Goal: Information Seeking & Learning: Find specific page/section

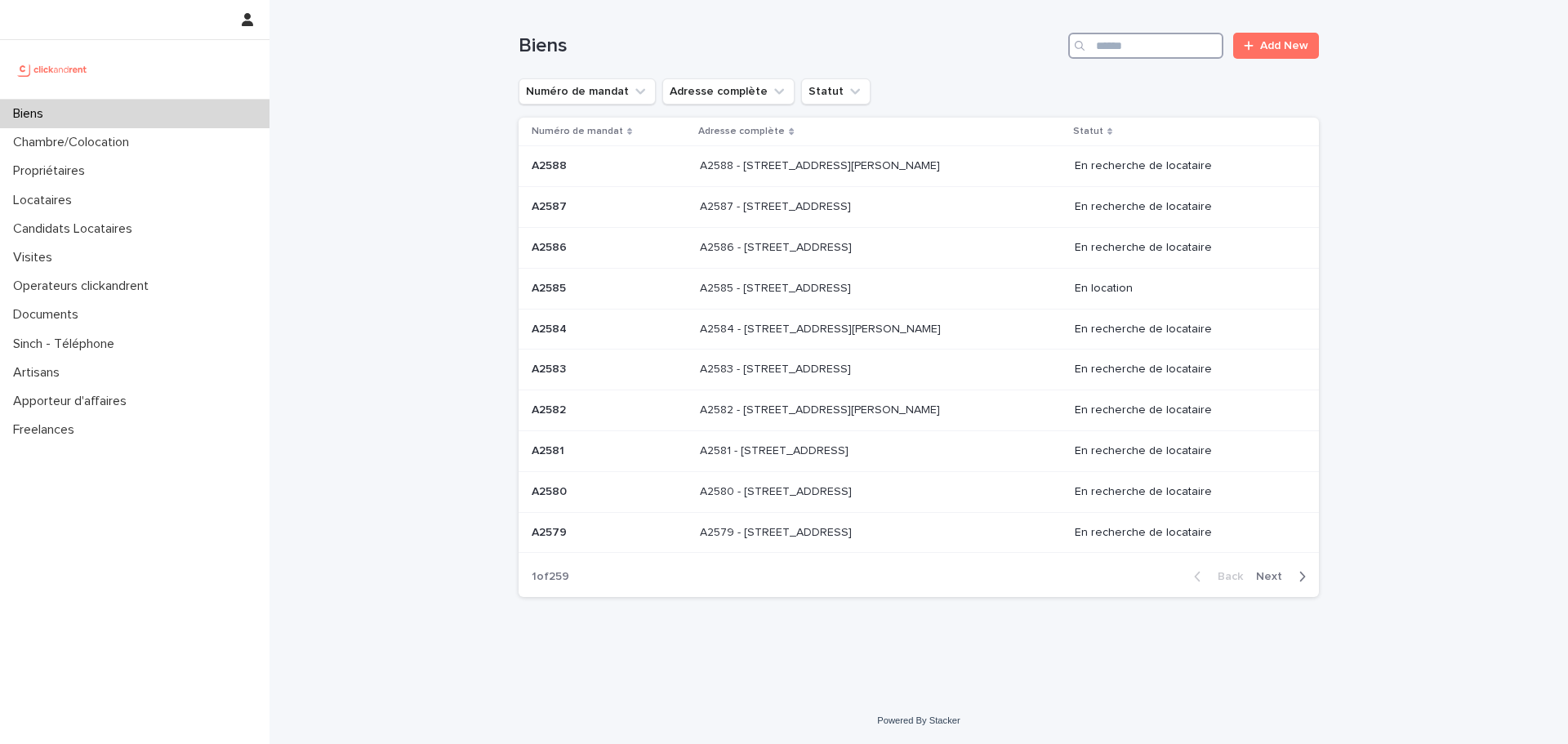
click at [1114, 55] on input "Search" at bounding box center [1146, 46] width 155 height 26
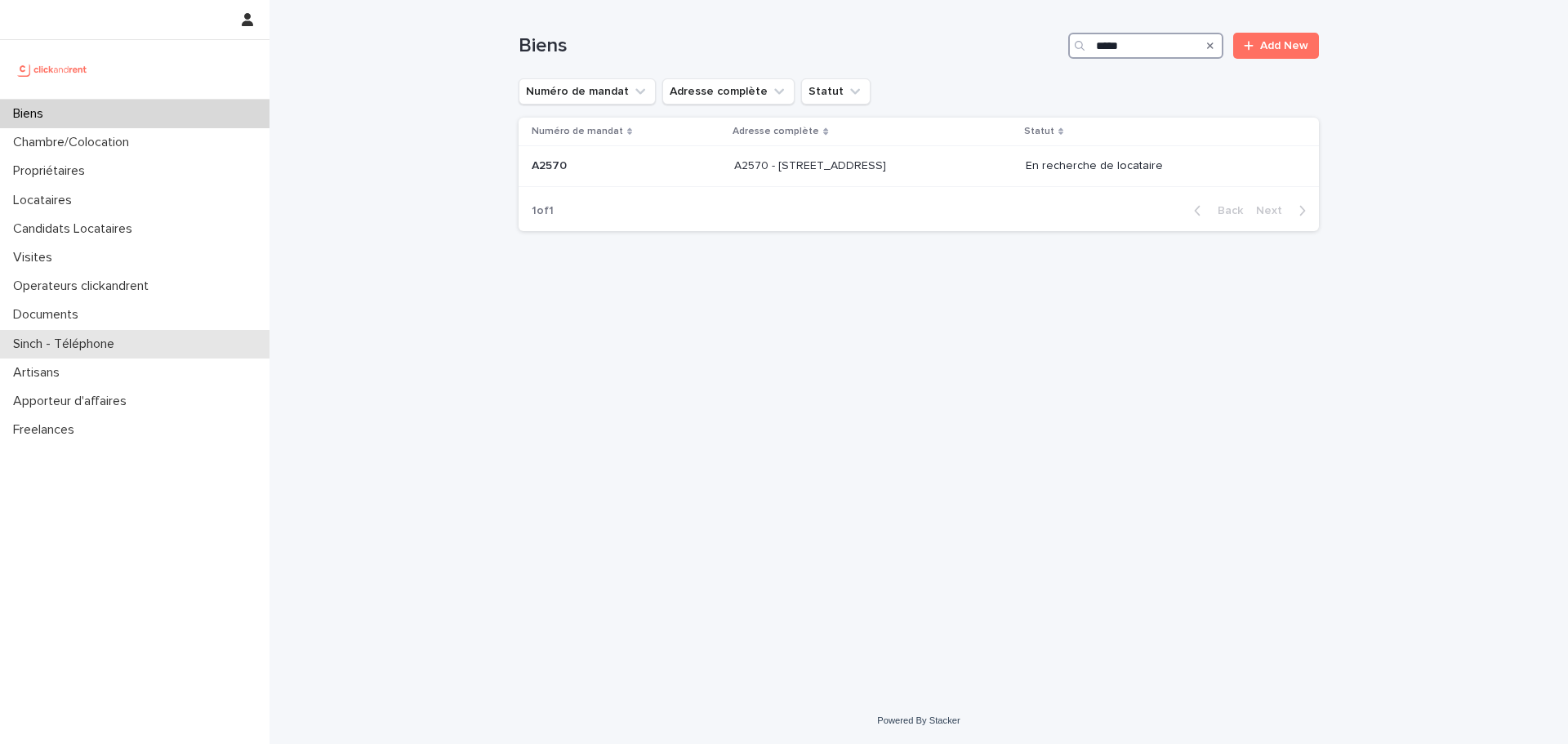
type input "*****"
click at [803, 167] on p "A2570 - 92 rue de Charenton, Paris 75012" at bounding box center [812, 165] width 155 height 17
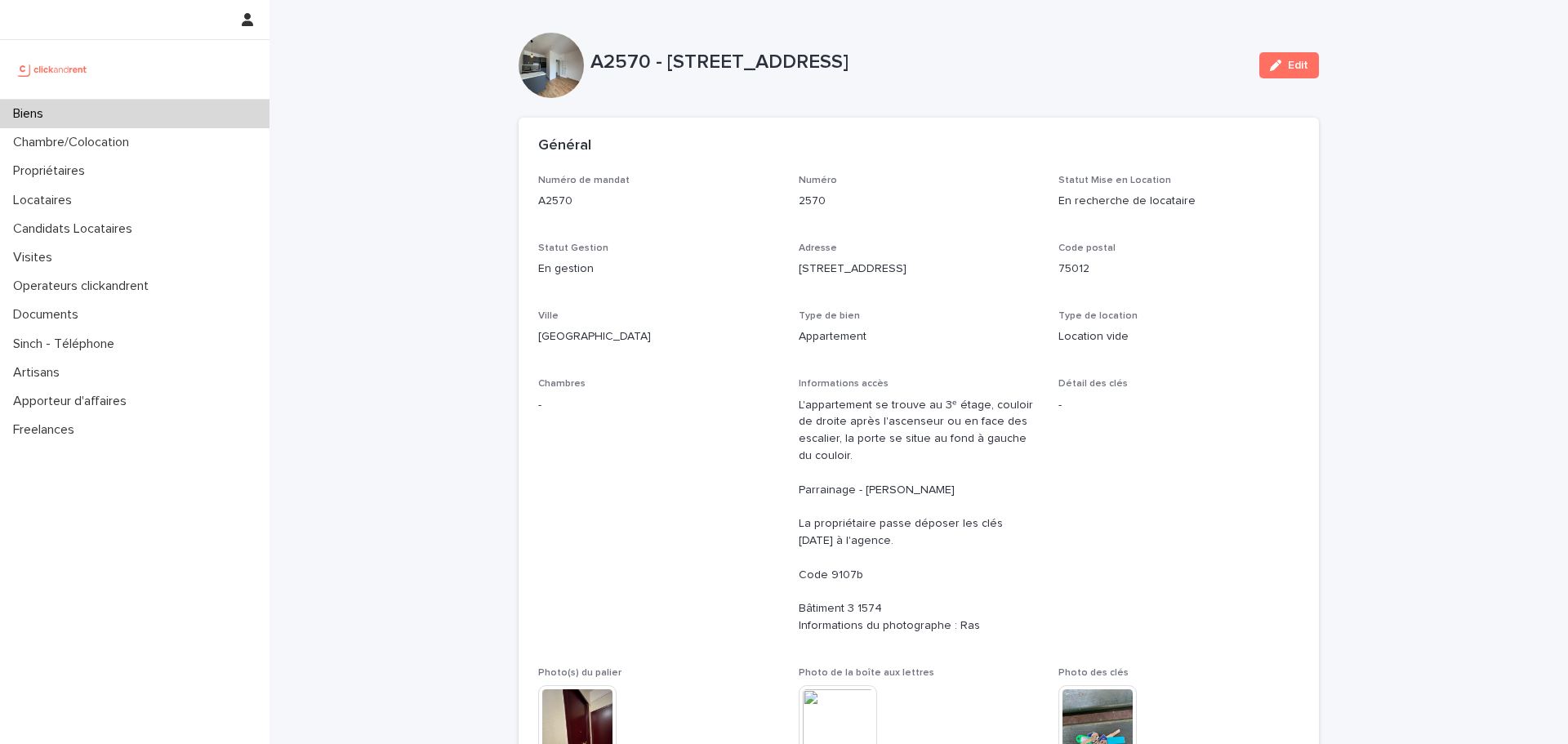
click at [205, 102] on div "Biens" at bounding box center [135, 113] width 269 height 28
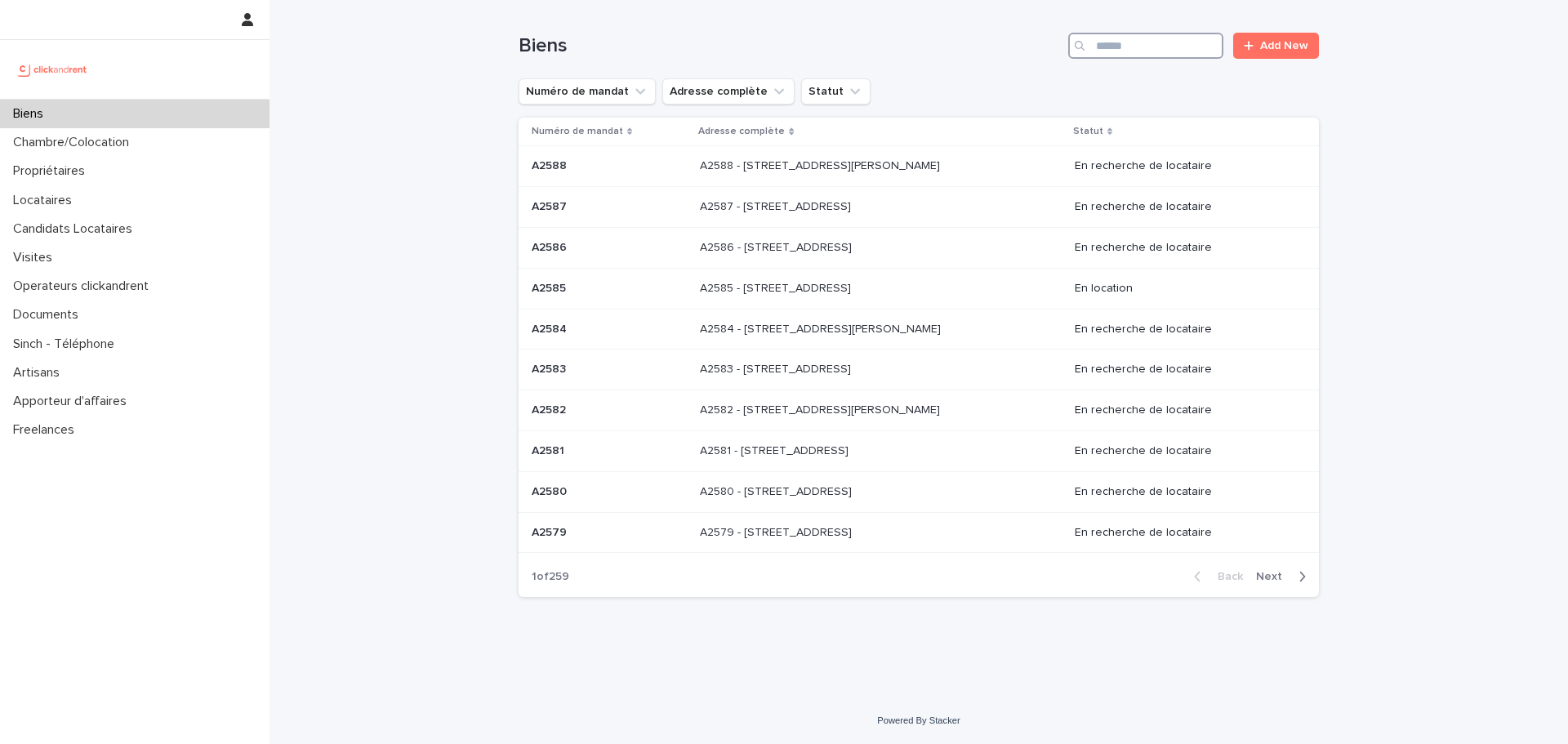
click at [1102, 45] on input "Search" at bounding box center [1146, 46] width 155 height 26
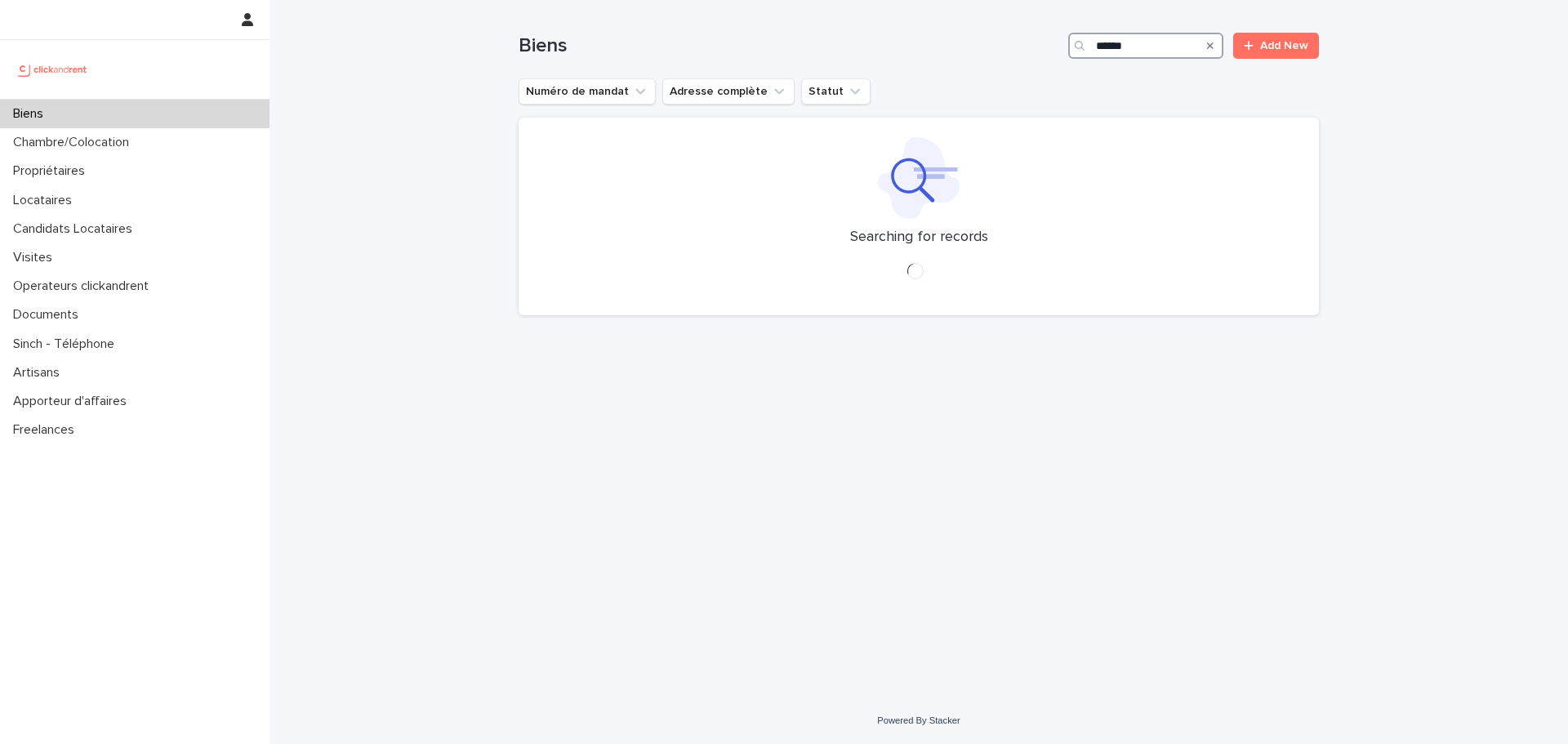
type input "*****"
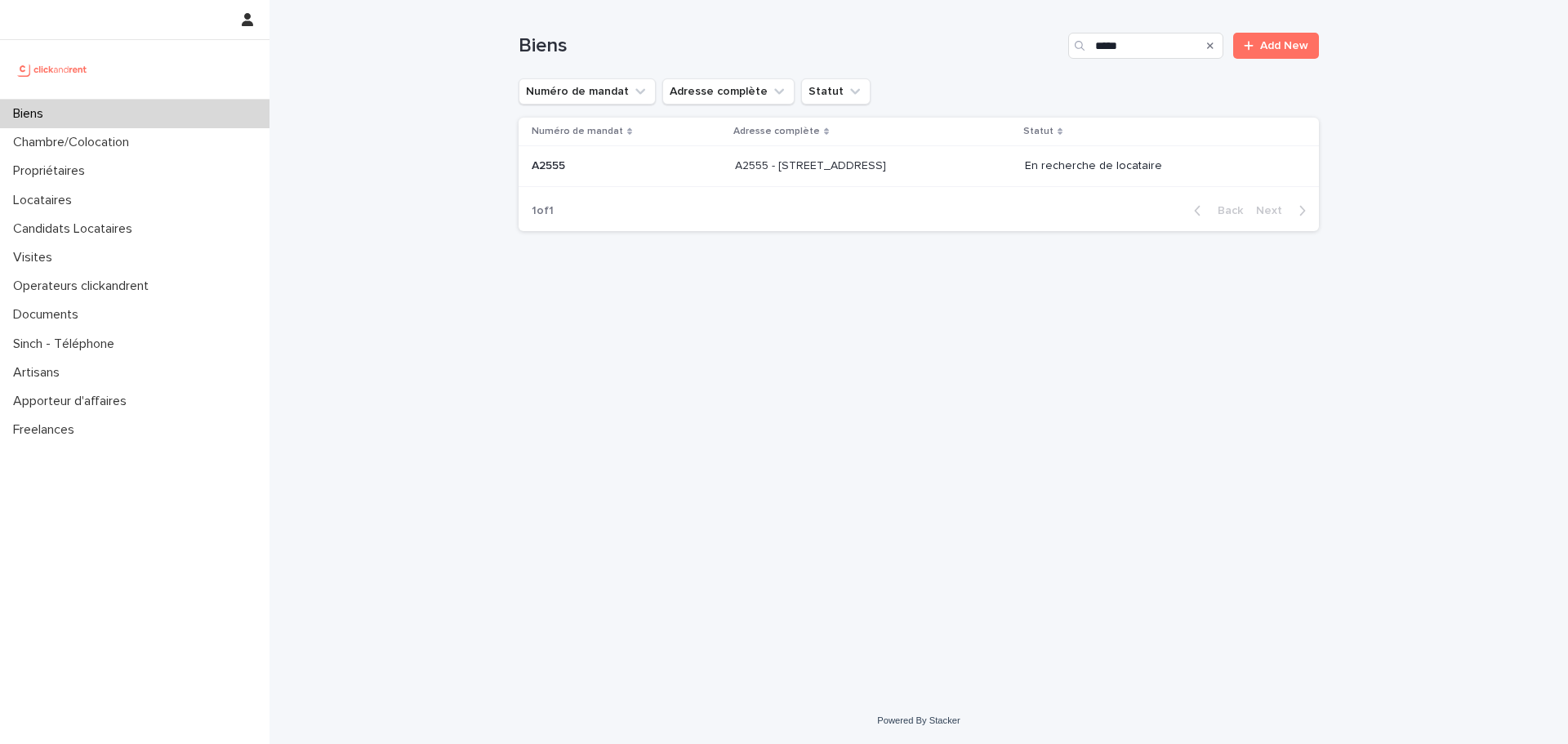
click at [833, 174] on div "A2555 - [STREET_ADDRESS] - [STREET_ADDRESS]" at bounding box center [873, 166] width 277 height 27
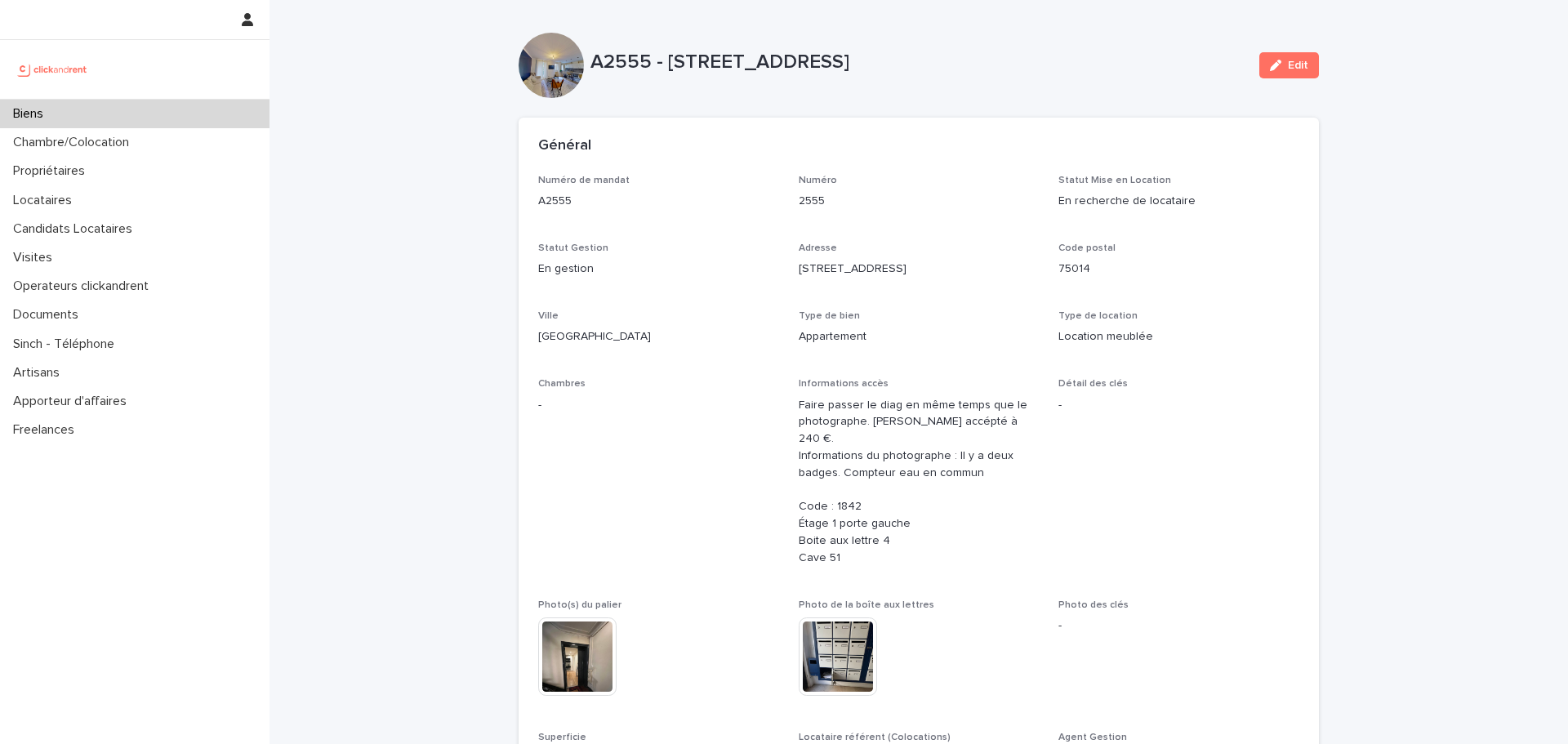
click at [101, 112] on div "Biens" at bounding box center [135, 113] width 269 height 28
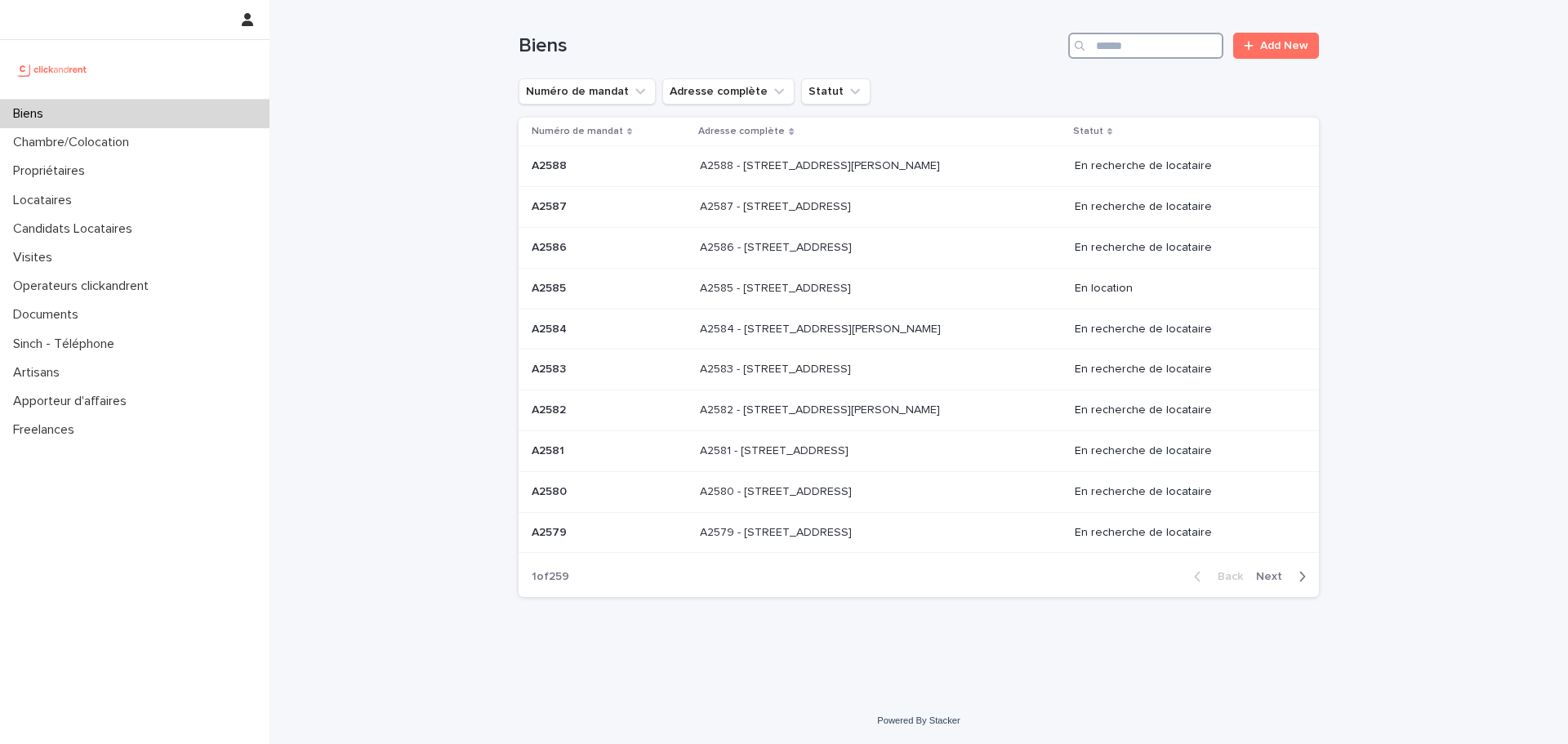
drag, startPoint x: 1097, startPoint y: 51, endPoint x: 1107, endPoint y: 47, distance: 10.8
click at [1107, 47] on input "Search" at bounding box center [1146, 46] width 155 height 26
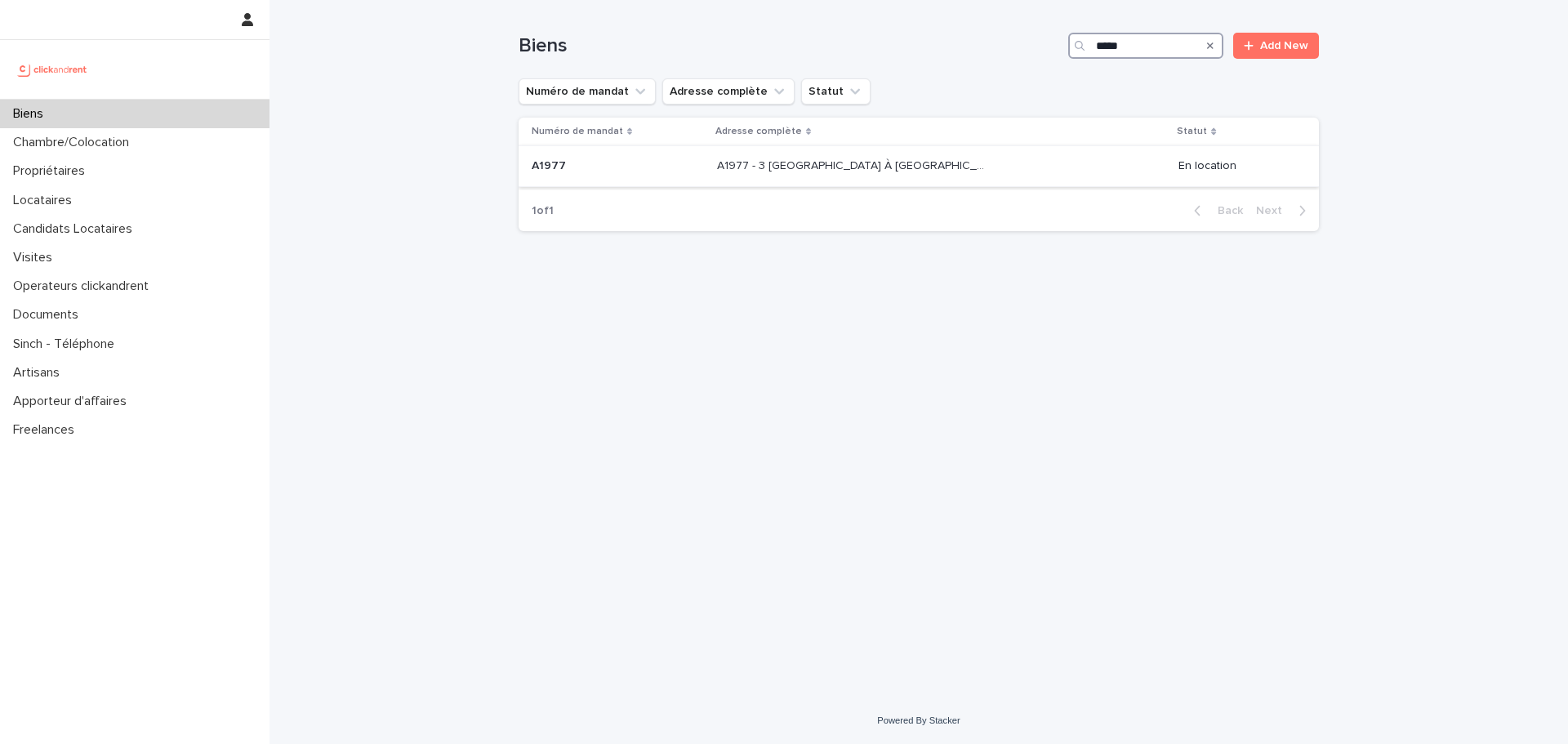
type input "*****"
click at [936, 167] on p "A1977 - 3 [GEOGRAPHIC_DATA] À [GEOGRAPHIC_DATA], Évry-Courcouronnes 91080" at bounding box center [855, 165] width 275 height 17
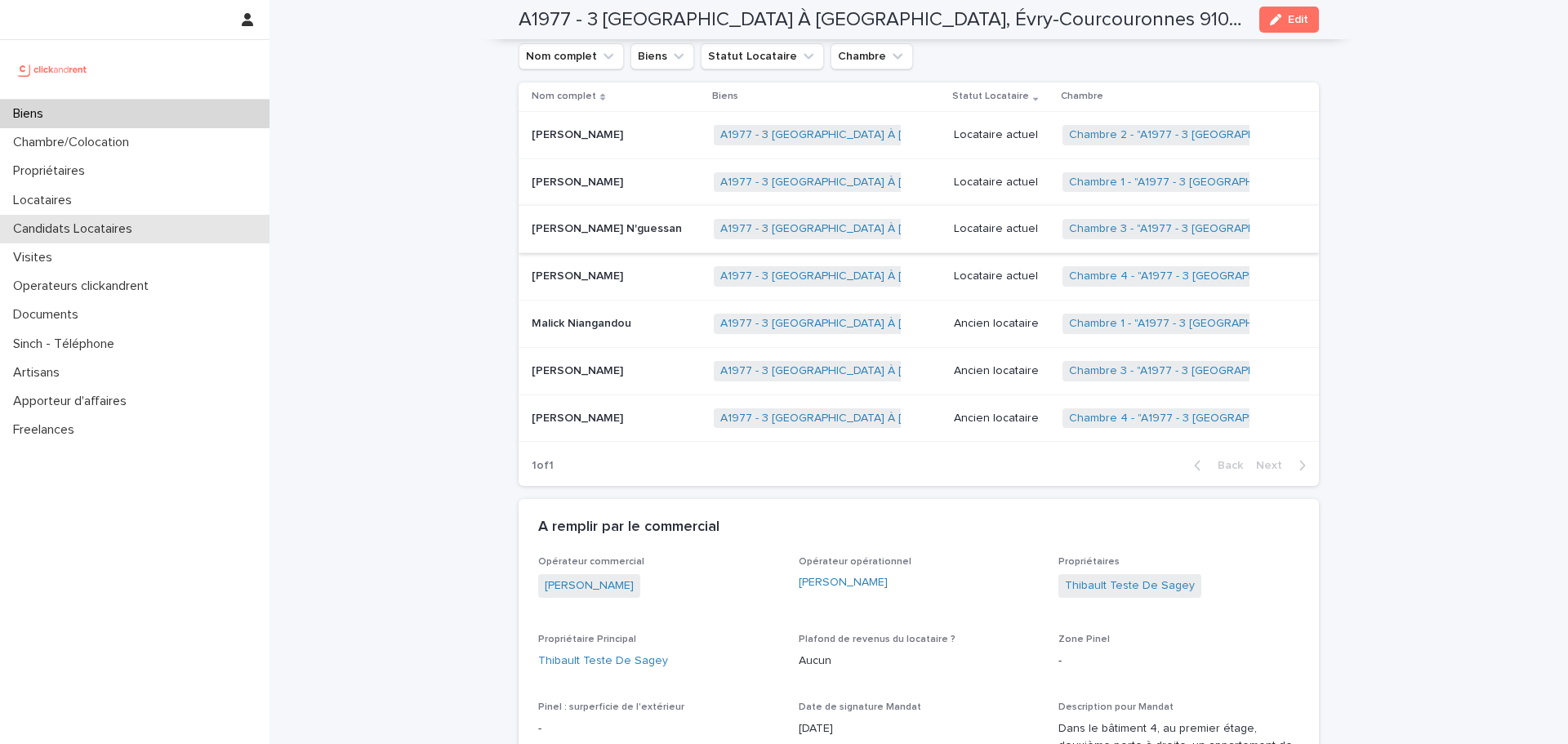
scroll to position [1388, 0]
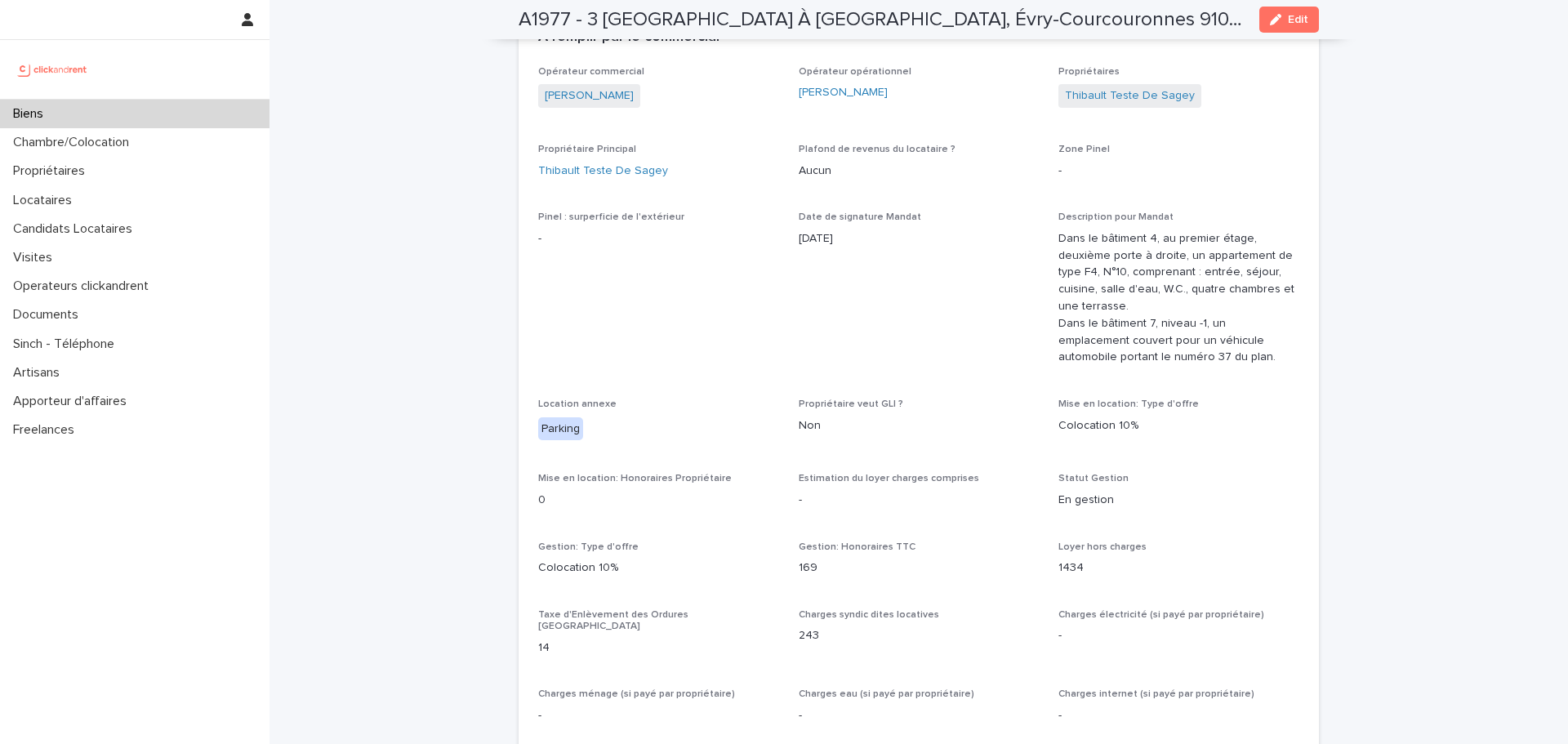
click at [654, 187] on div "Opérateur commercial Victor Hecquet Opérateur opérationnel Guillaume Nanette Pr…" at bounding box center [919, 739] width 762 height 1345
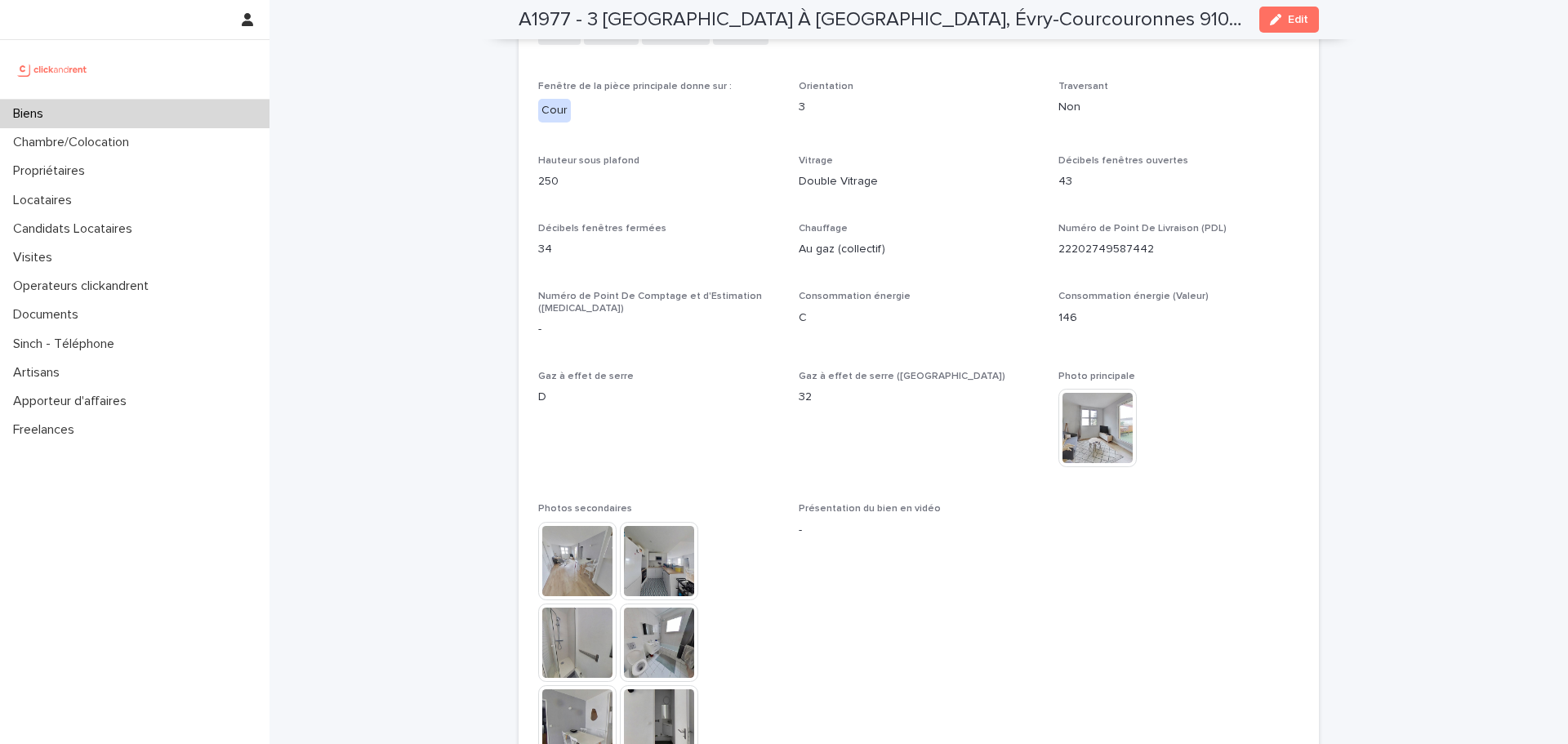
scroll to position [4155, 0]
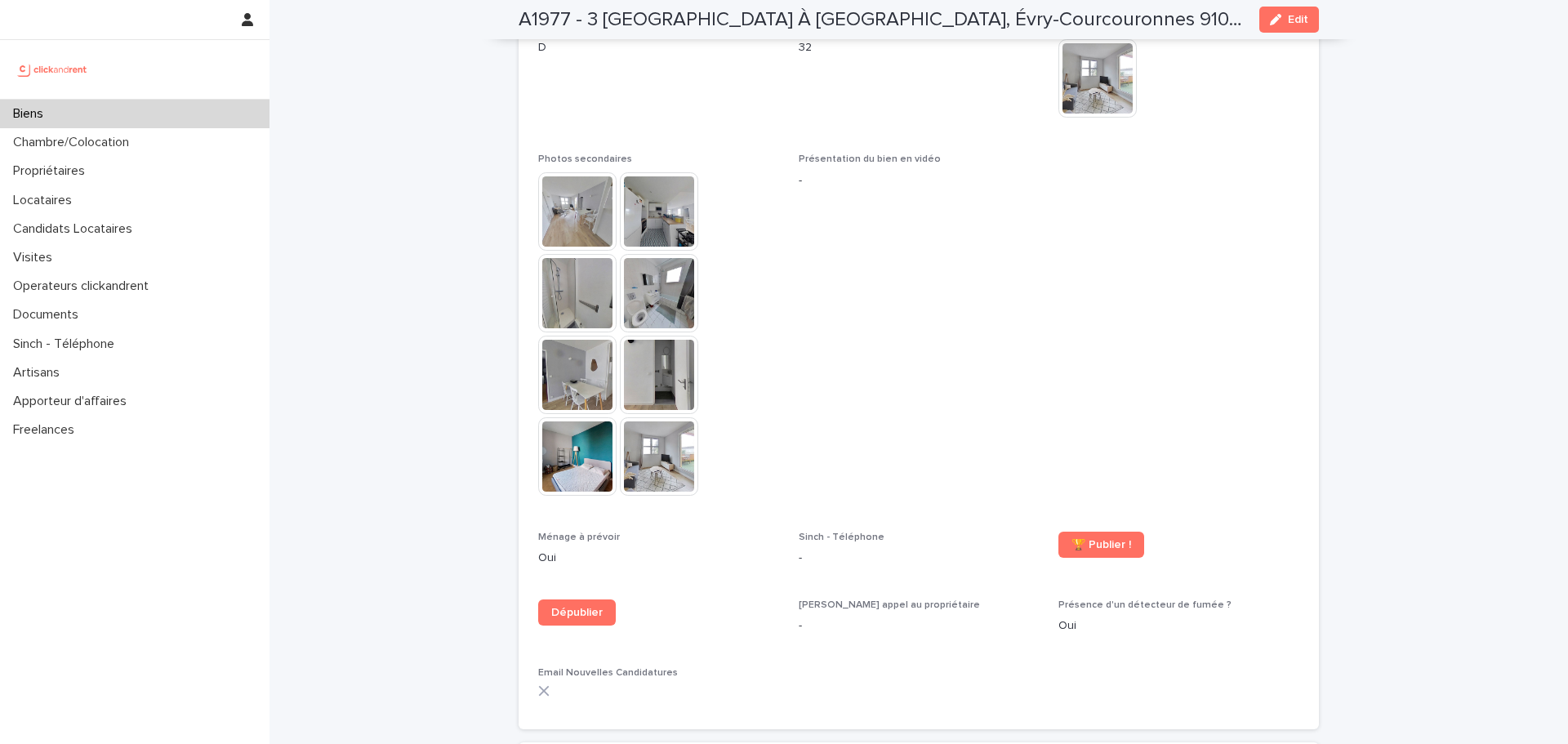
click at [568, 173] on img at bounding box center [577, 211] width 79 height 79
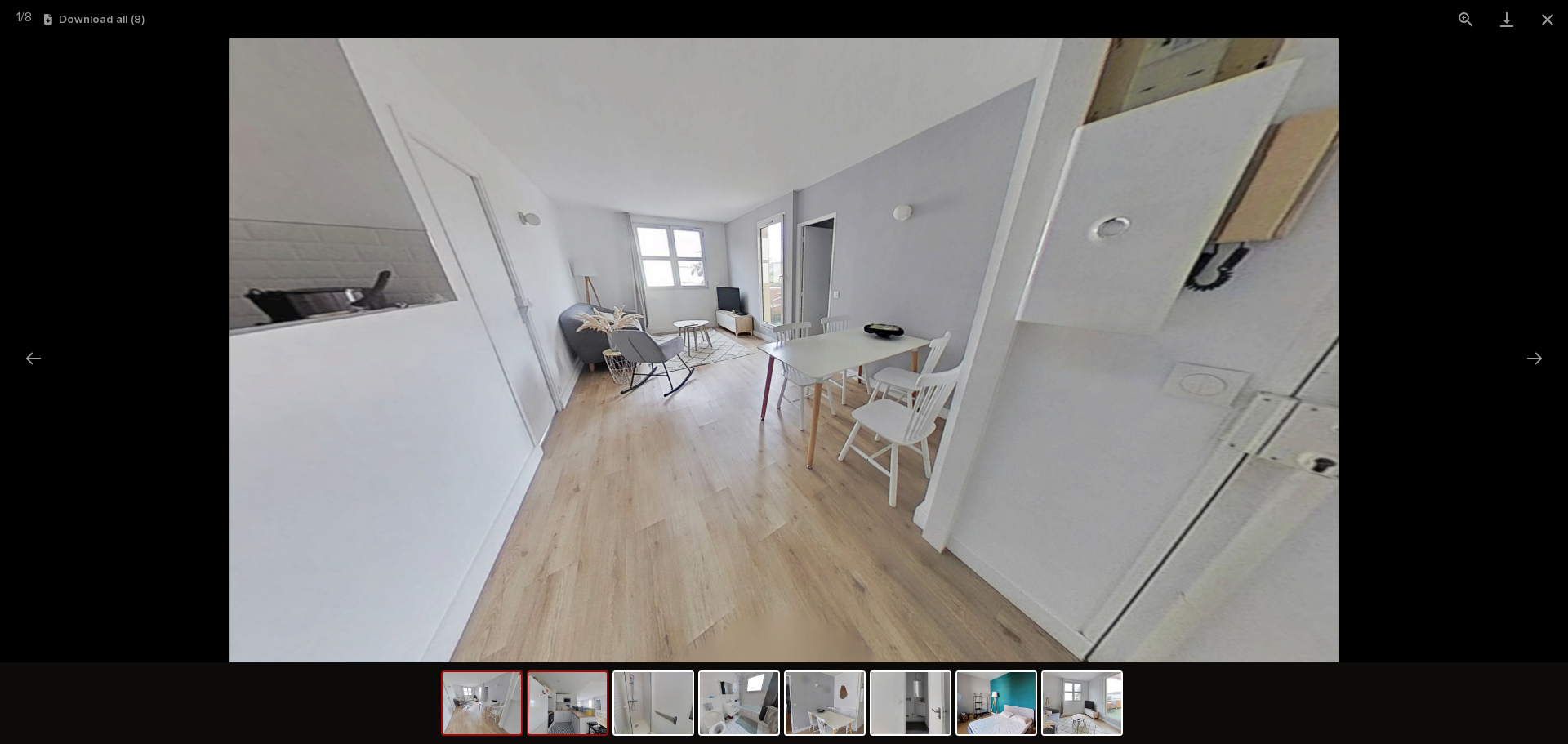
click at [588, 704] on img at bounding box center [567, 703] width 79 height 62
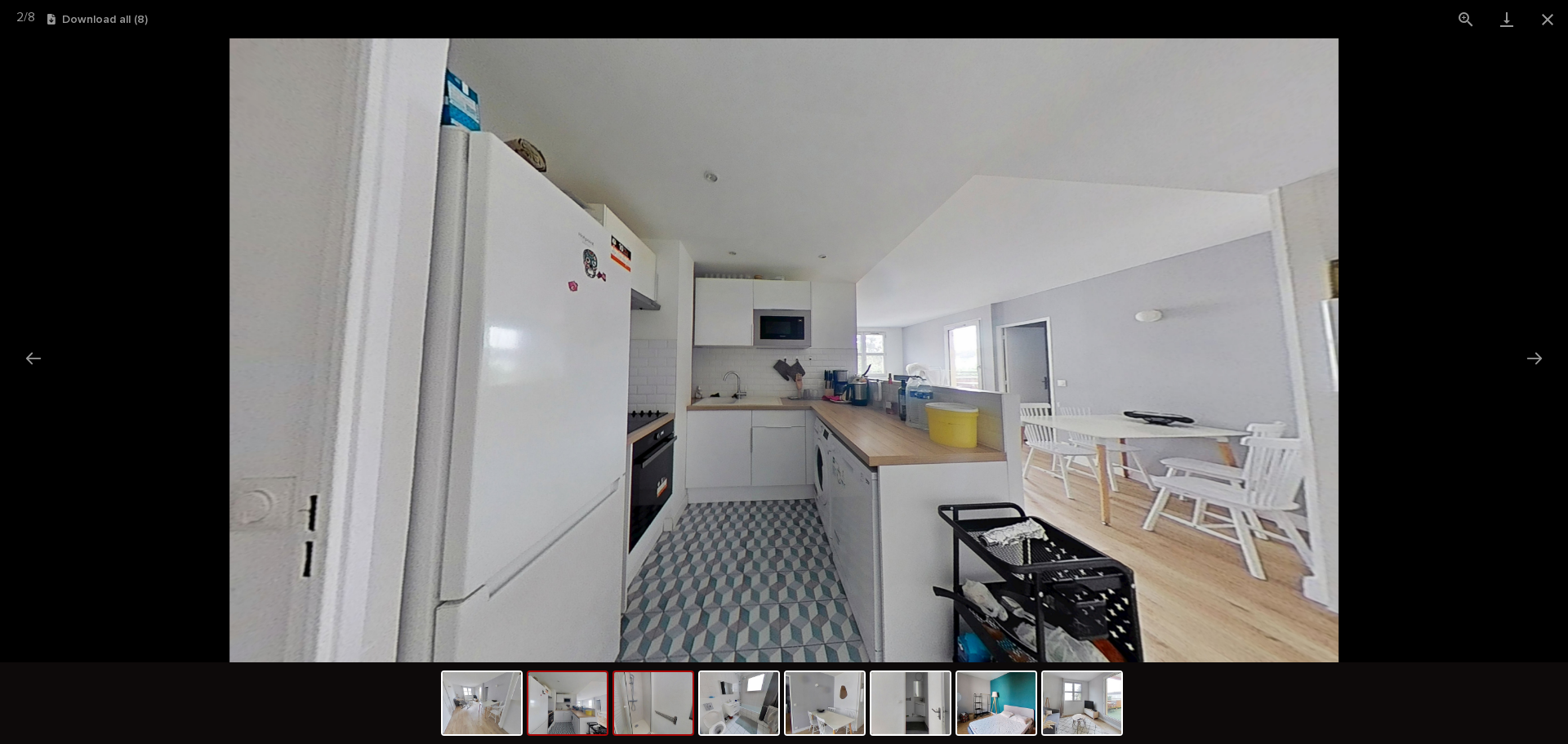
click at [653, 690] on img at bounding box center [653, 703] width 79 height 62
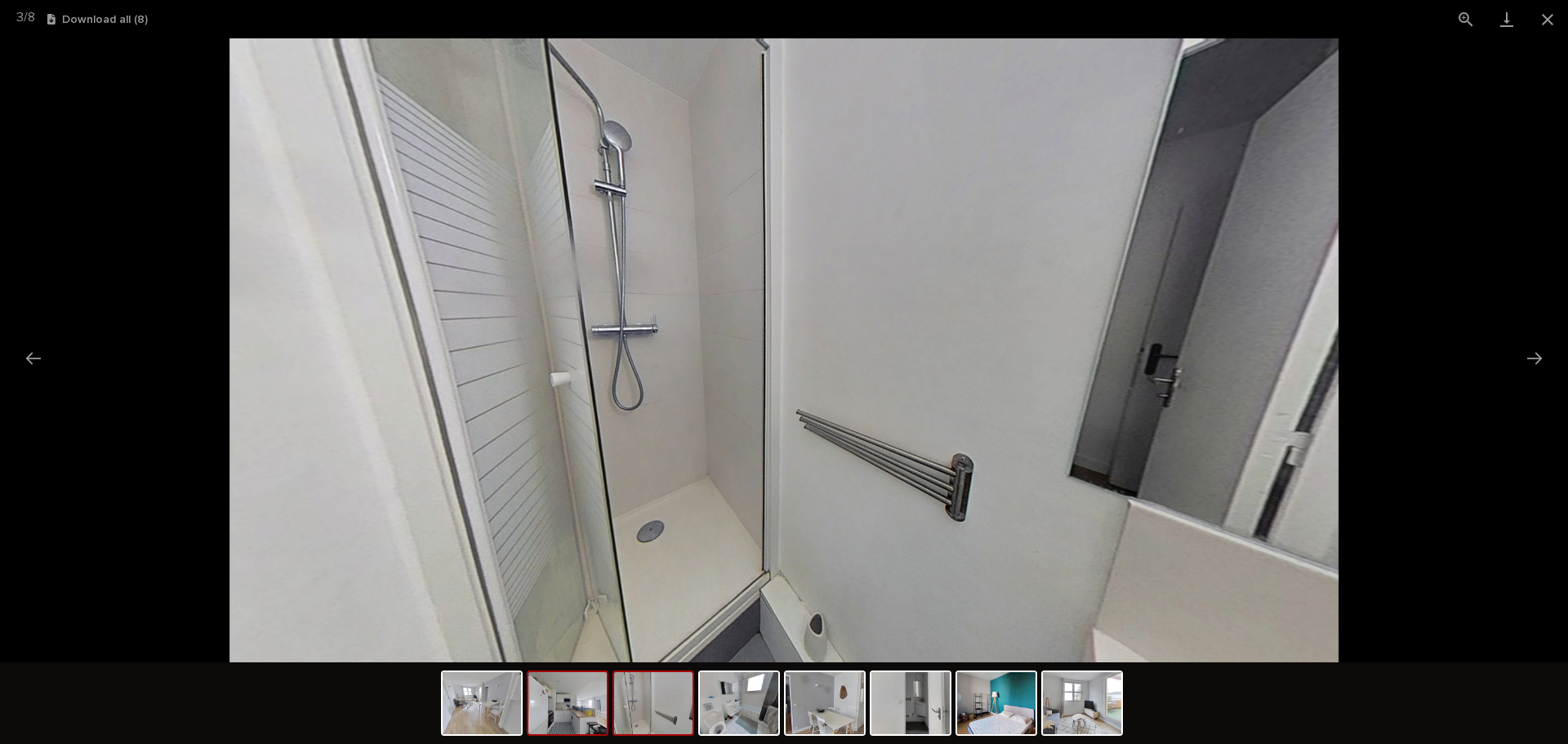
click at [598, 714] on img at bounding box center [567, 703] width 79 height 62
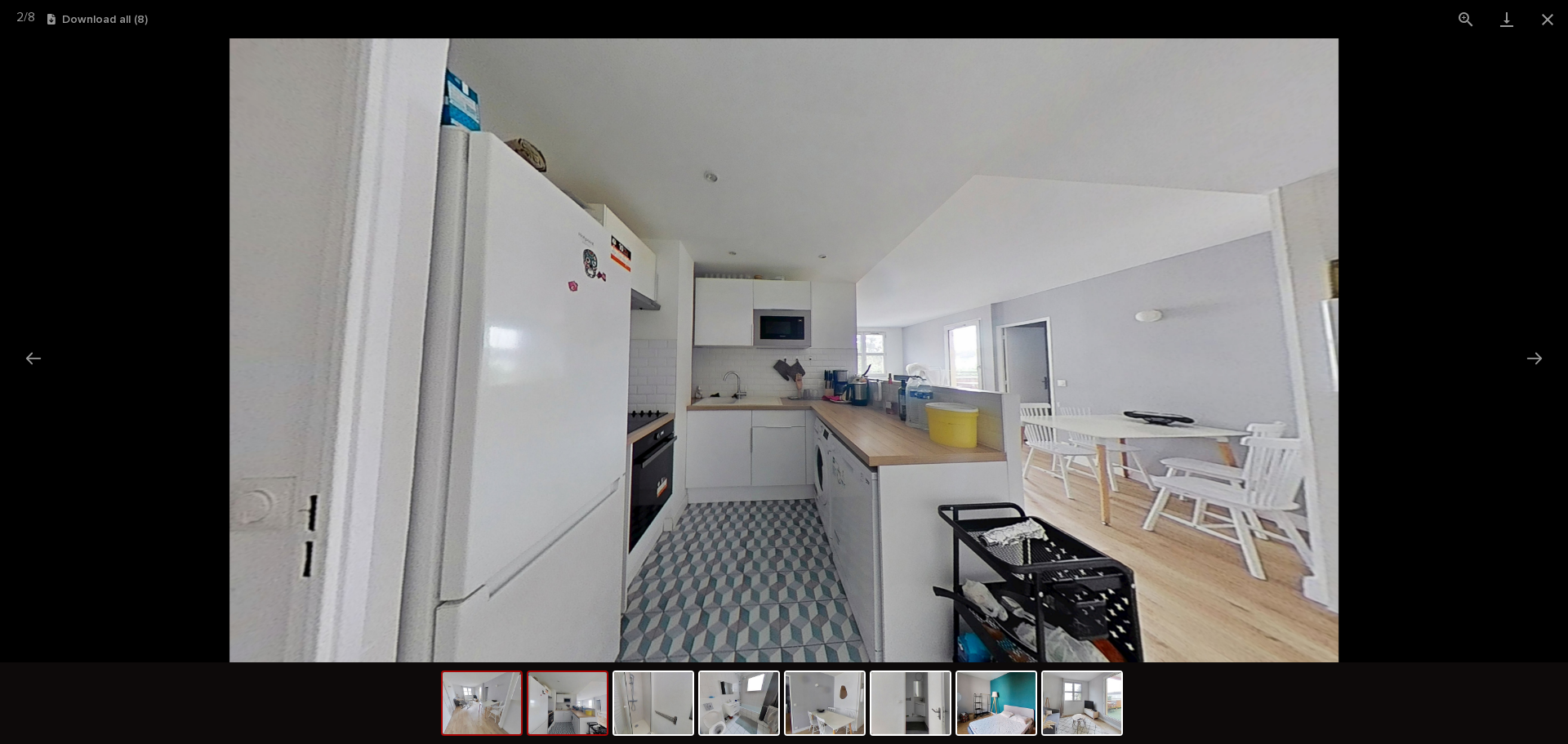
click at [510, 716] on img at bounding box center [482, 703] width 79 height 62
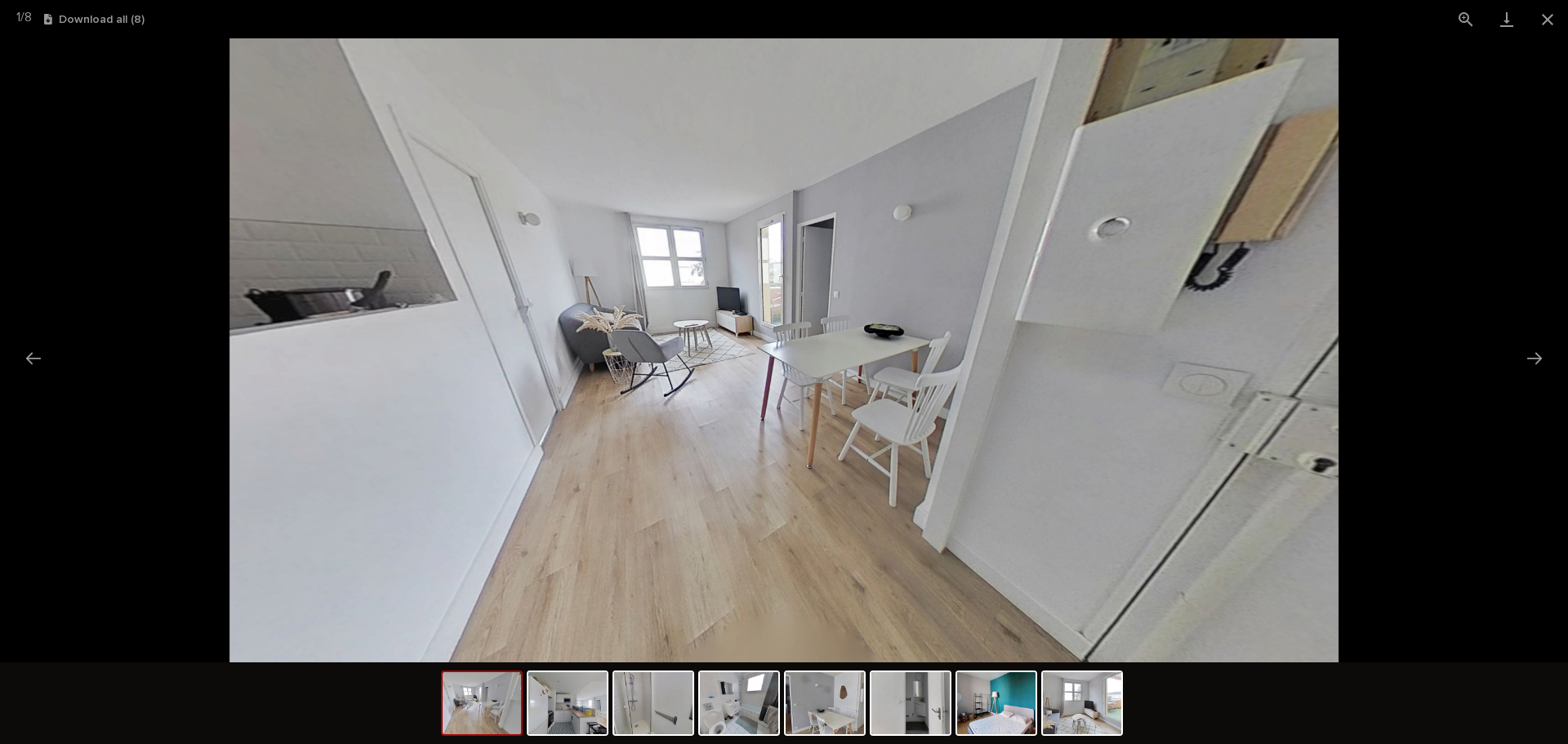
click at [436, 710] on div at bounding box center [784, 703] width 1568 height 82
click at [666, 679] on img at bounding box center [653, 703] width 79 height 62
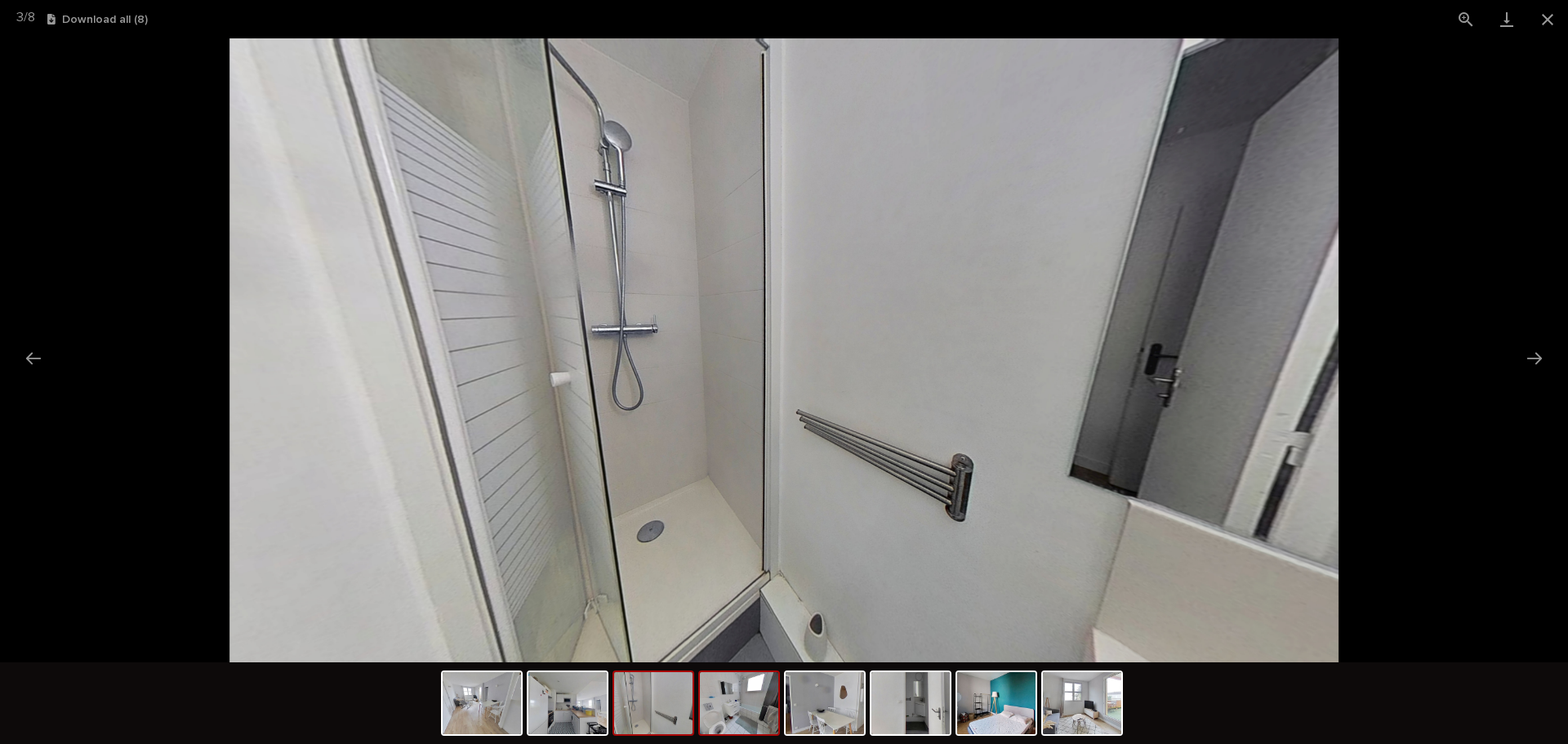
click at [742, 702] on img at bounding box center [739, 703] width 79 height 62
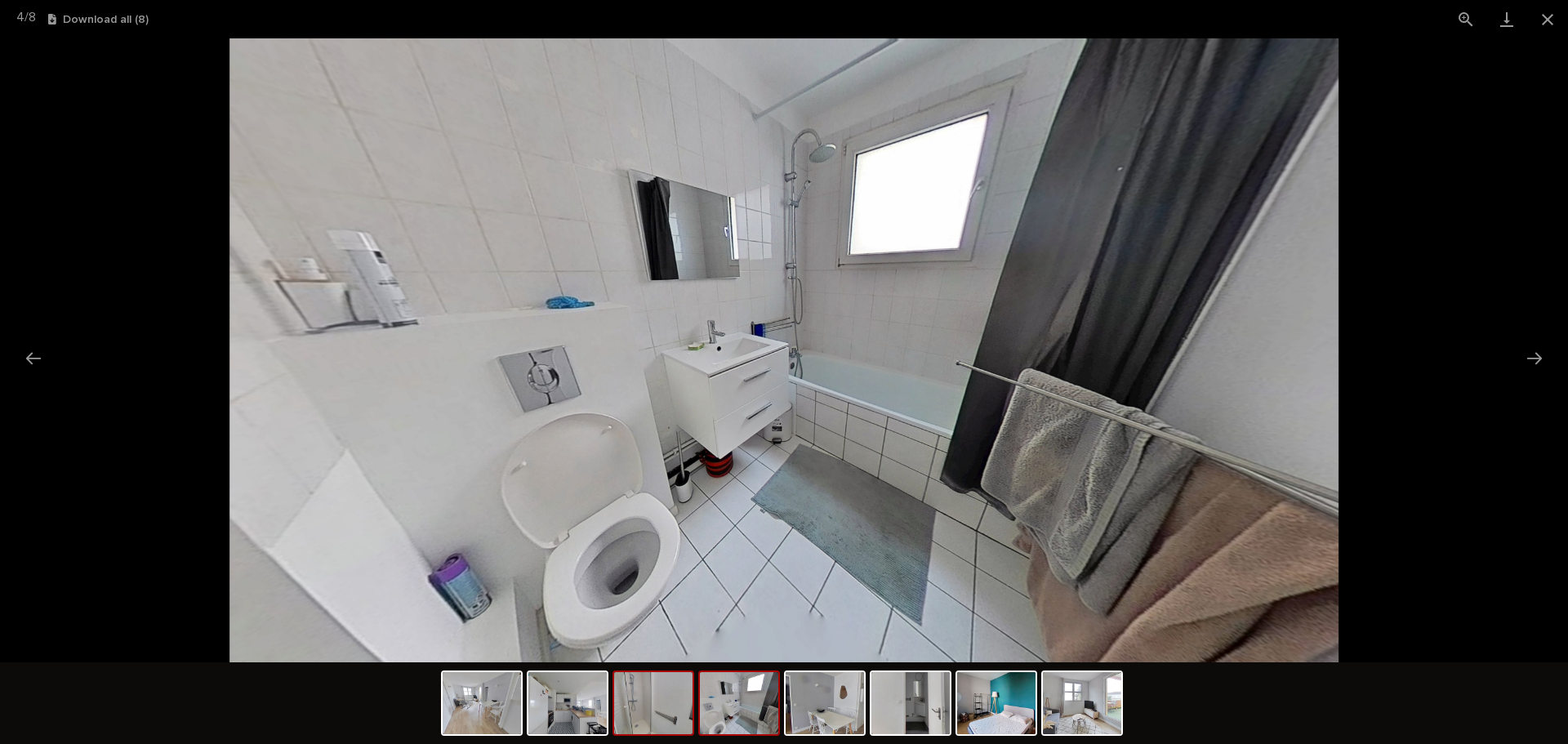
click at [649, 707] on img at bounding box center [653, 703] width 79 height 62
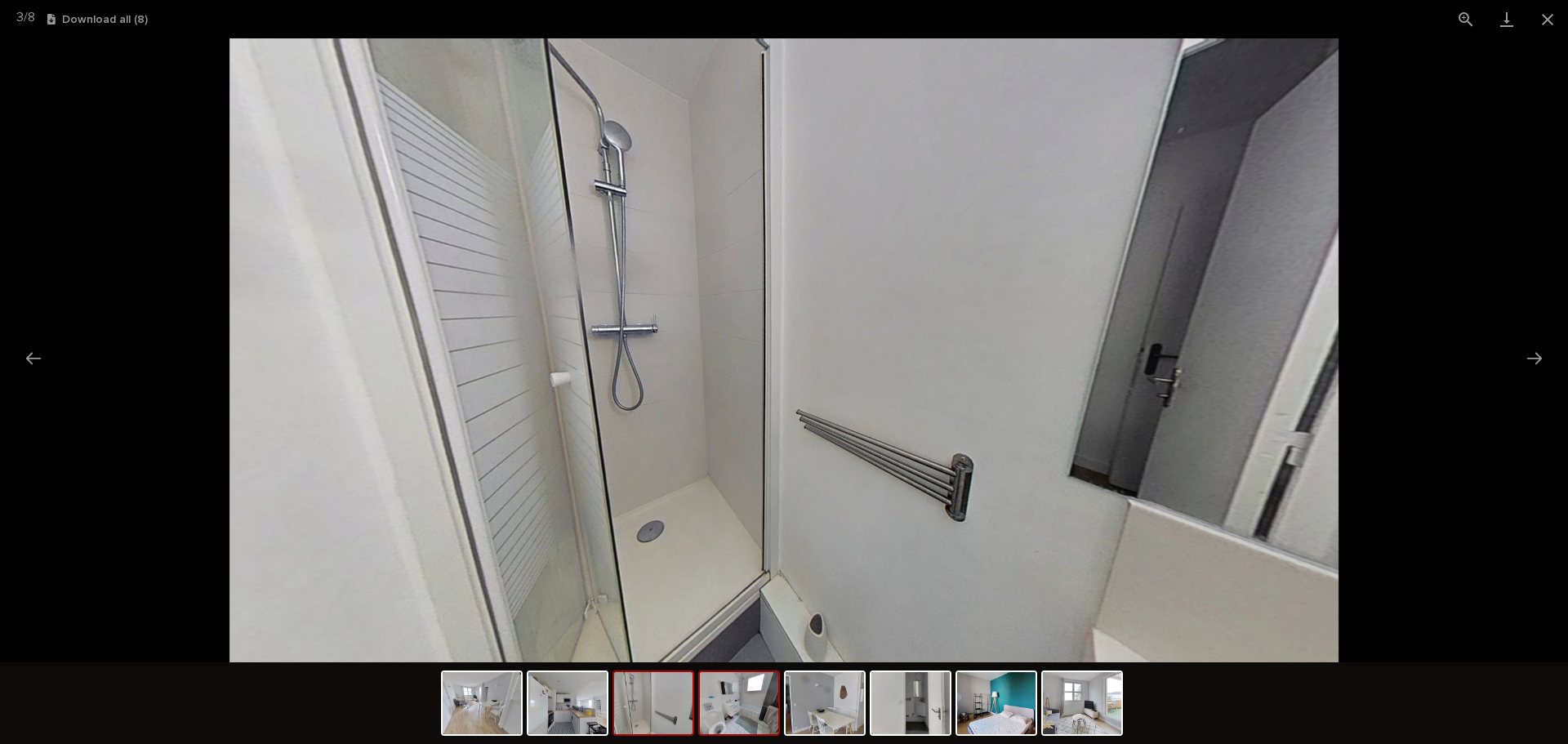
click at [738, 709] on img at bounding box center [739, 703] width 79 height 62
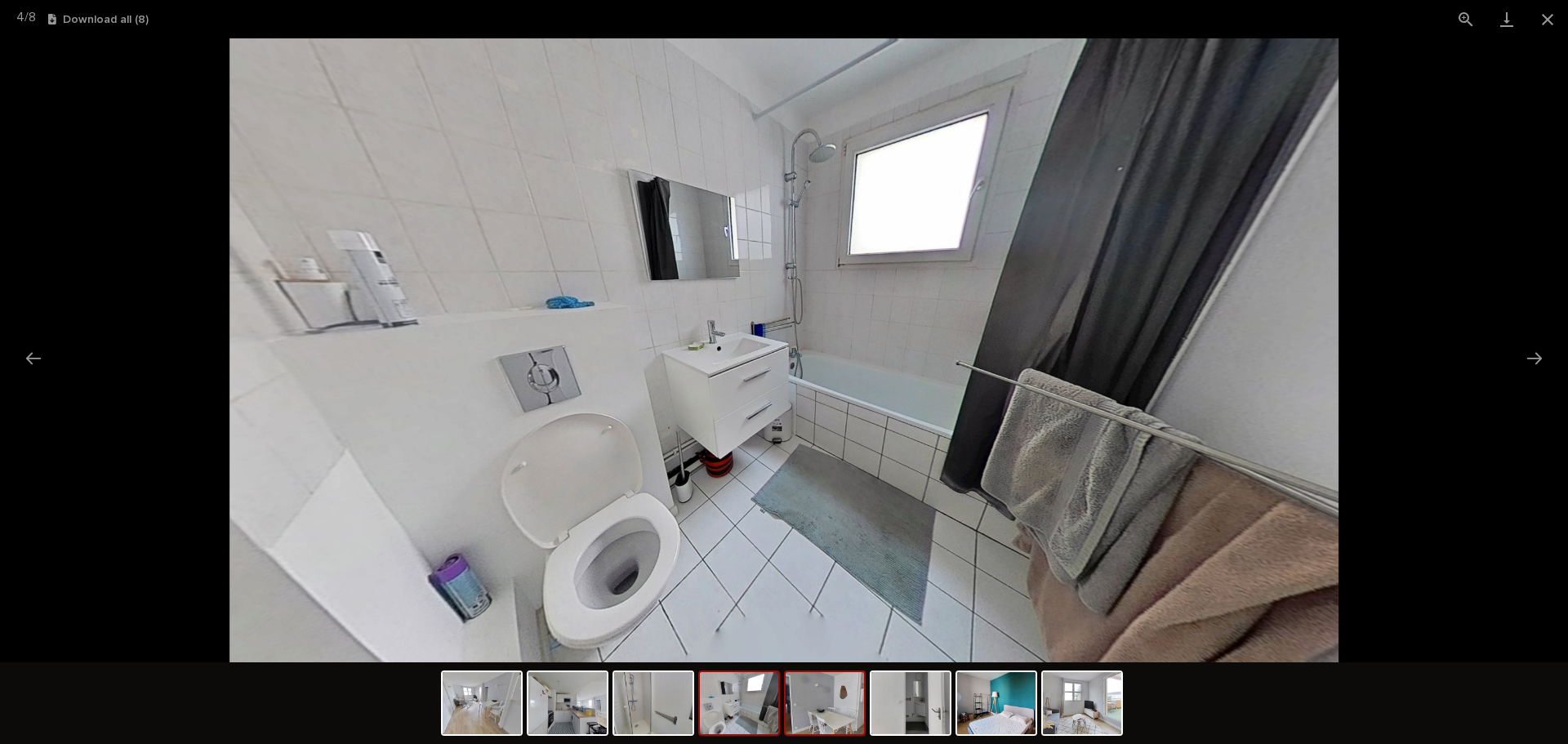
click at [832, 703] on img at bounding box center [825, 703] width 79 height 62
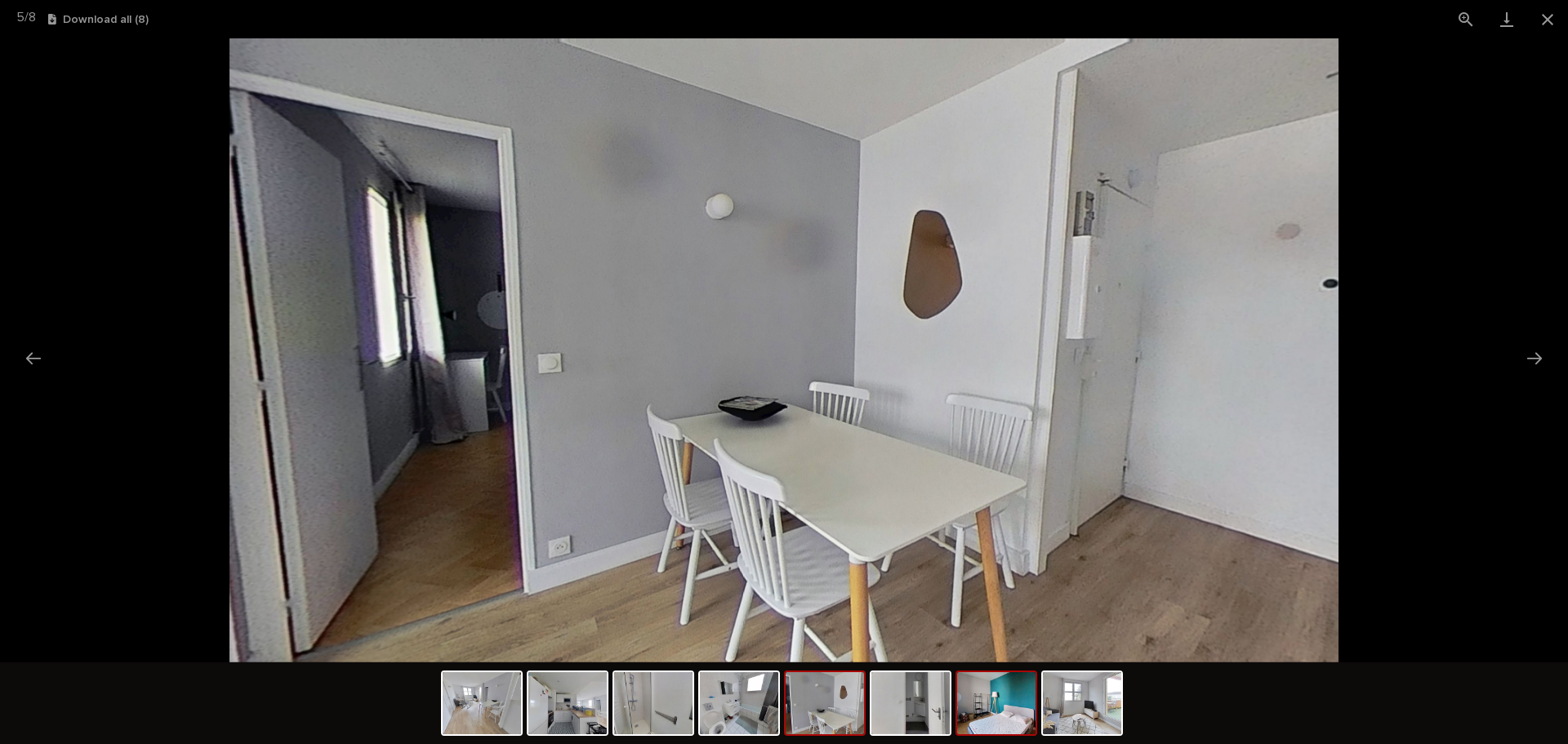
click at [985, 693] on img at bounding box center [996, 703] width 79 height 62
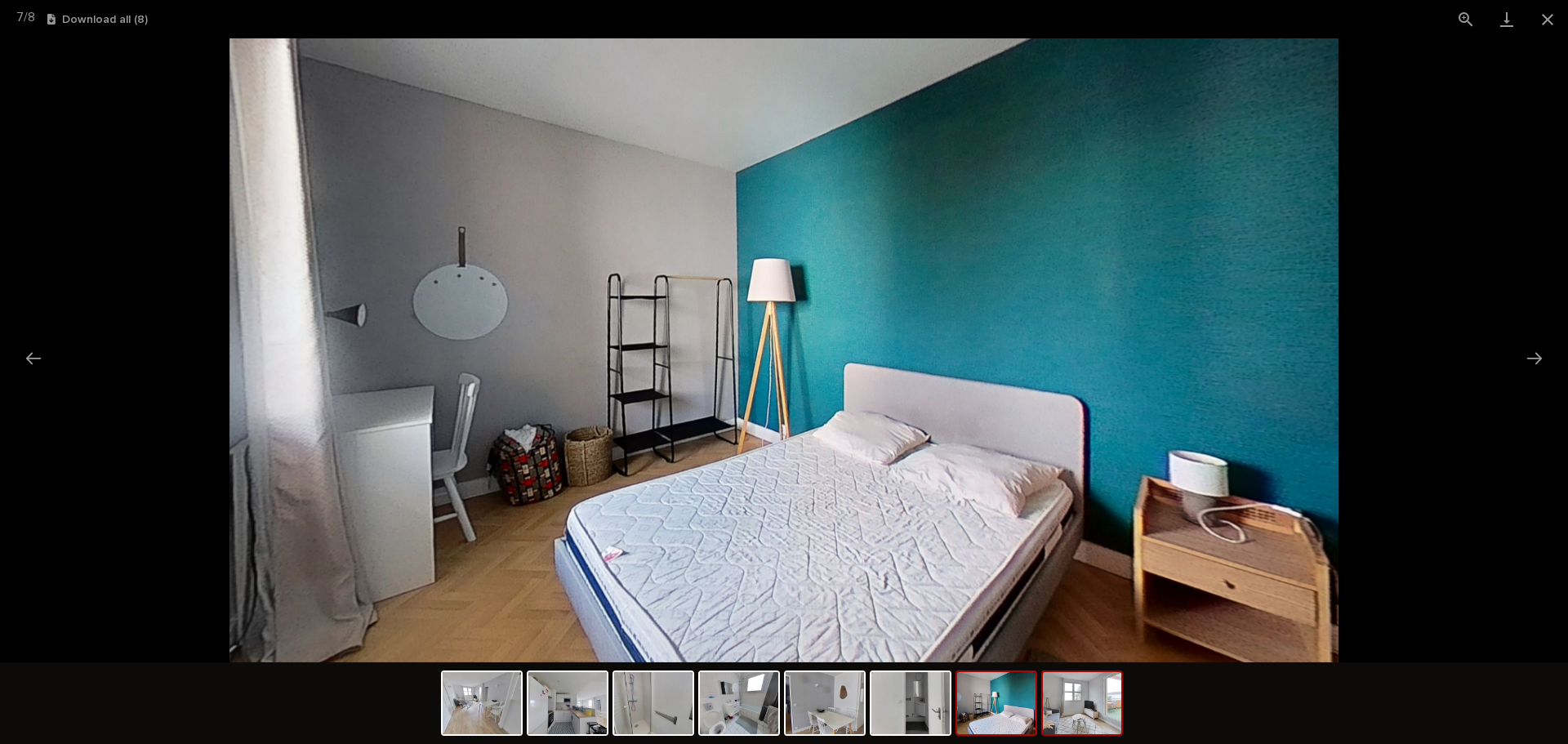
click at [1068, 713] on img at bounding box center [1082, 703] width 79 height 62
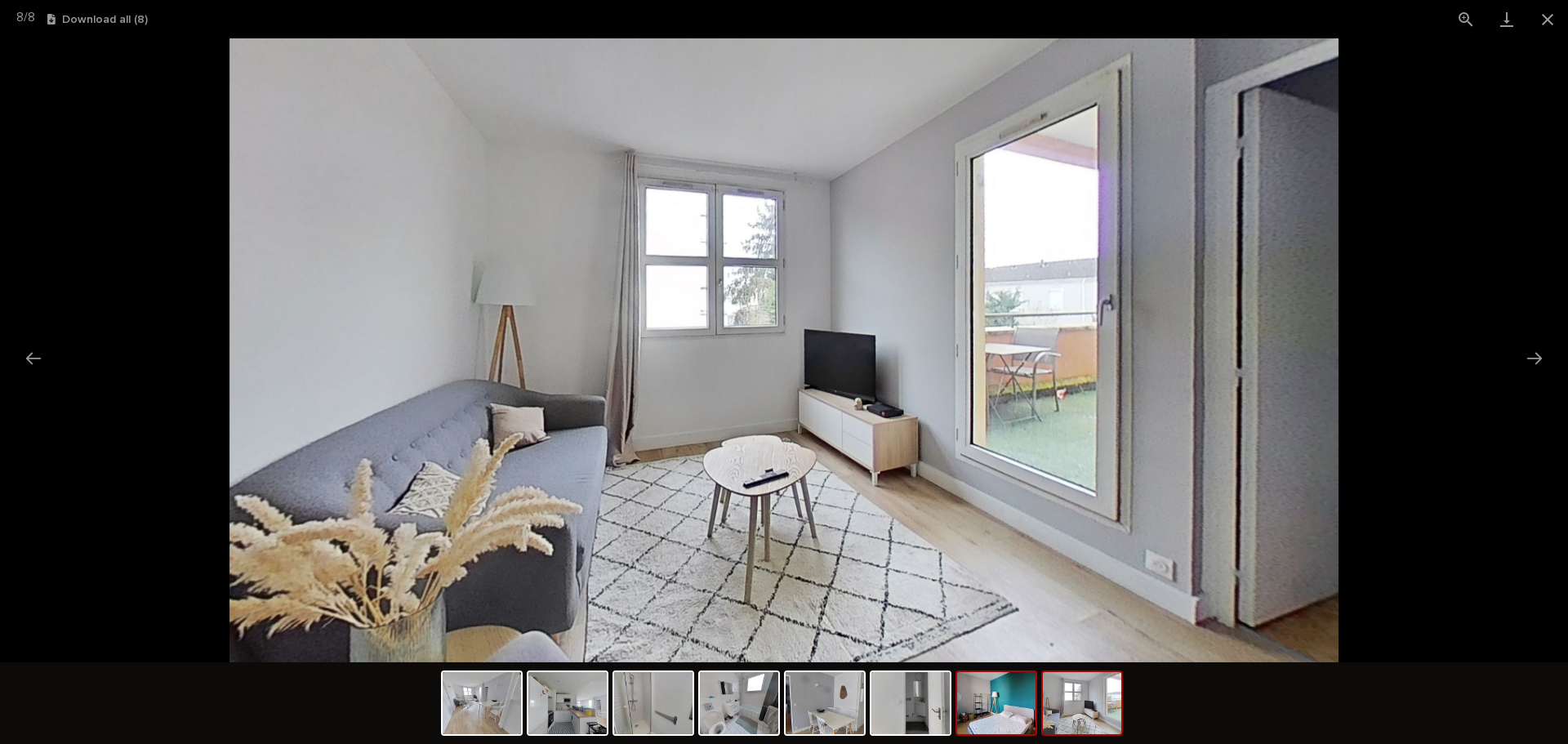
click at [997, 717] on img at bounding box center [996, 703] width 79 height 62
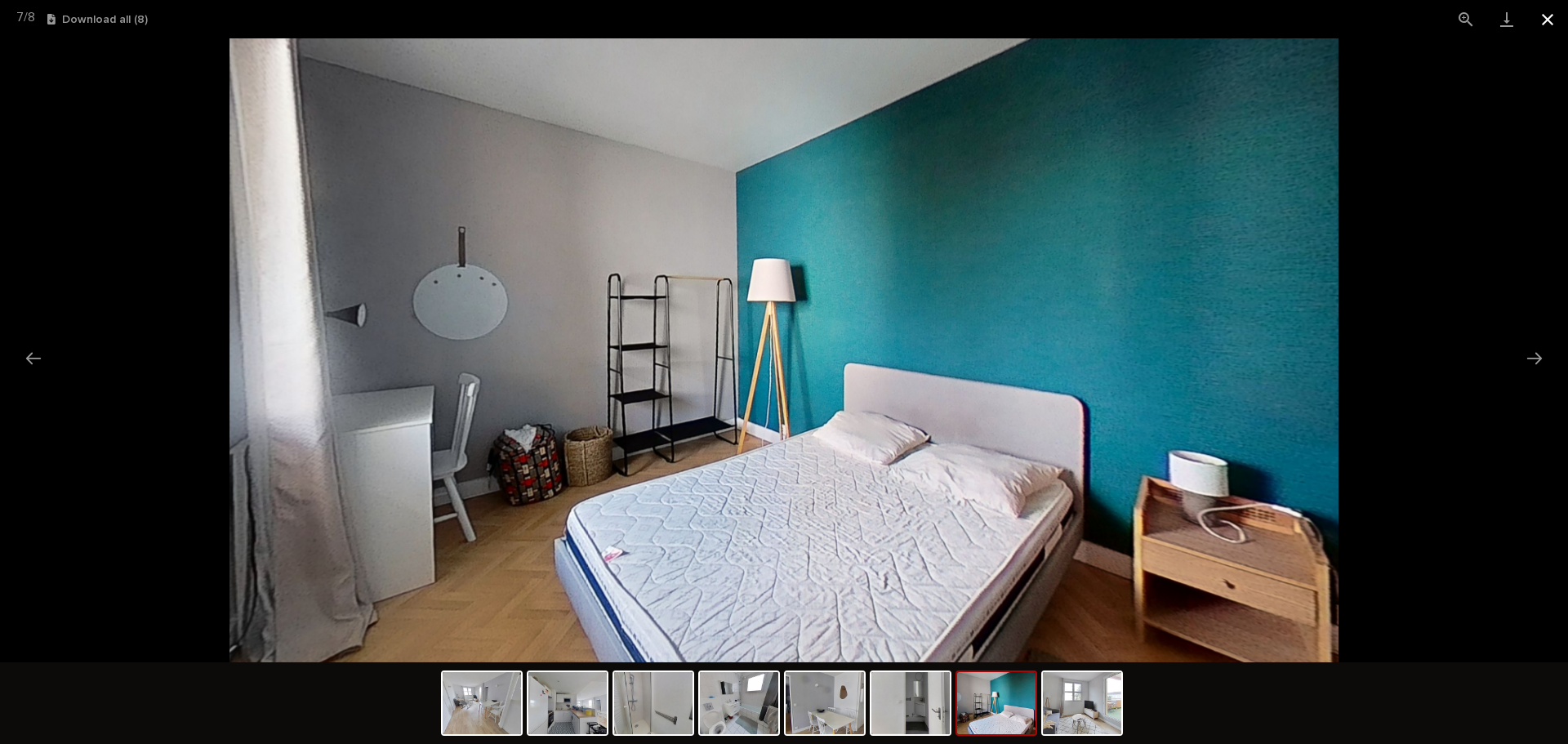
click at [1536, 18] on button "Close gallery" at bounding box center [1547, 19] width 41 height 38
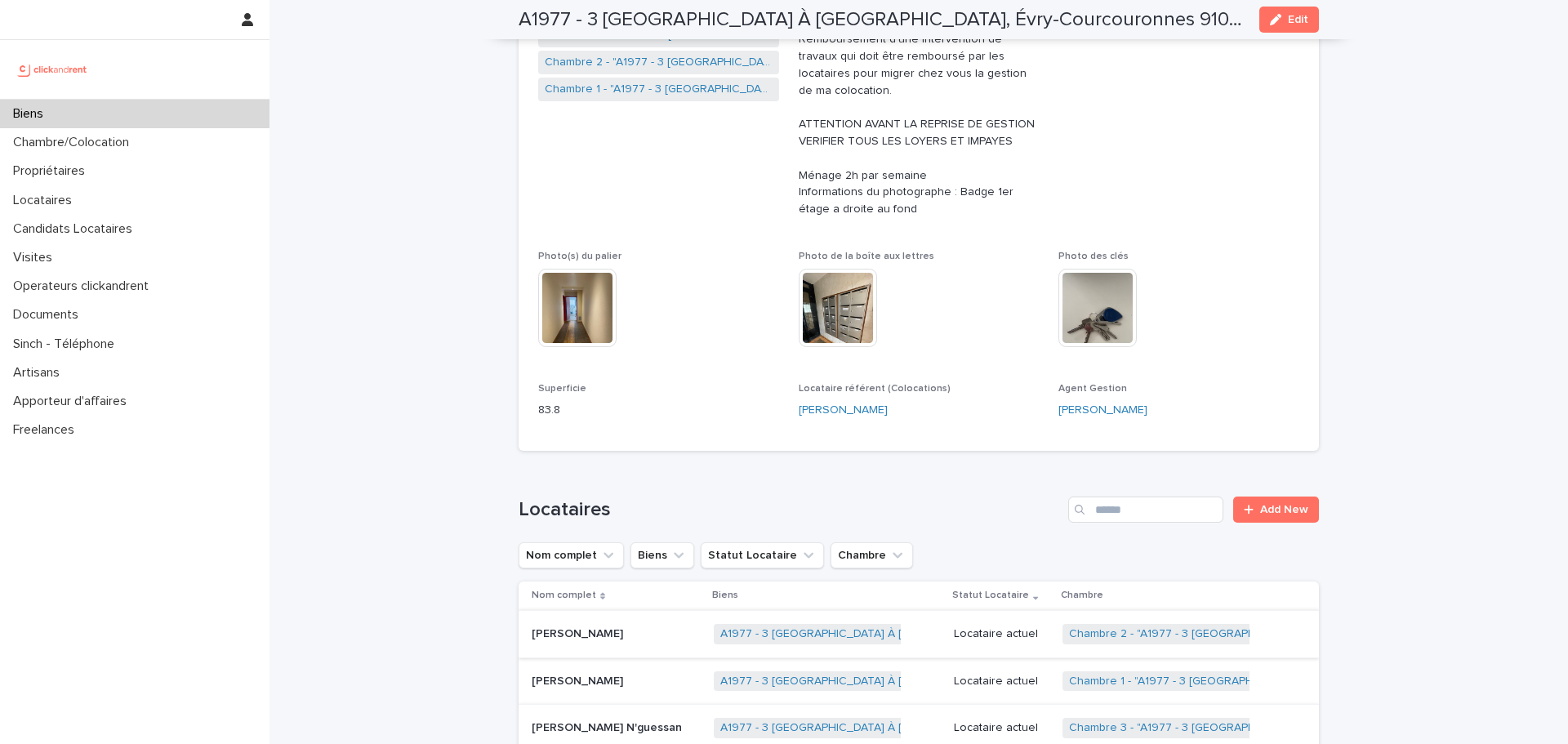
scroll to position [235, 0]
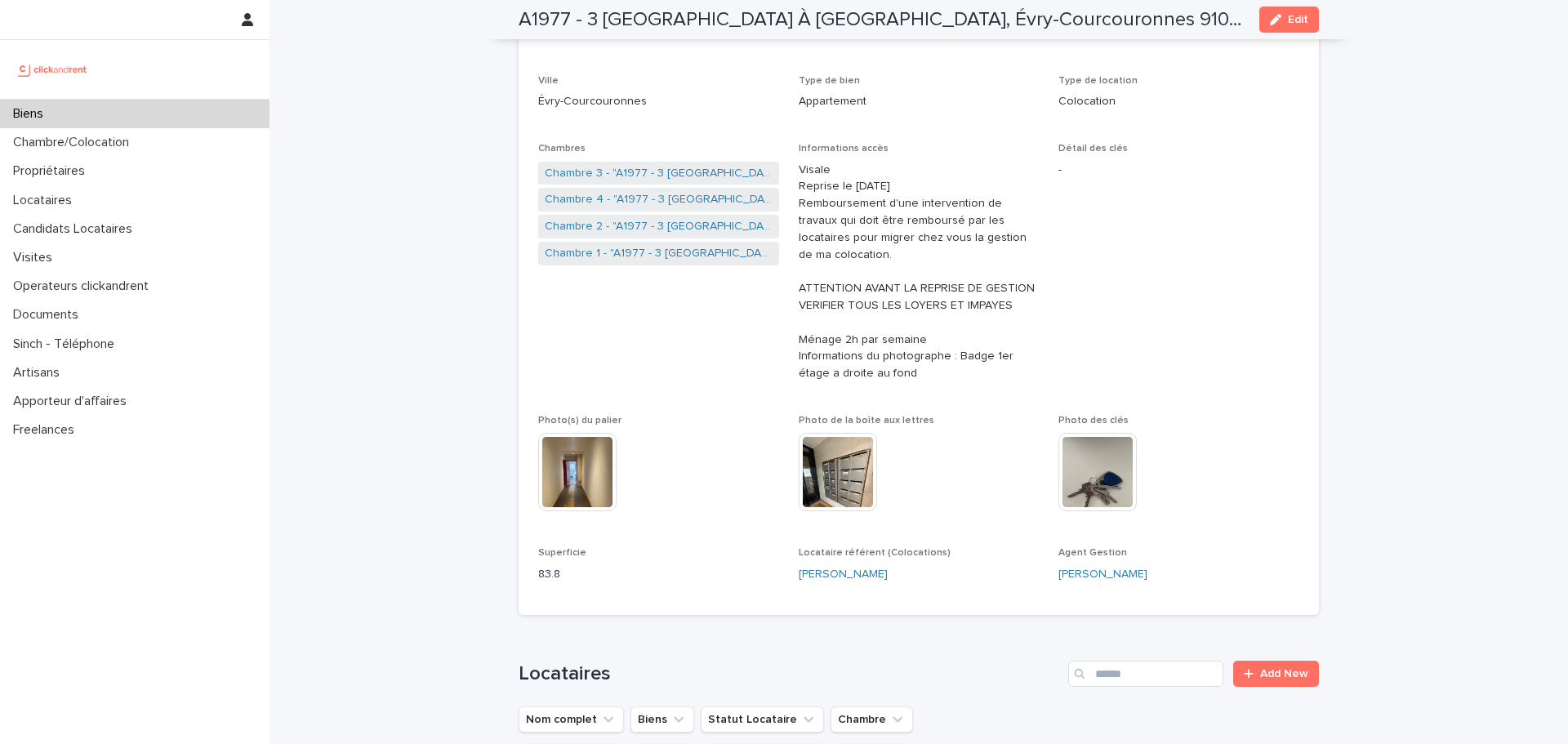
click at [1086, 441] on img at bounding box center [1097, 471] width 79 height 79
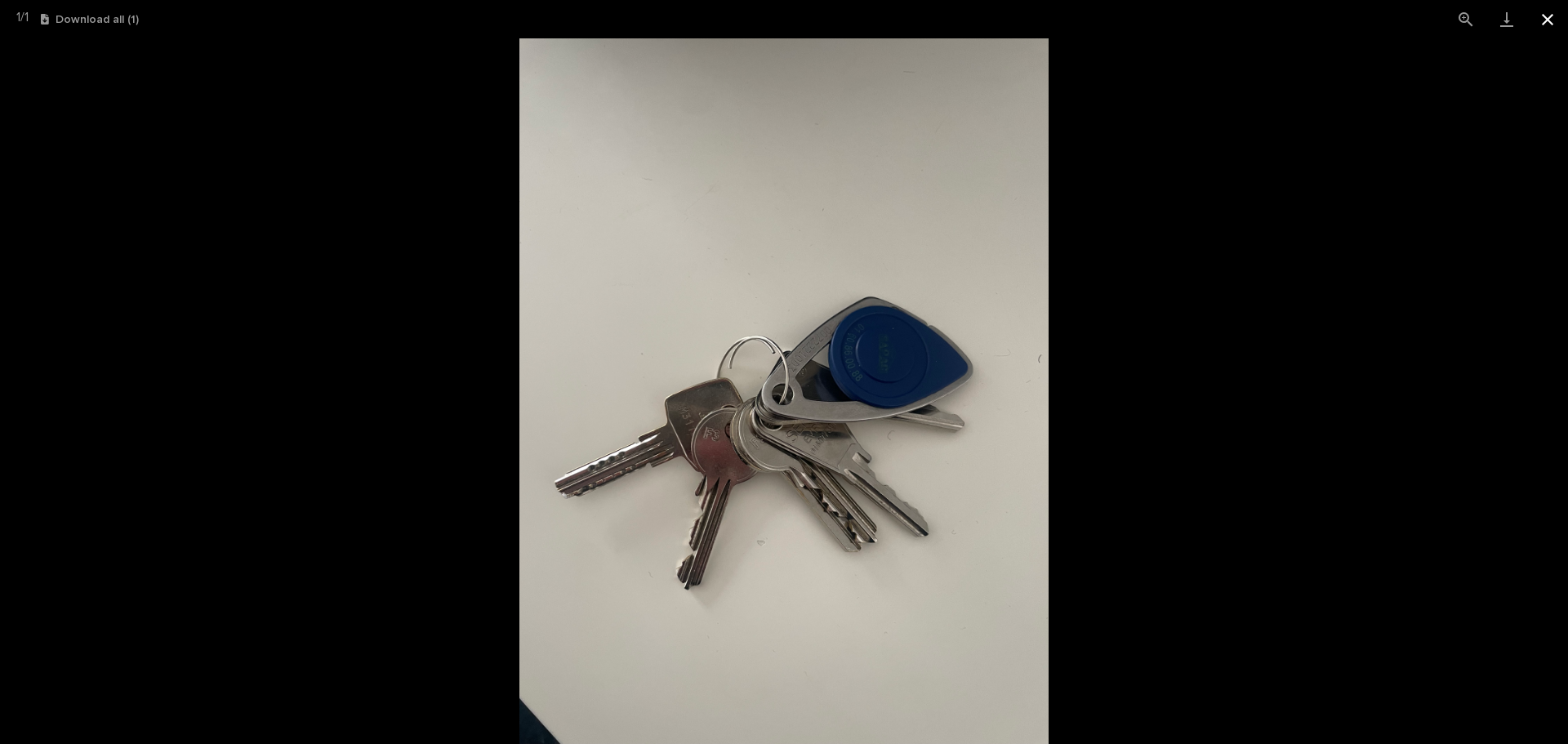
click at [1544, 12] on button "Close gallery" at bounding box center [1547, 19] width 41 height 38
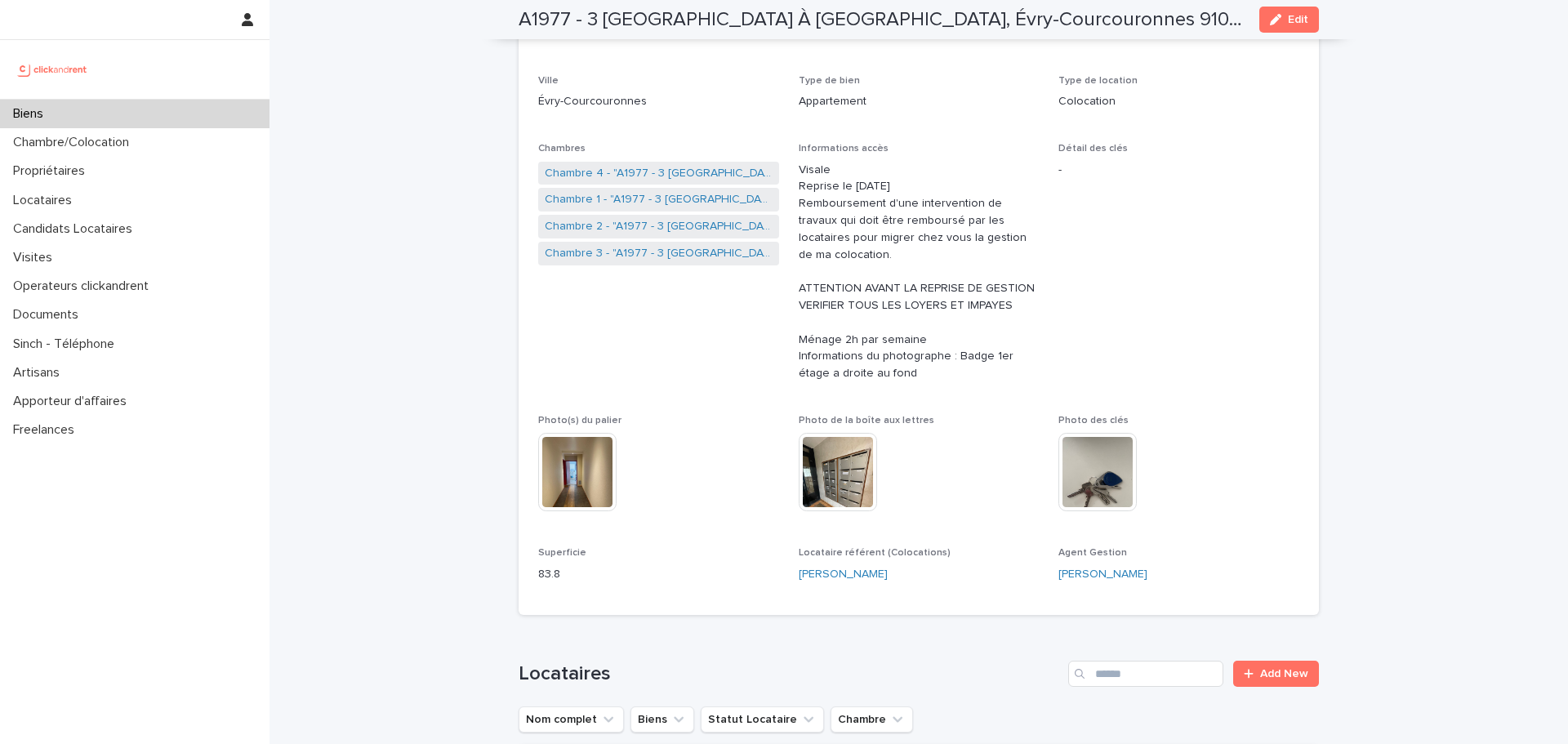
click at [1098, 295] on span "Détail des clés -" at bounding box center [1179, 269] width 241 height 252
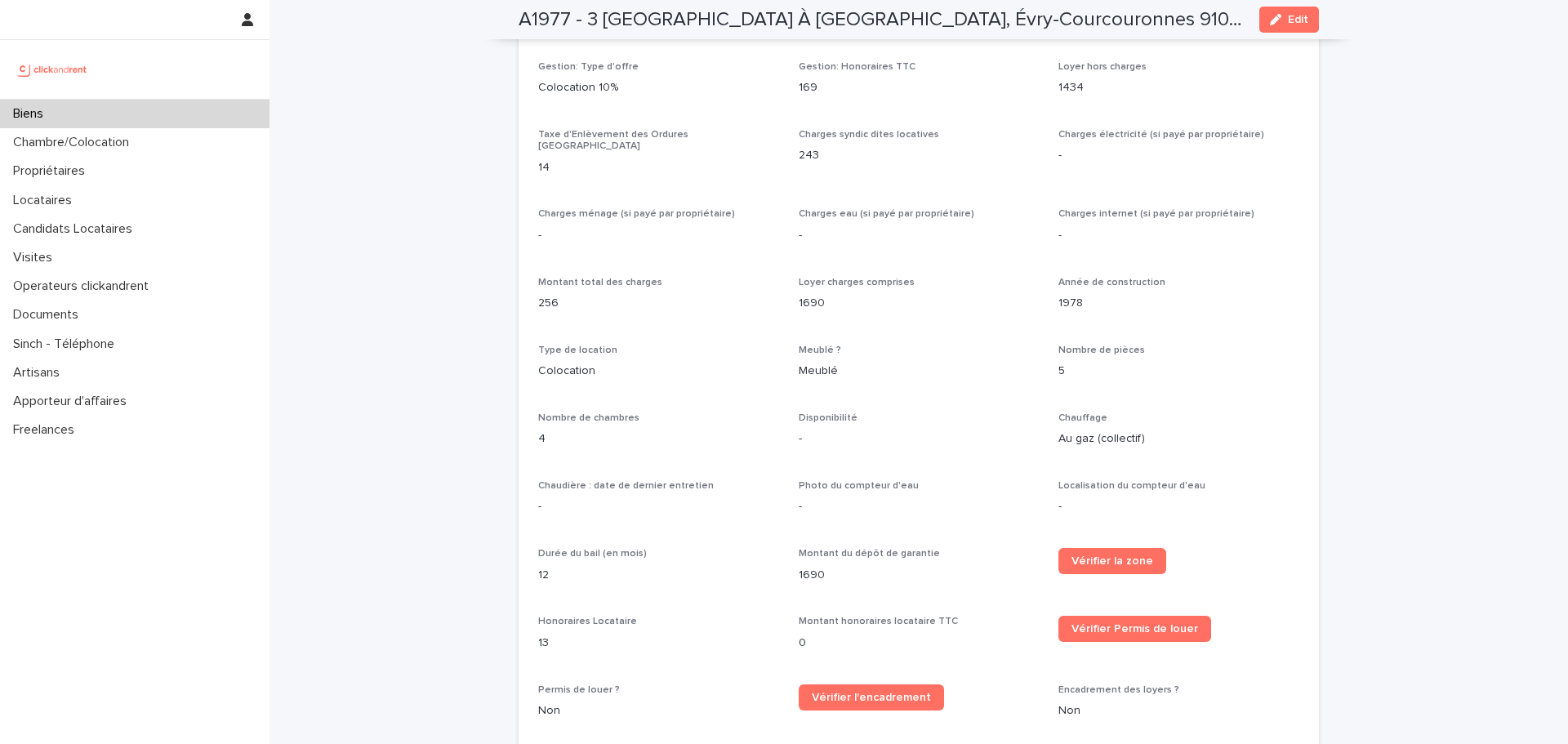
scroll to position [4330, 0]
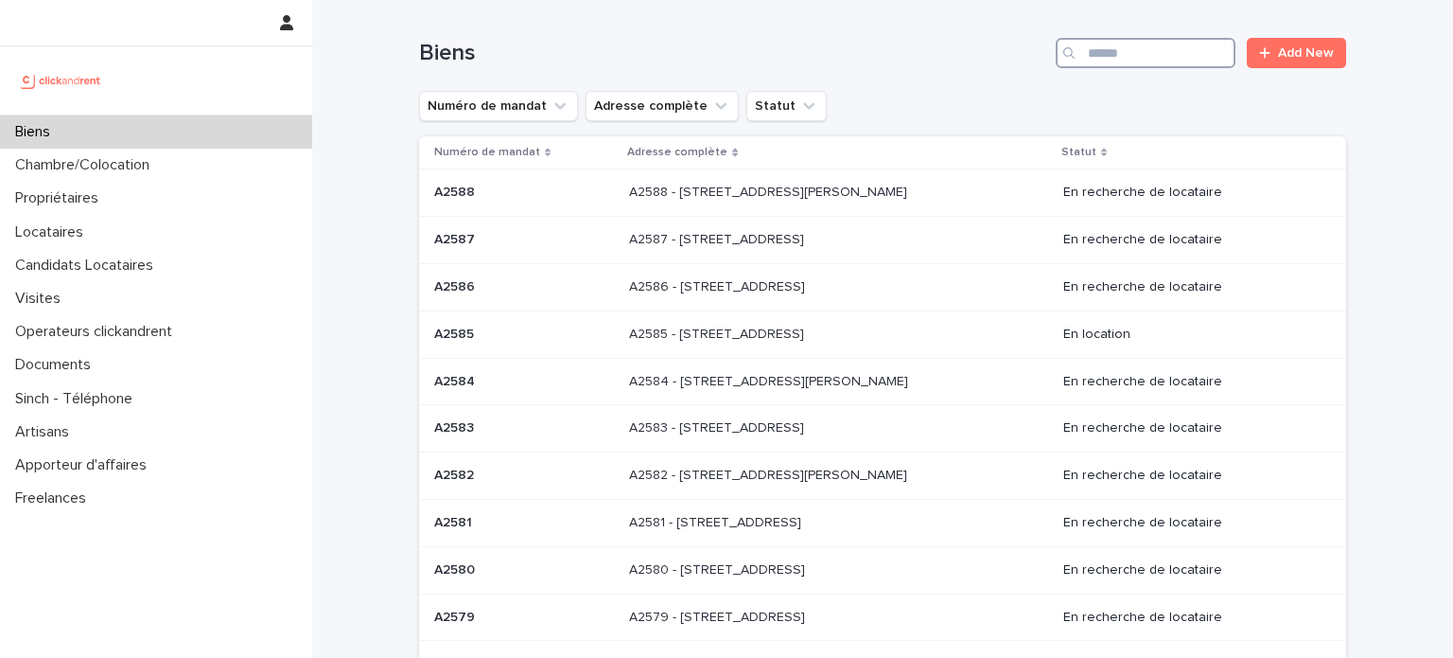
click at [1107, 57] on input "Search" at bounding box center [1146, 53] width 180 height 30
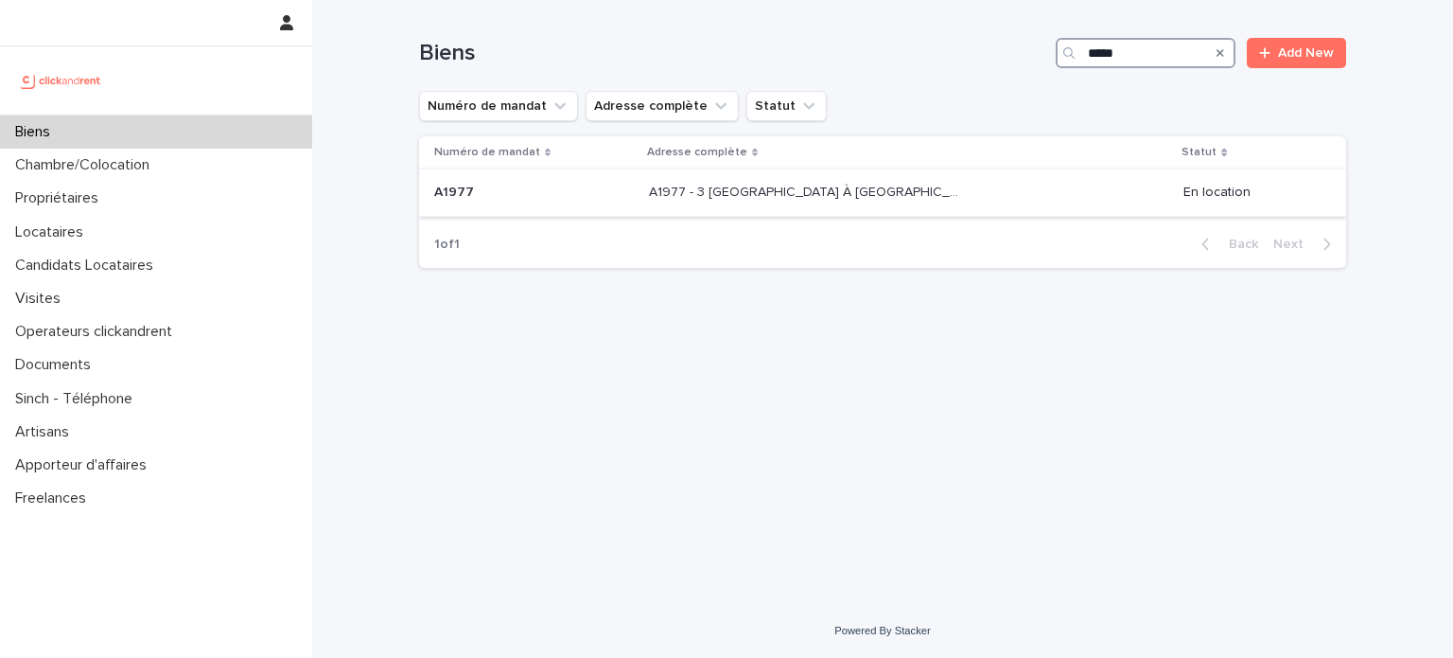
type input "*****"
click at [805, 199] on p "A1977 - 3 [GEOGRAPHIC_DATA] À [GEOGRAPHIC_DATA], Évry-Courcouronnes 91080" at bounding box center [808, 191] width 319 height 20
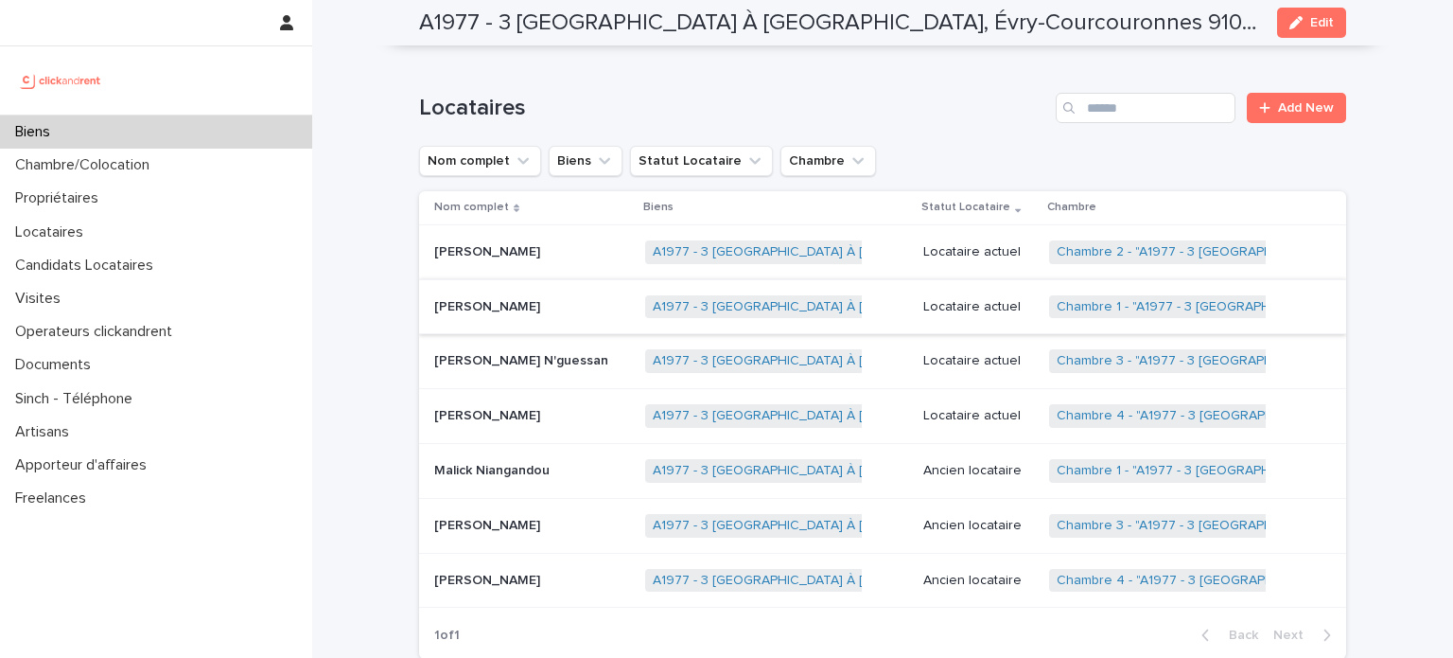
scroll to position [946, 0]
click at [1090, 92] on input "Search" at bounding box center [1146, 107] width 180 height 30
click at [149, 123] on div "Biens" at bounding box center [156, 131] width 312 height 33
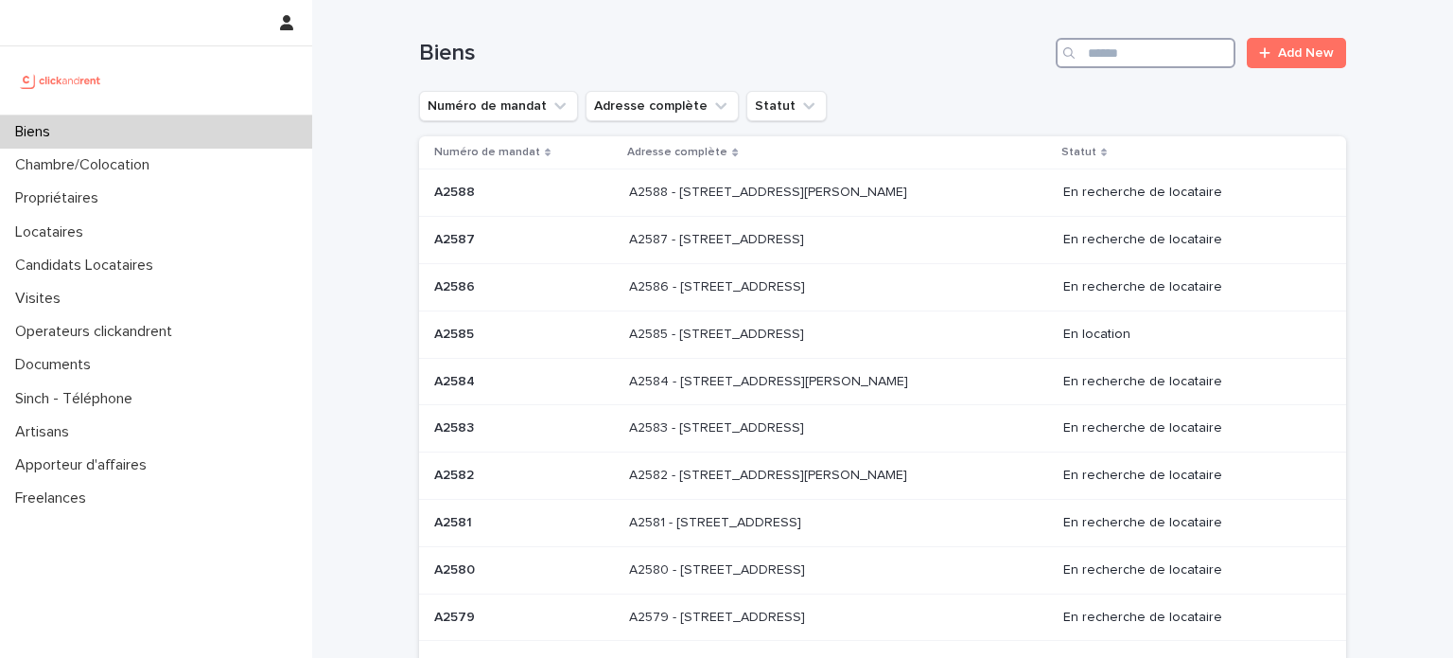
click at [1125, 56] on input "Search" at bounding box center [1146, 53] width 180 height 30
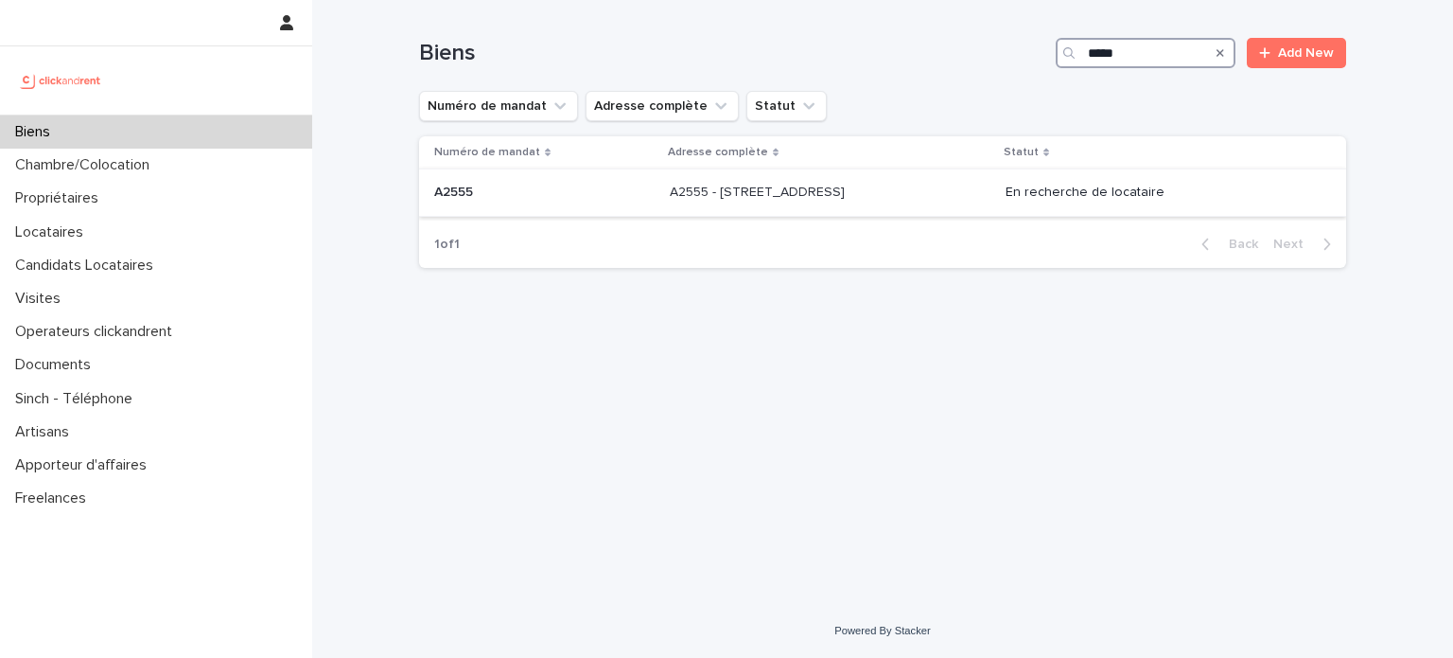
type input "*****"
click at [799, 203] on div "A2555 - [STREET_ADDRESS] - [STREET_ADDRESS]" at bounding box center [830, 192] width 321 height 31
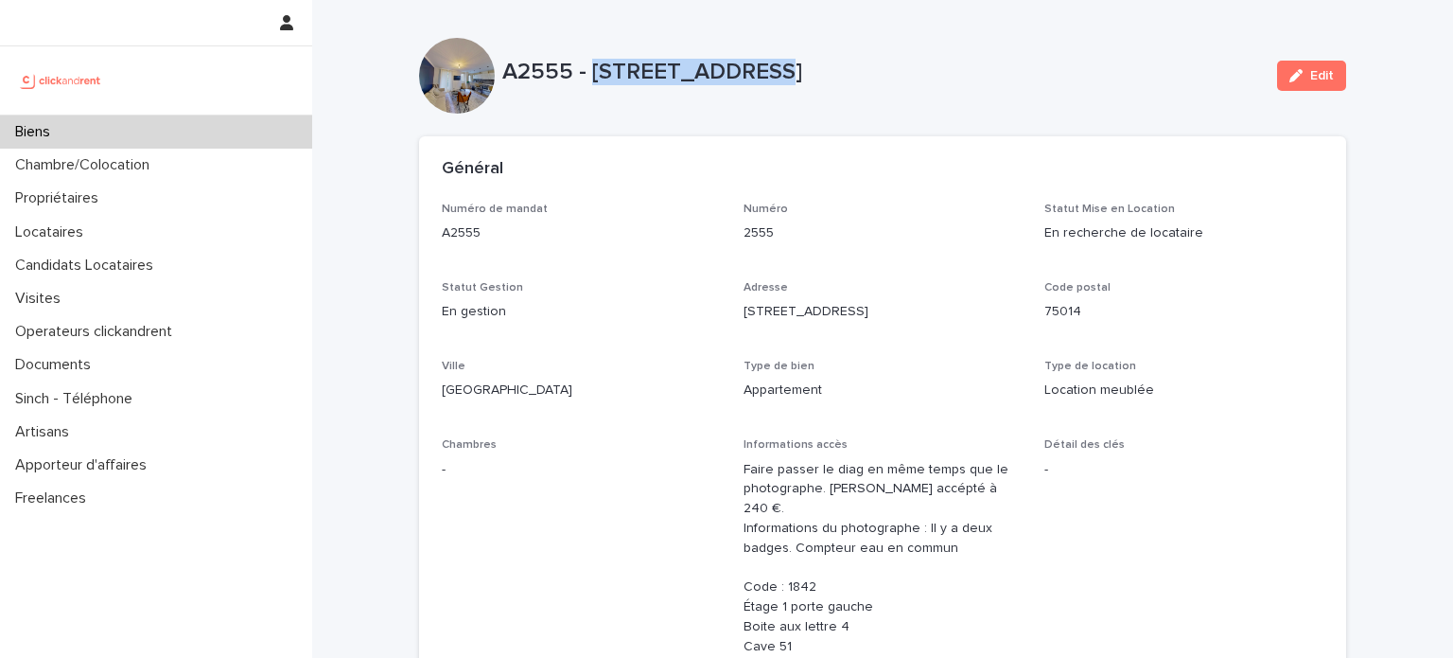
drag, startPoint x: 587, startPoint y: 72, endPoint x: 733, endPoint y: 72, distance: 146.6
click at [733, 72] on p "A2555 - [STREET_ADDRESS]" at bounding box center [882, 72] width 760 height 27
copy p "[STREET_ADDRESS]"
click at [67, 124] on div "Biens" at bounding box center [156, 131] width 312 height 33
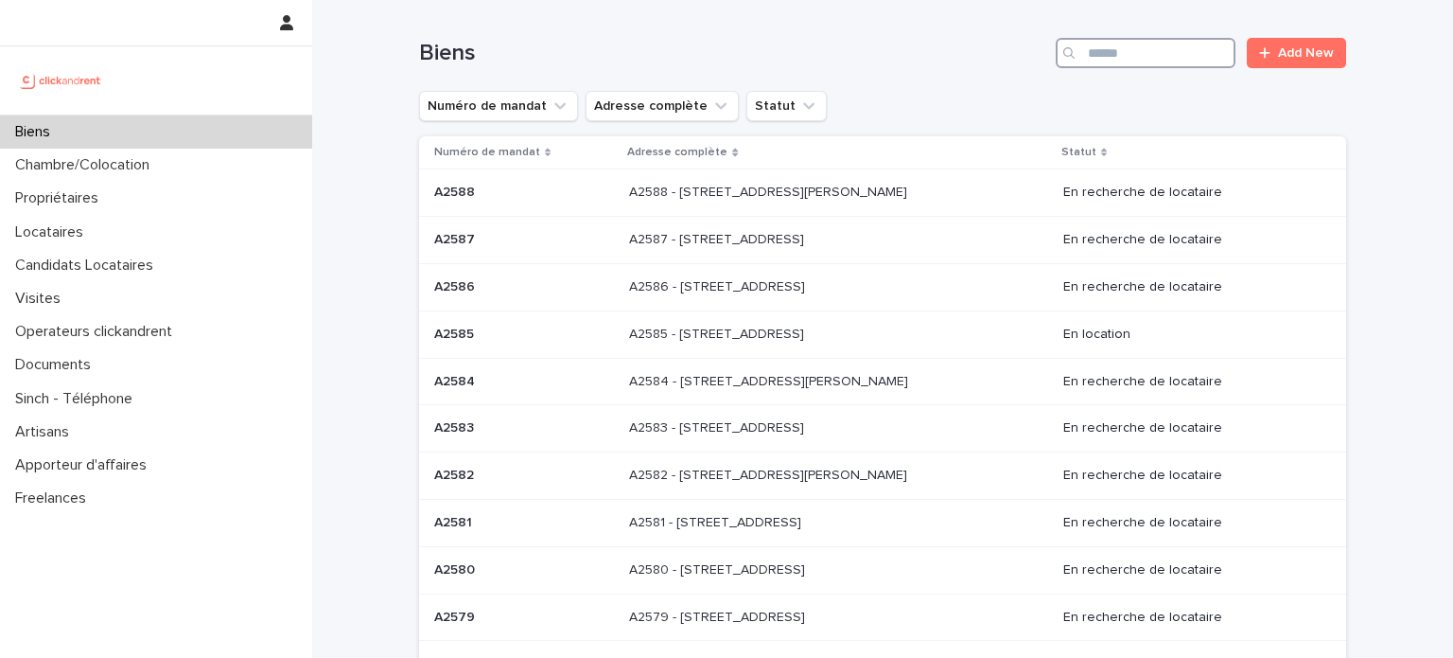
click at [1152, 60] on input "Search" at bounding box center [1146, 53] width 180 height 30
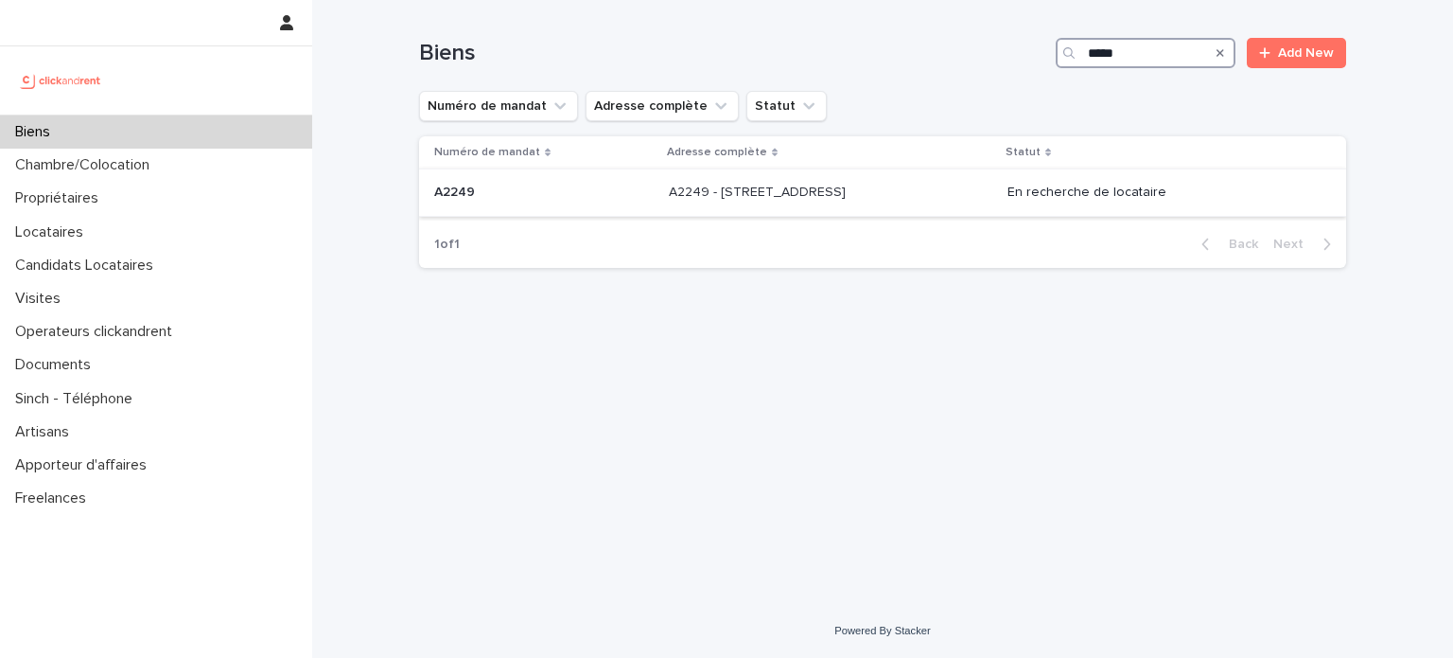
type input "*****"
click at [689, 191] on p "A2249 - [STREET_ADDRESS]" at bounding box center [759, 191] width 181 height 20
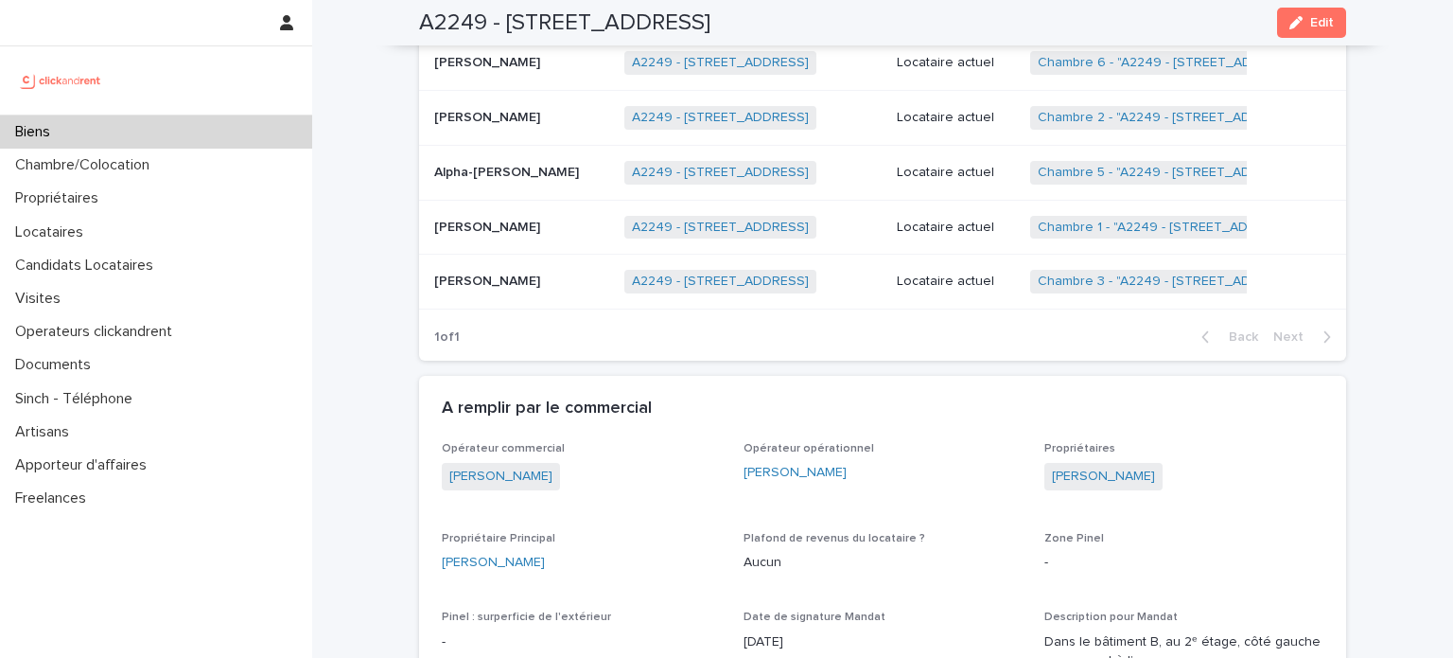
scroll to position [946, 0]
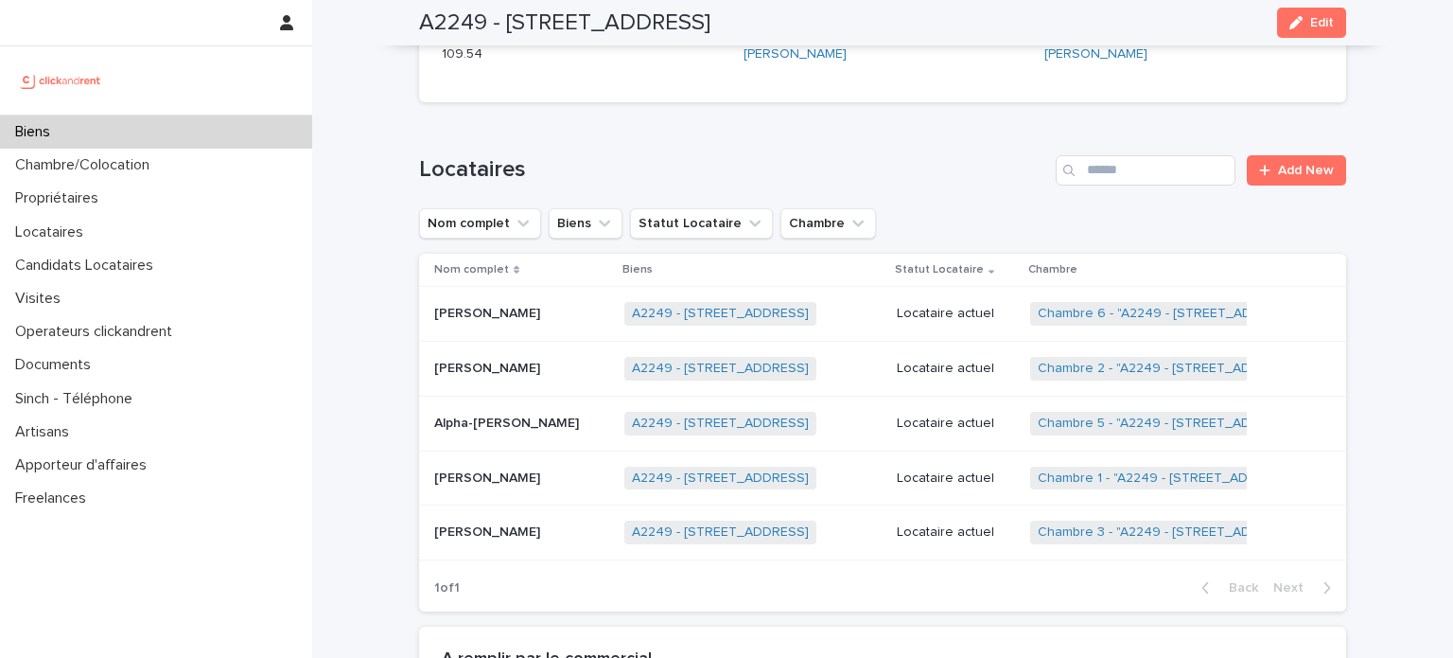
click at [98, 143] on div "Biens" at bounding box center [156, 131] width 312 height 33
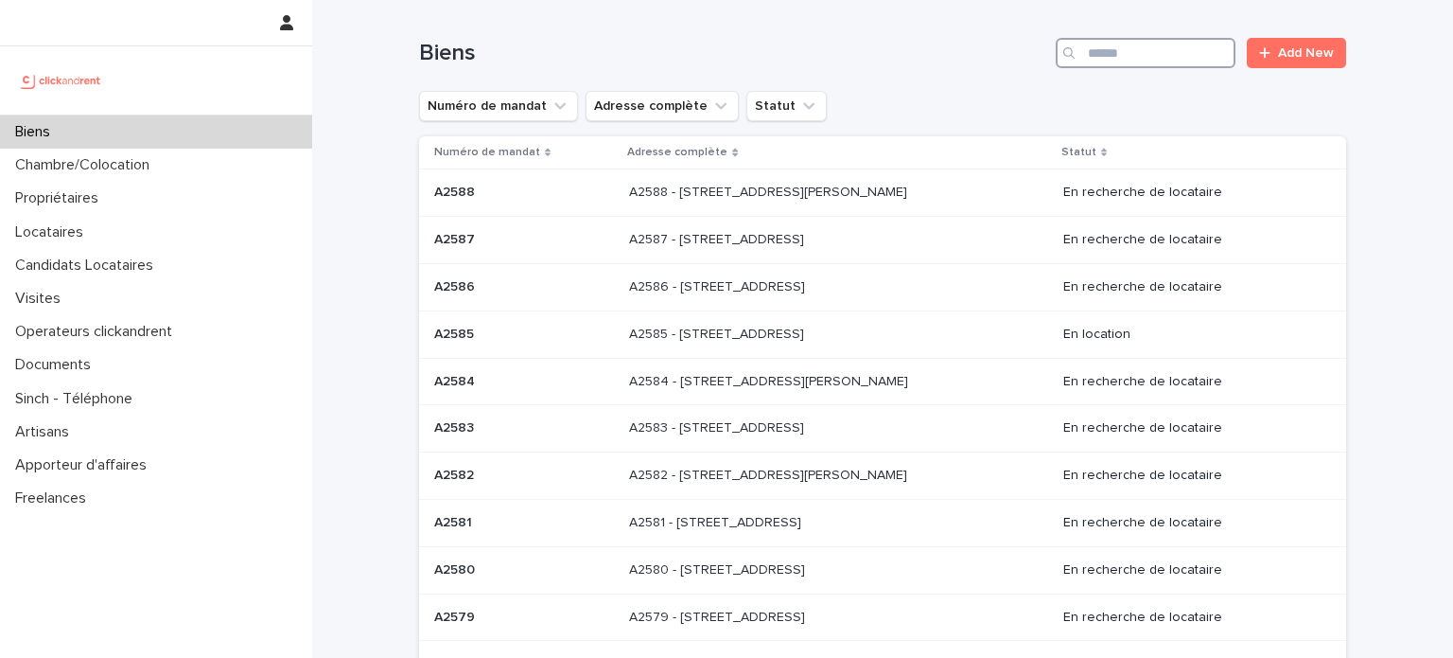
click at [1116, 52] on input "Search" at bounding box center [1146, 53] width 180 height 30
paste input "*****"
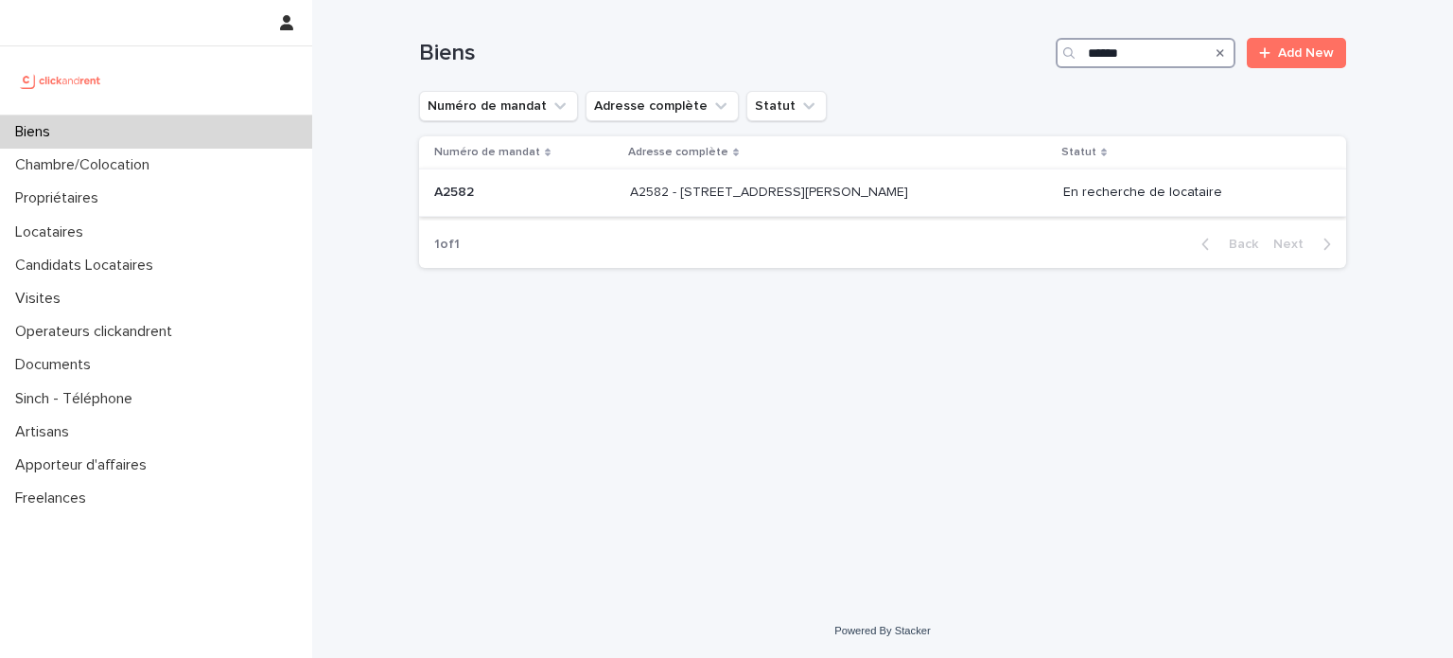
type input "*****"
click at [828, 196] on p "A2582 - [STREET_ADDRESS][PERSON_NAME]" at bounding box center [771, 191] width 282 height 20
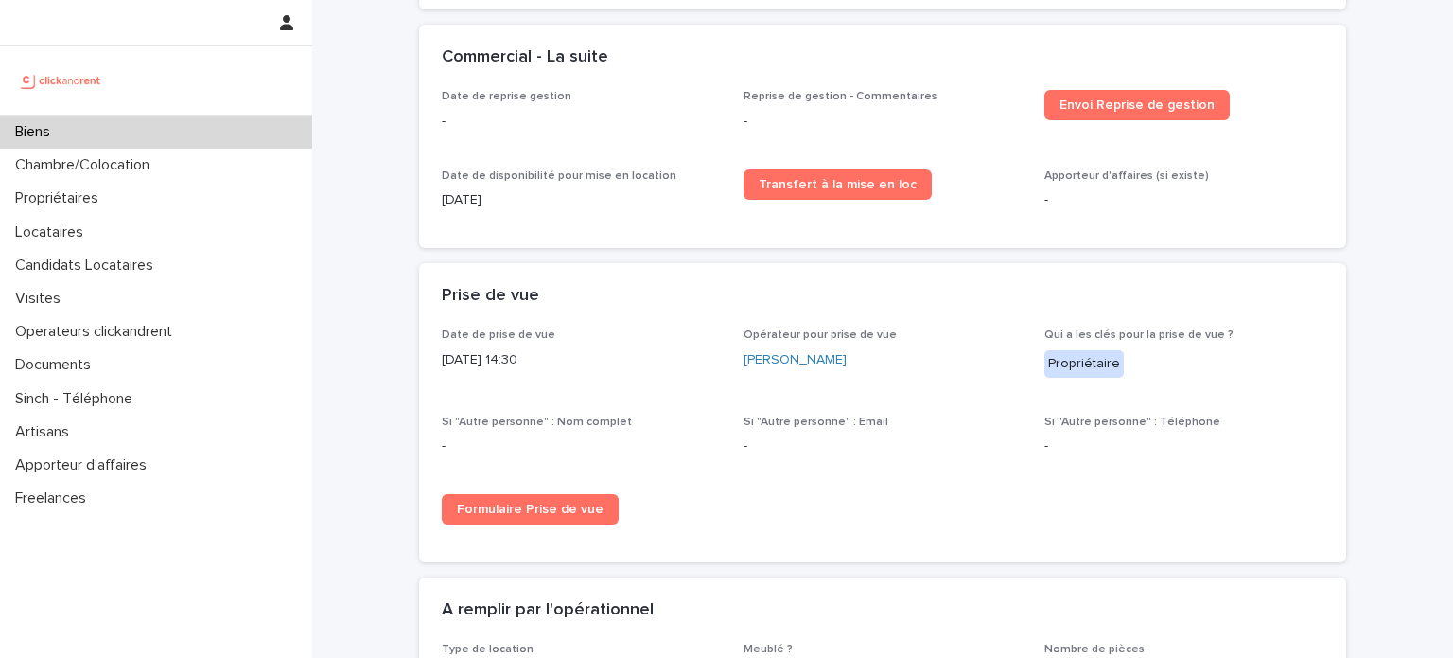
scroll to position [2883, 0]
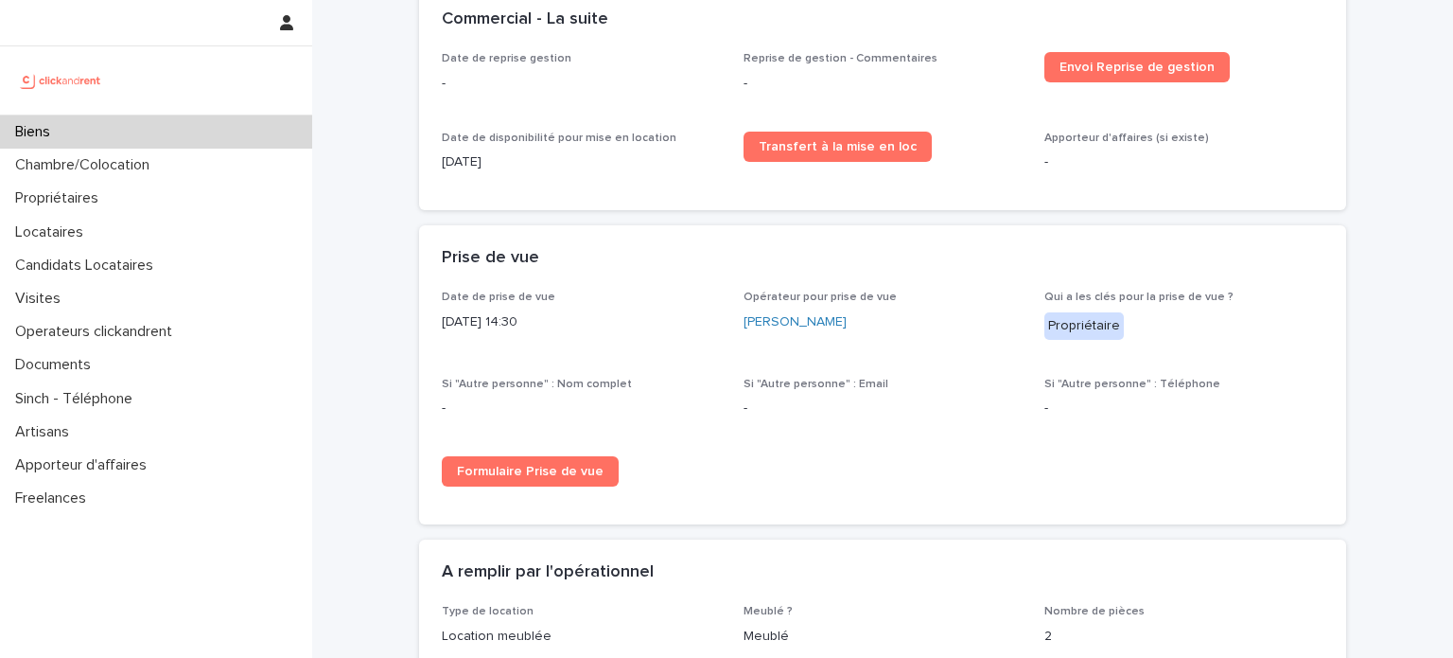
click at [108, 135] on div "Biens" at bounding box center [156, 131] width 312 height 33
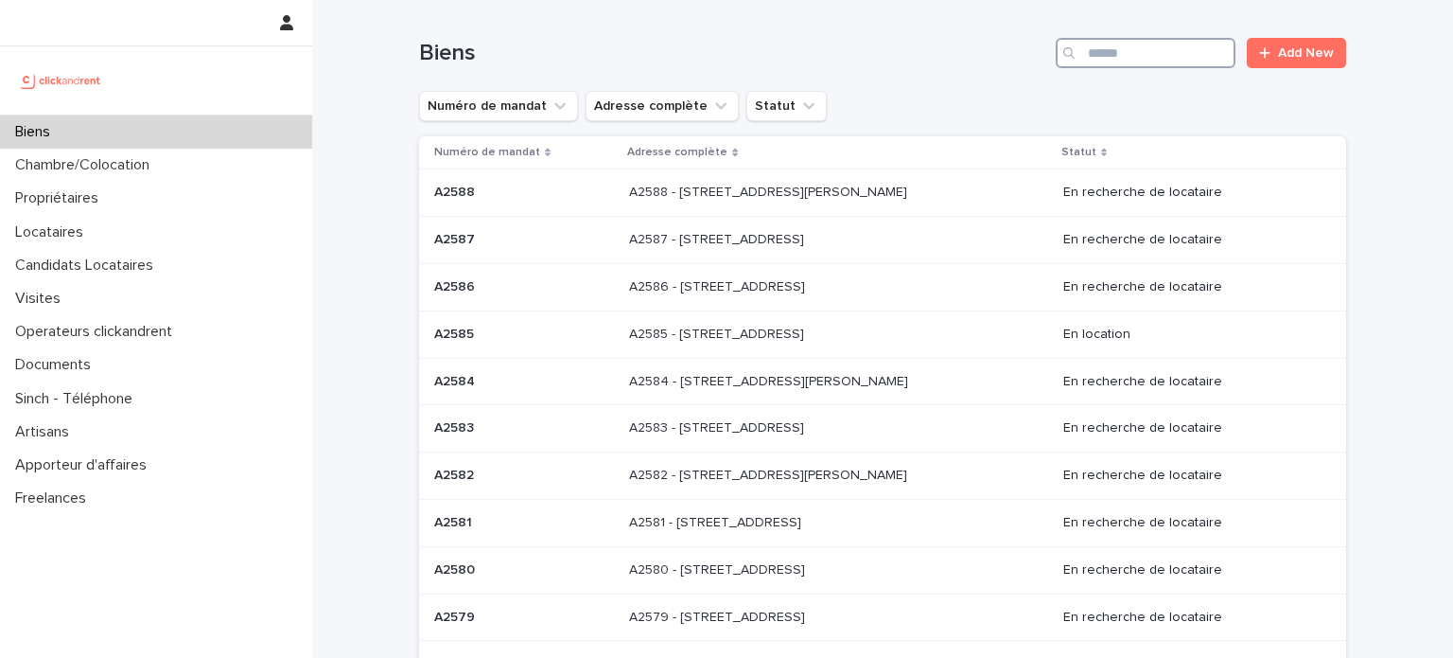
click at [1117, 51] on input "Search" at bounding box center [1146, 53] width 180 height 30
paste input "*****"
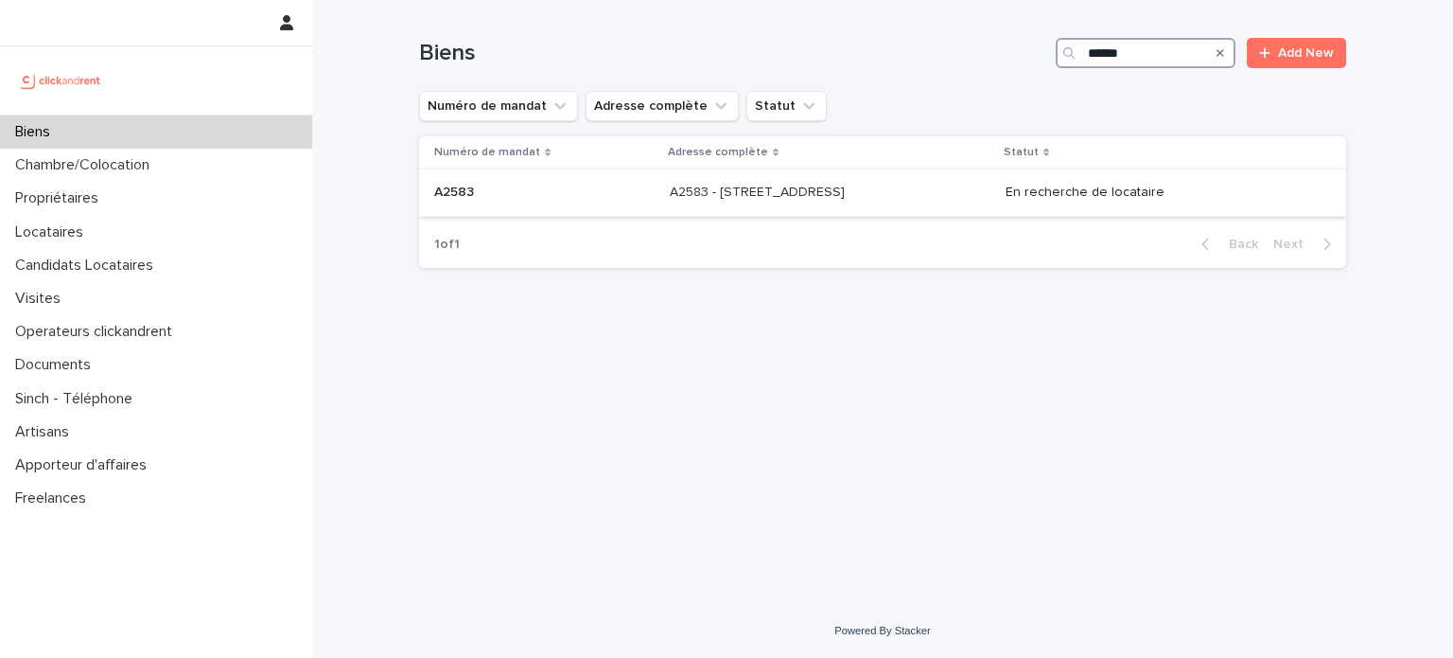
type input "*****"
click at [670, 189] on p "A2583 - [STREET_ADDRESS]" at bounding box center [759, 191] width 179 height 20
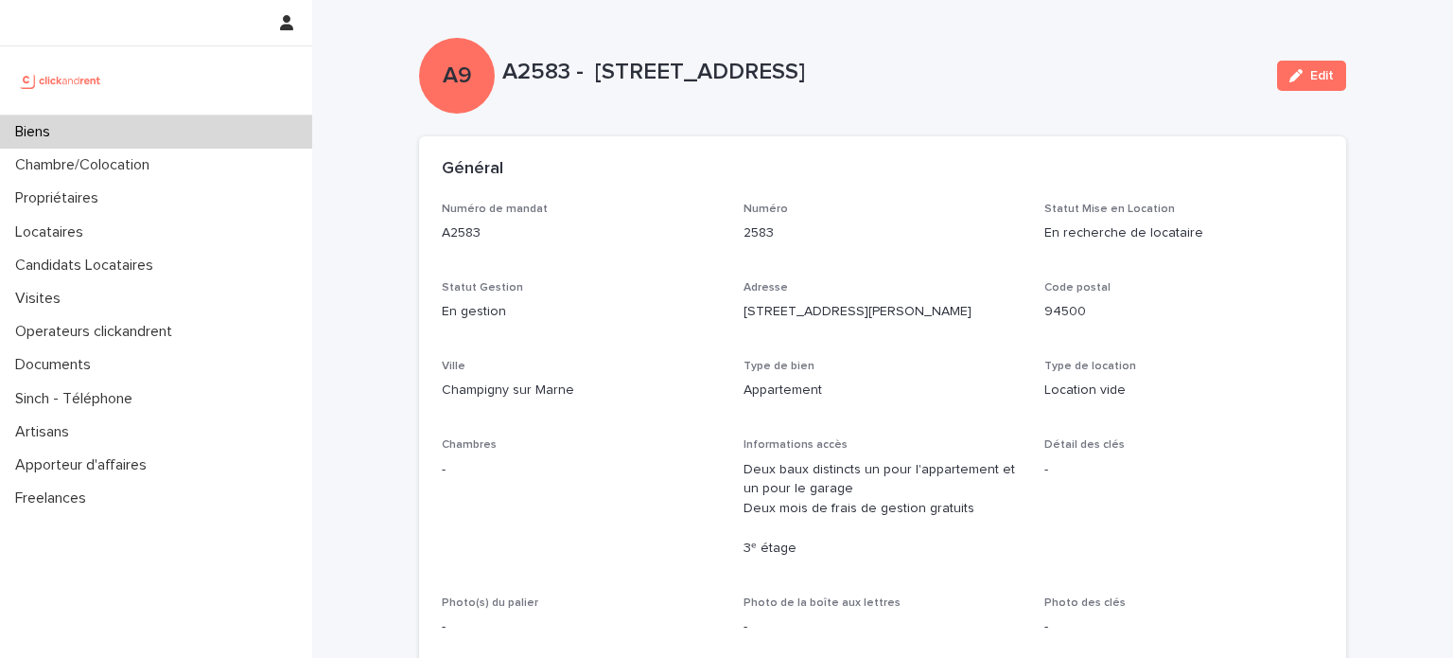
click at [523, 80] on p "A2583 - [STREET_ADDRESS]" at bounding box center [882, 72] width 760 height 27
click at [523, 79] on p "A2583 - [STREET_ADDRESS]" at bounding box center [882, 72] width 760 height 27
click at [50, 128] on p "Biens" at bounding box center [37, 132] width 58 height 18
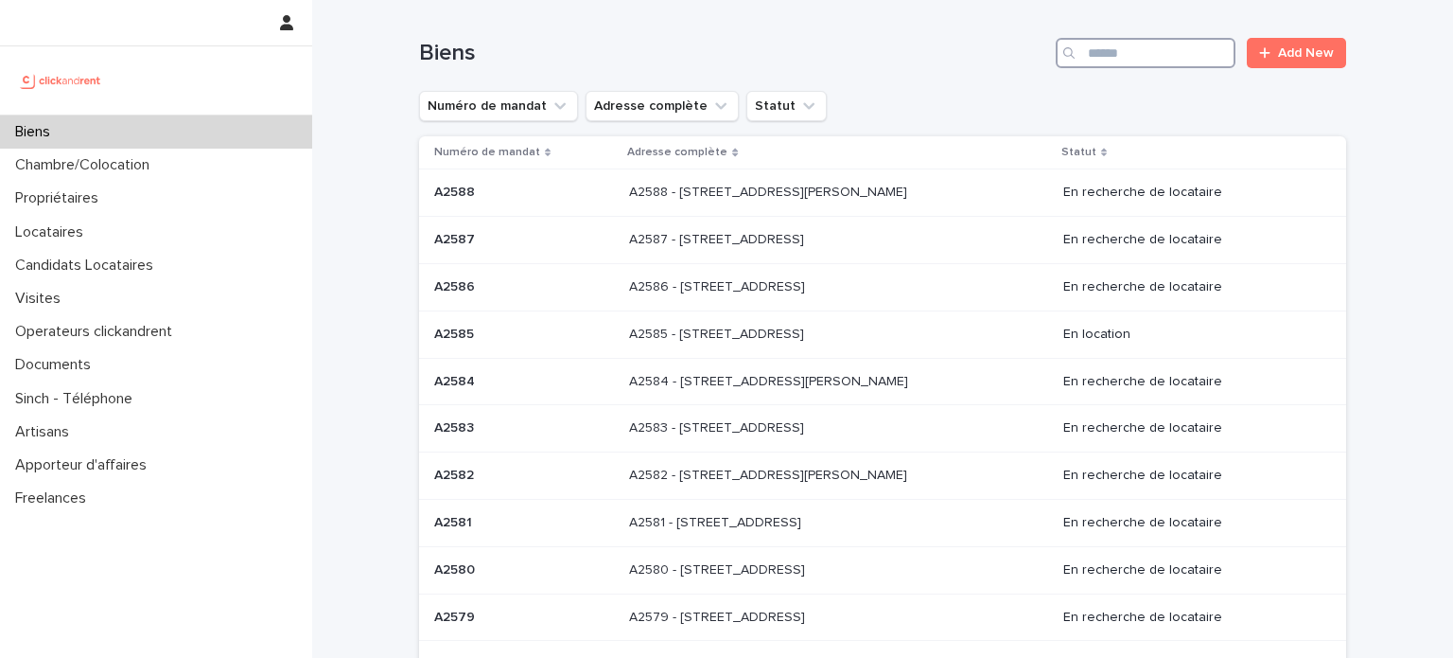
click at [1154, 49] on input "Search" at bounding box center [1146, 53] width 180 height 30
click at [764, 181] on p "A2588 - [STREET_ADDRESS][PERSON_NAME]" at bounding box center [770, 191] width 282 height 20
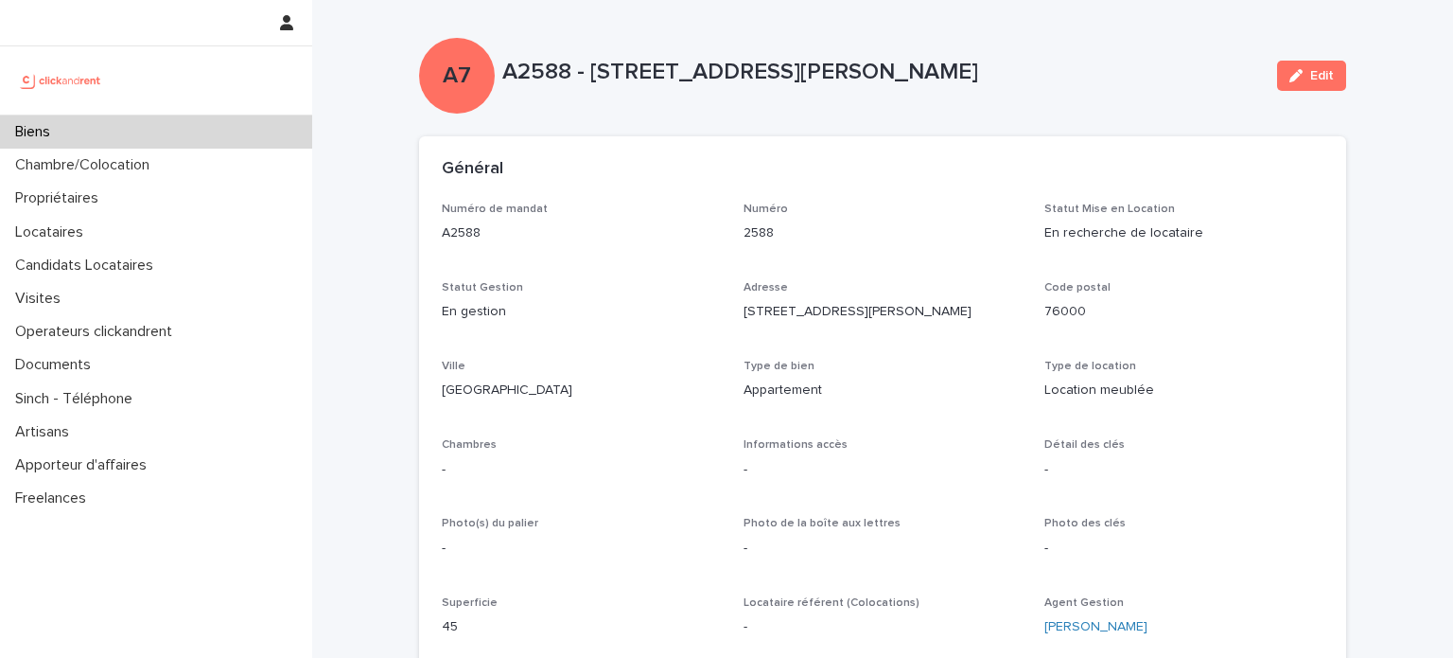
click at [133, 142] on div "Biens" at bounding box center [156, 131] width 312 height 33
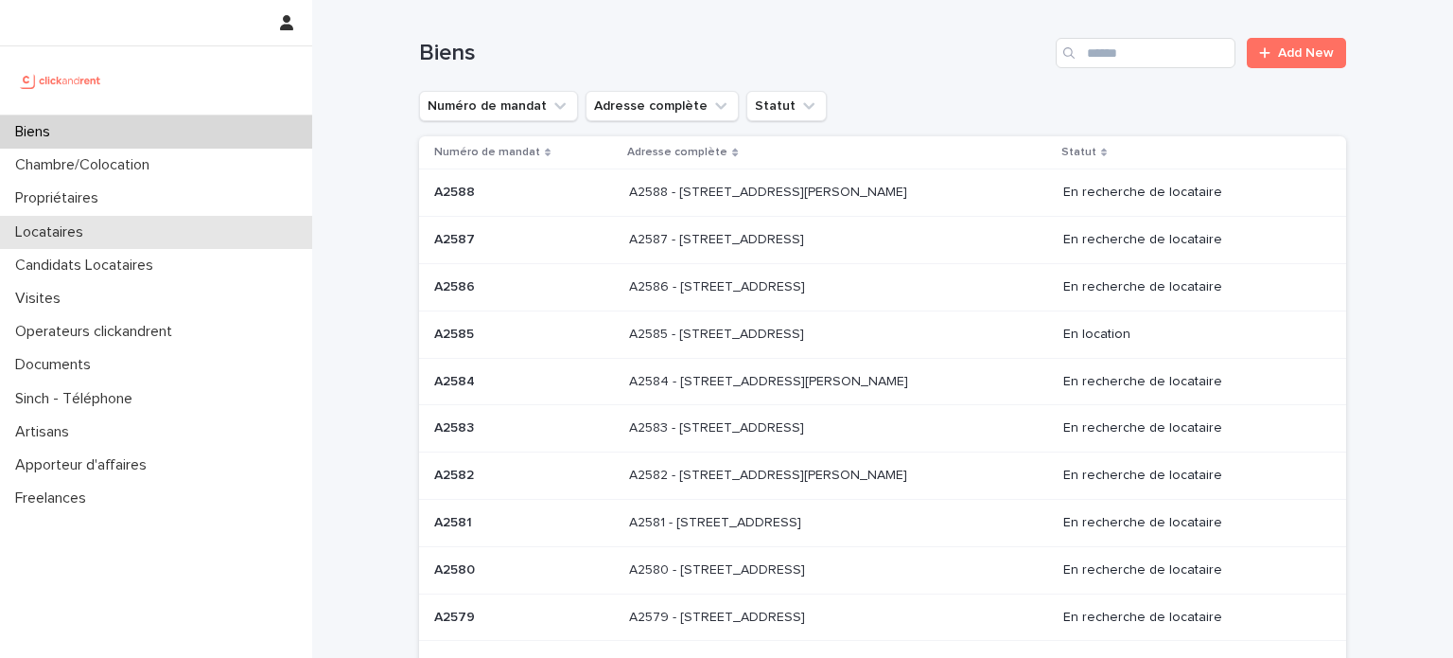
click at [79, 243] on div "Locataires" at bounding box center [156, 232] width 312 height 33
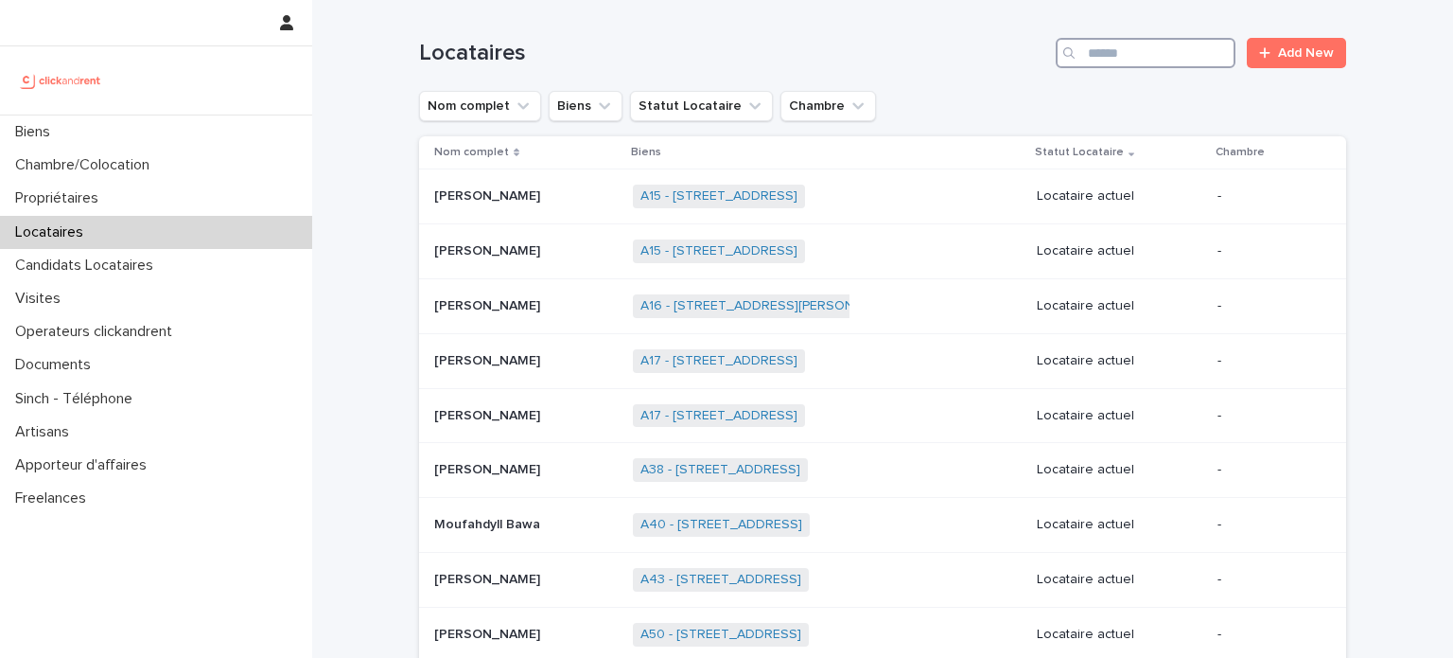
click at [1113, 50] on input "Search" at bounding box center [1146, 53] width 180 height 30
paste input "**********"
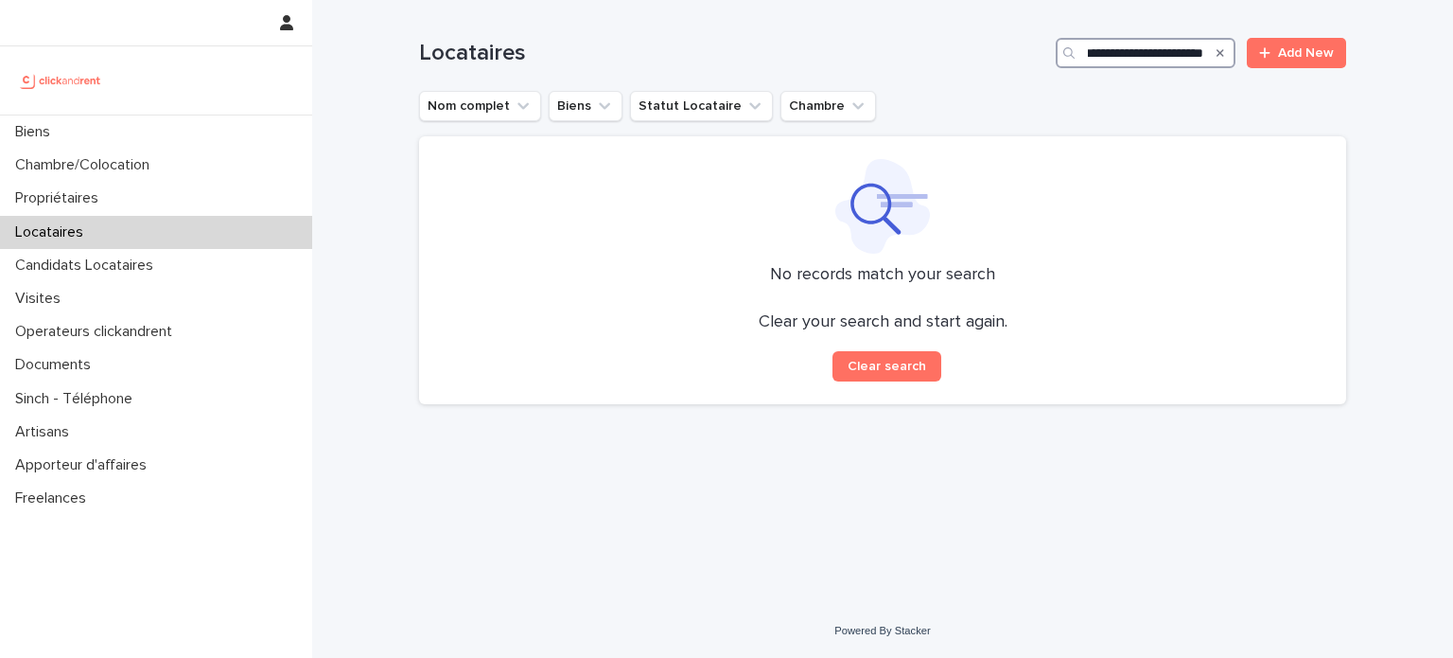
scroll to position [0, 44]
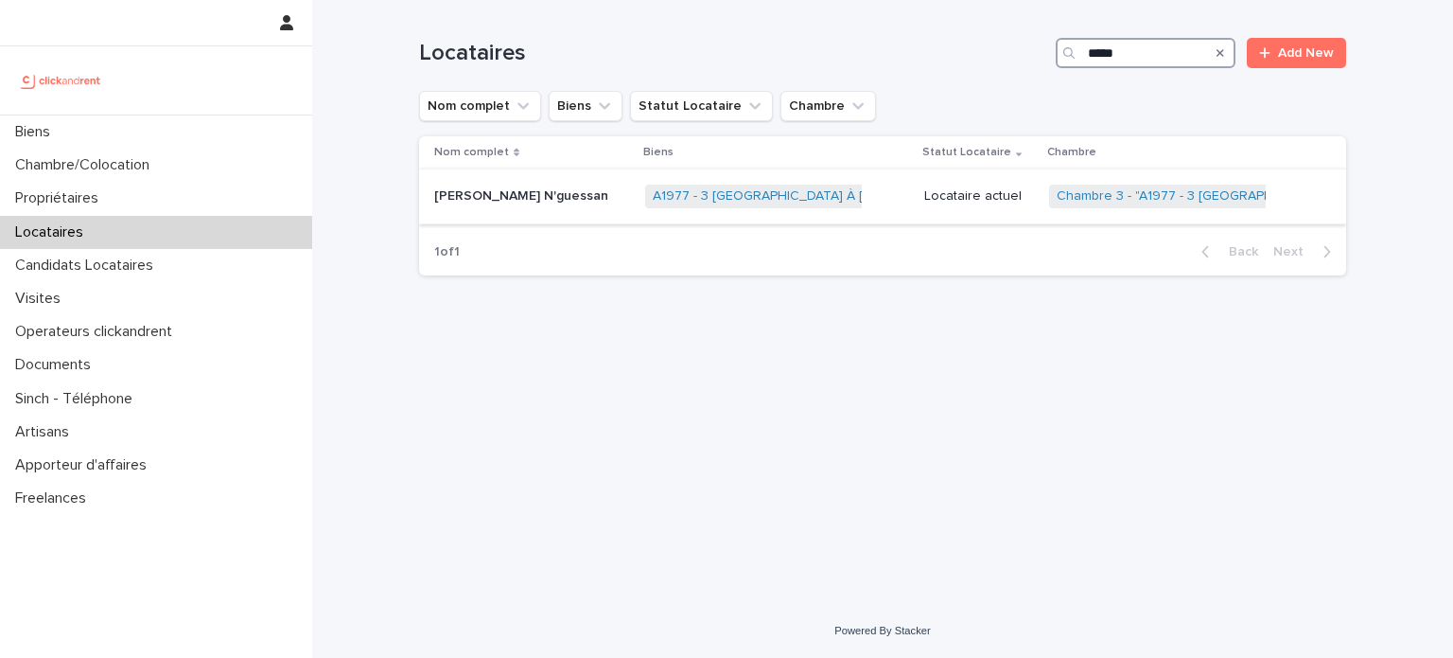
type input "*****"
click at [474, 202] on p "[PERSON_NAME] N'guessan" at bounding box center [523, 194] width 178 height 20
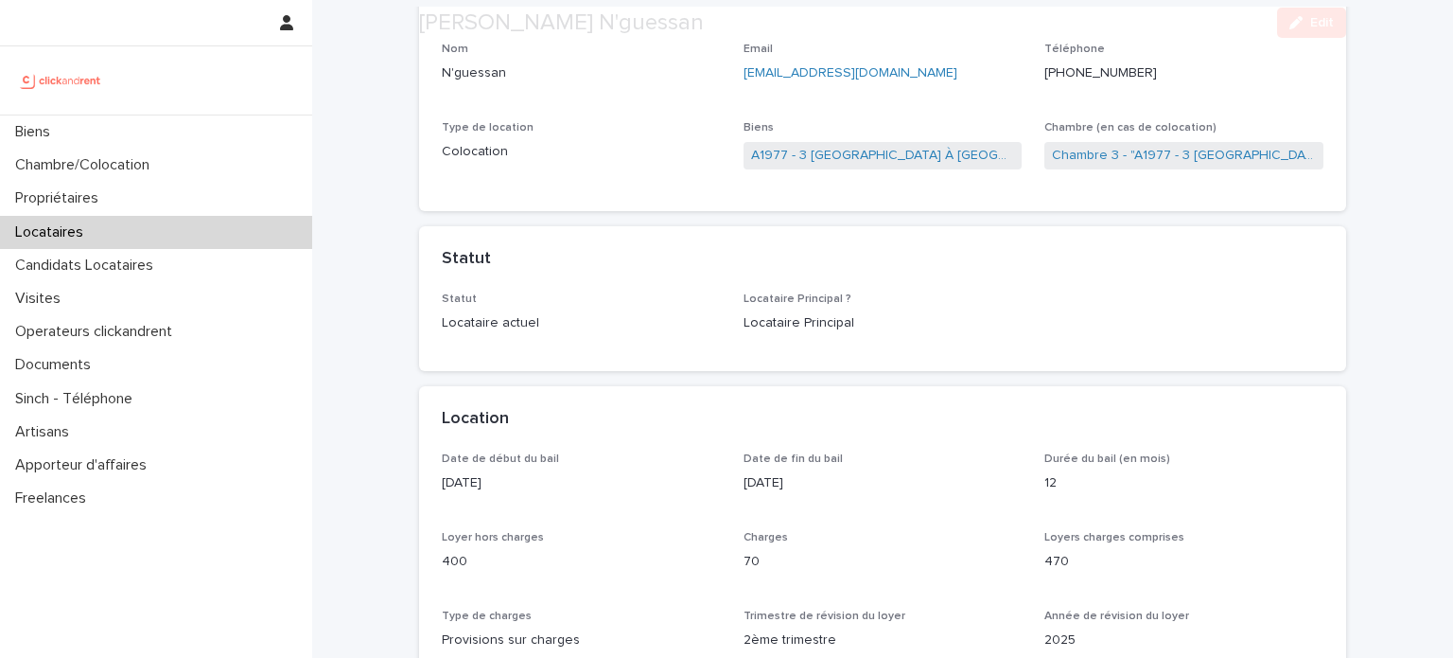
scroll to position [284, 0]
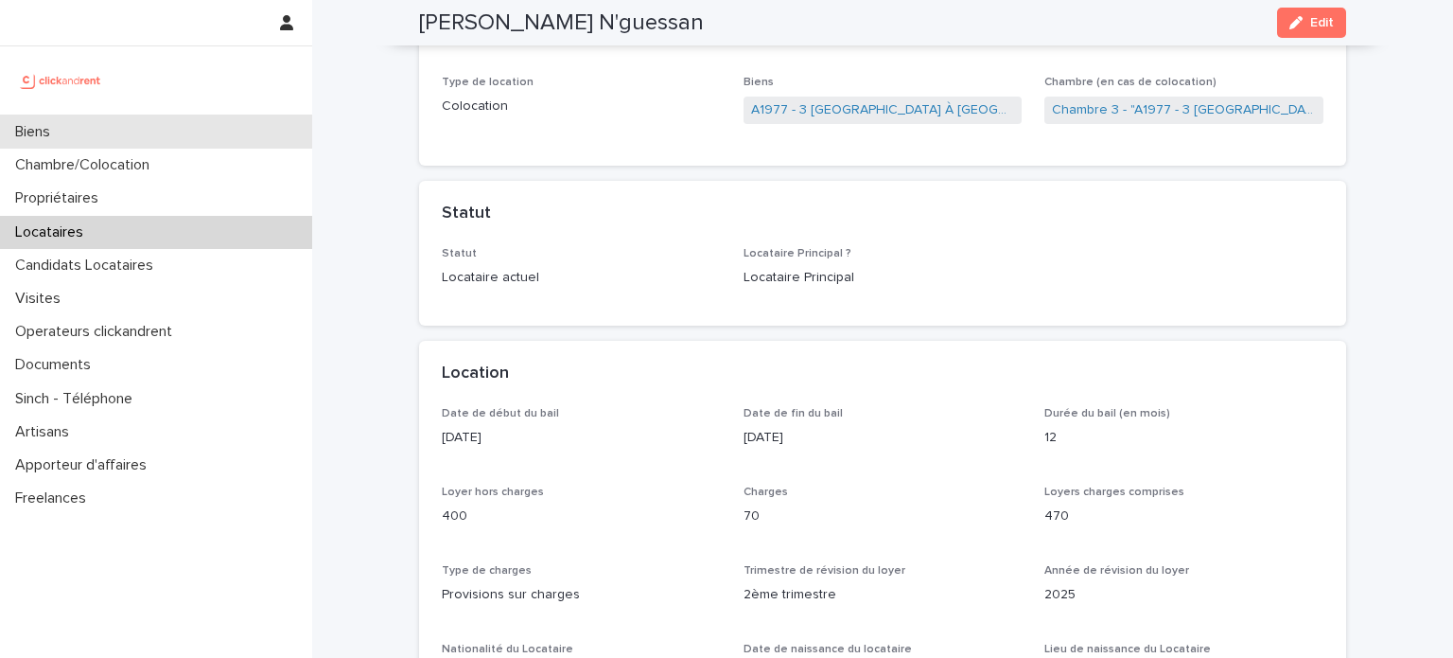
click at [98, 140] on div "Biens" at bounding box center [156, 131] width 312 height 33
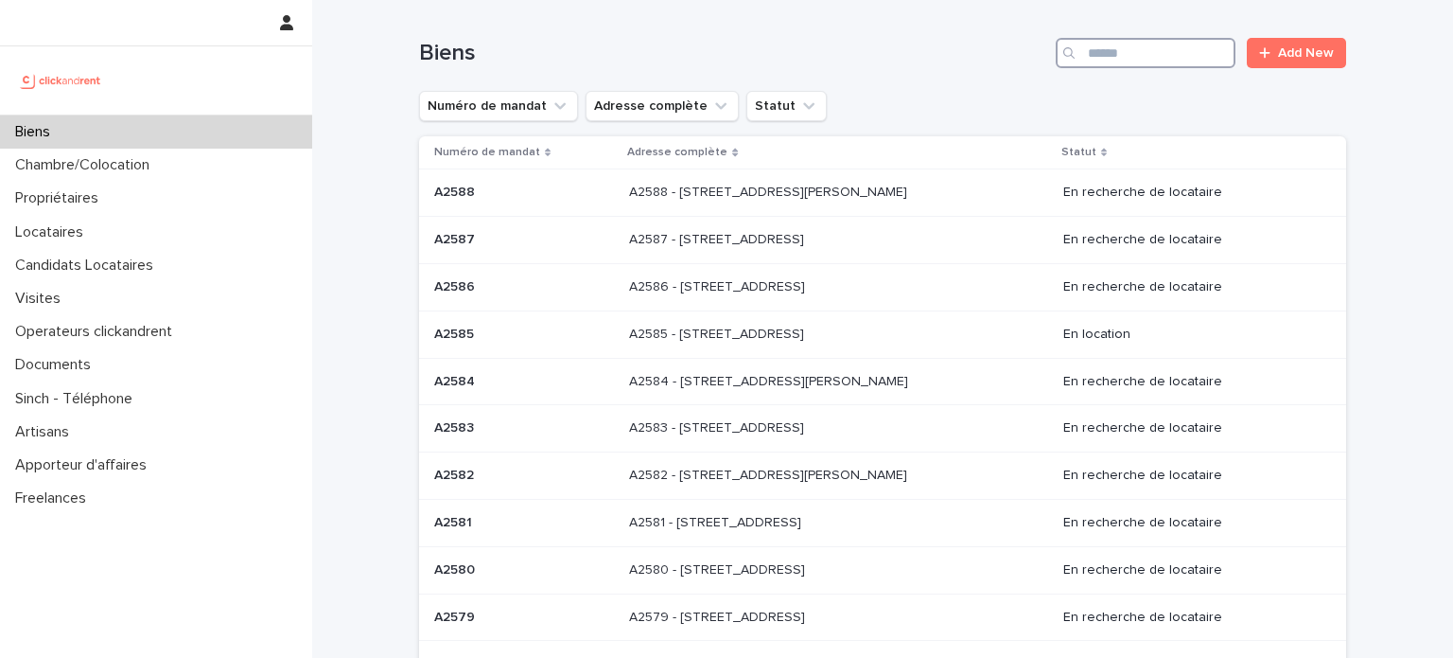
click at [1094, 44] on input "Search" at bounding box center [1146, 53] width 180 height 30
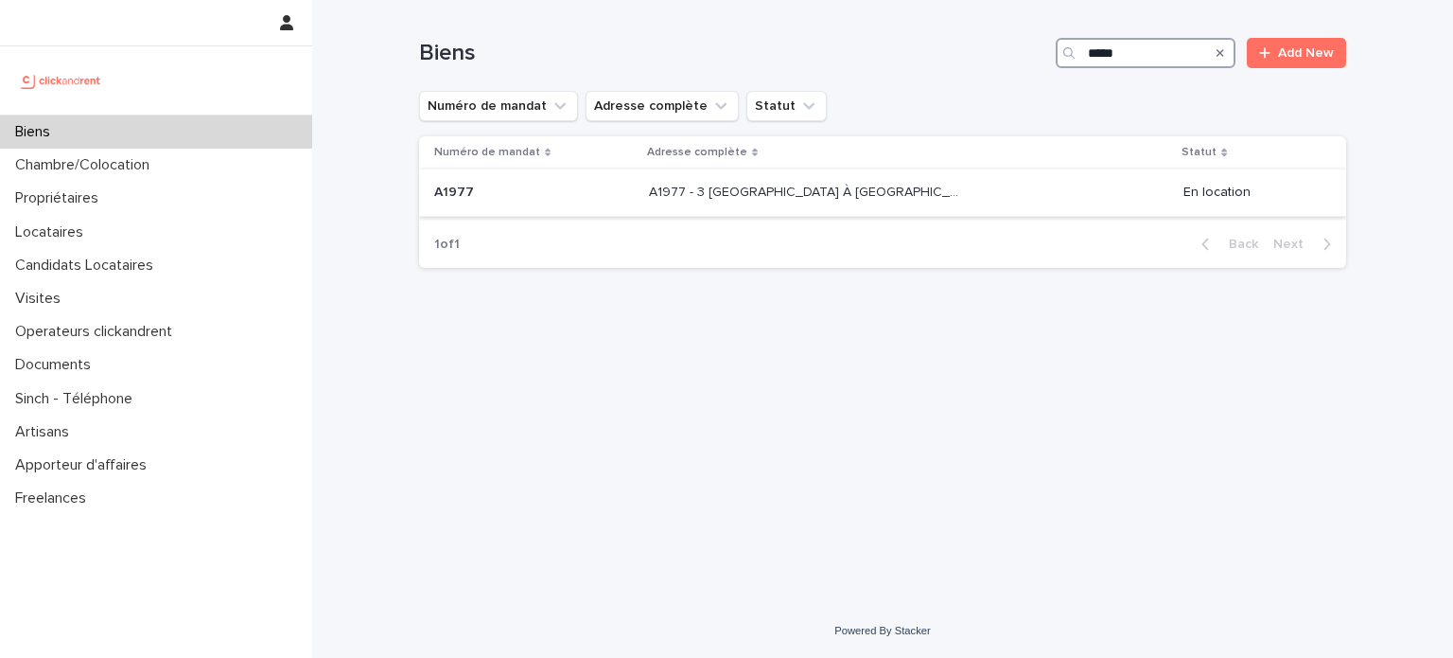
type input "*****"
click at [733, 207] on td "A1977 - 3 [GEOGRAPHIC_DATA] À [GEOGRAPHIC_DATA], Évry-Courcouronnes 91080 A1977…" at bounding box center [908, 192] width 535 height 47
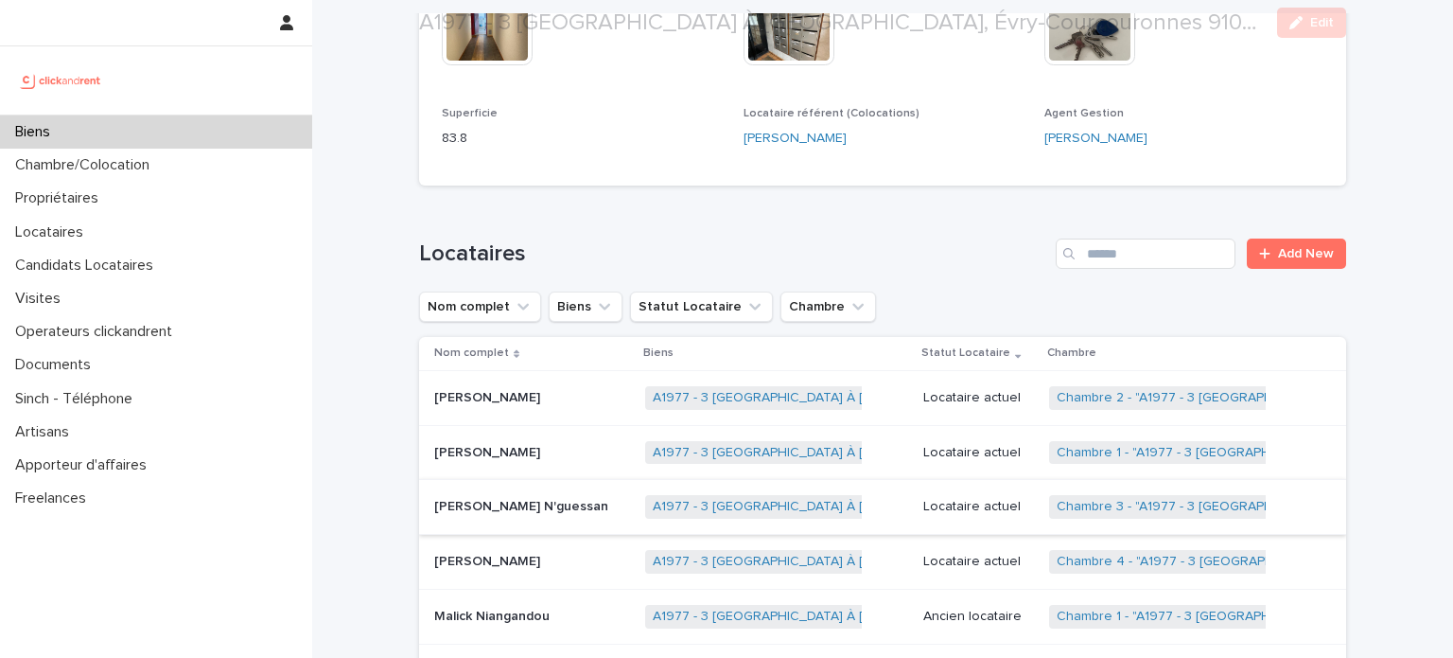
scroll to position [1041, 0]
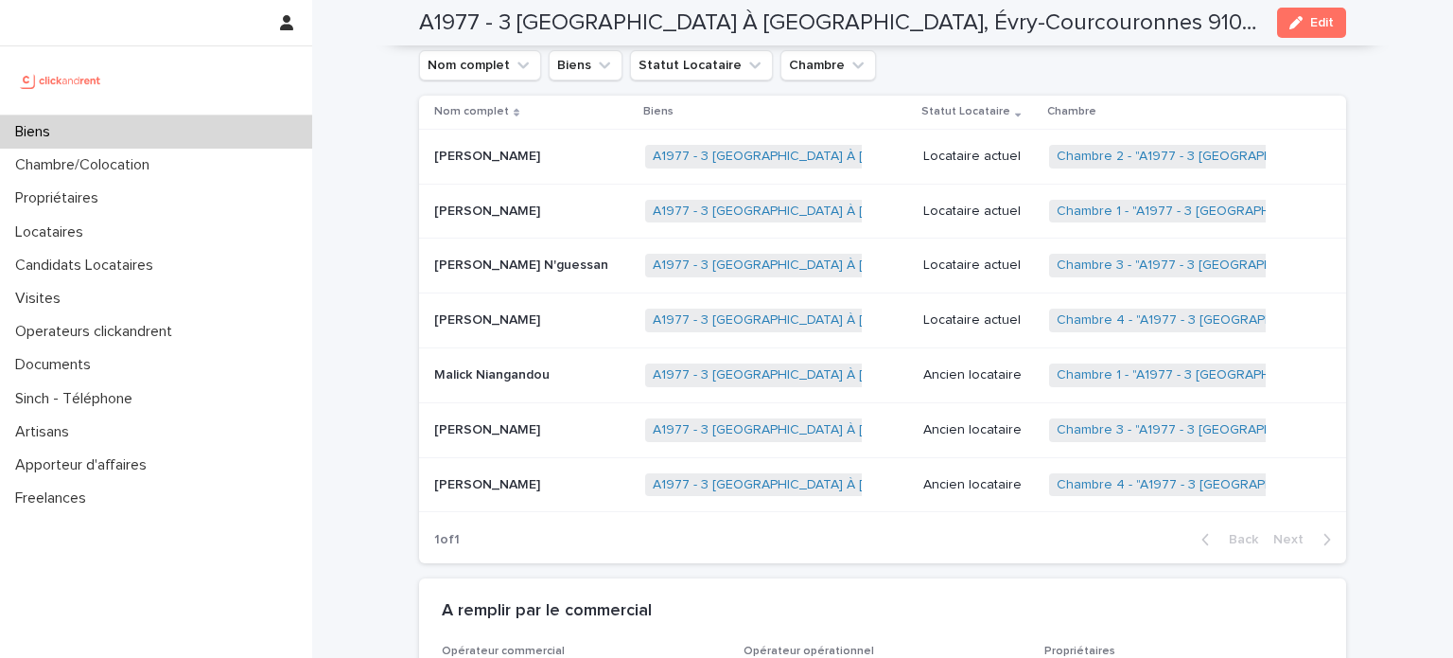
click at [535, 254] on p "[PERSON_NAME] N'guessan" at bounding box center [523, 264] width 178 height 20
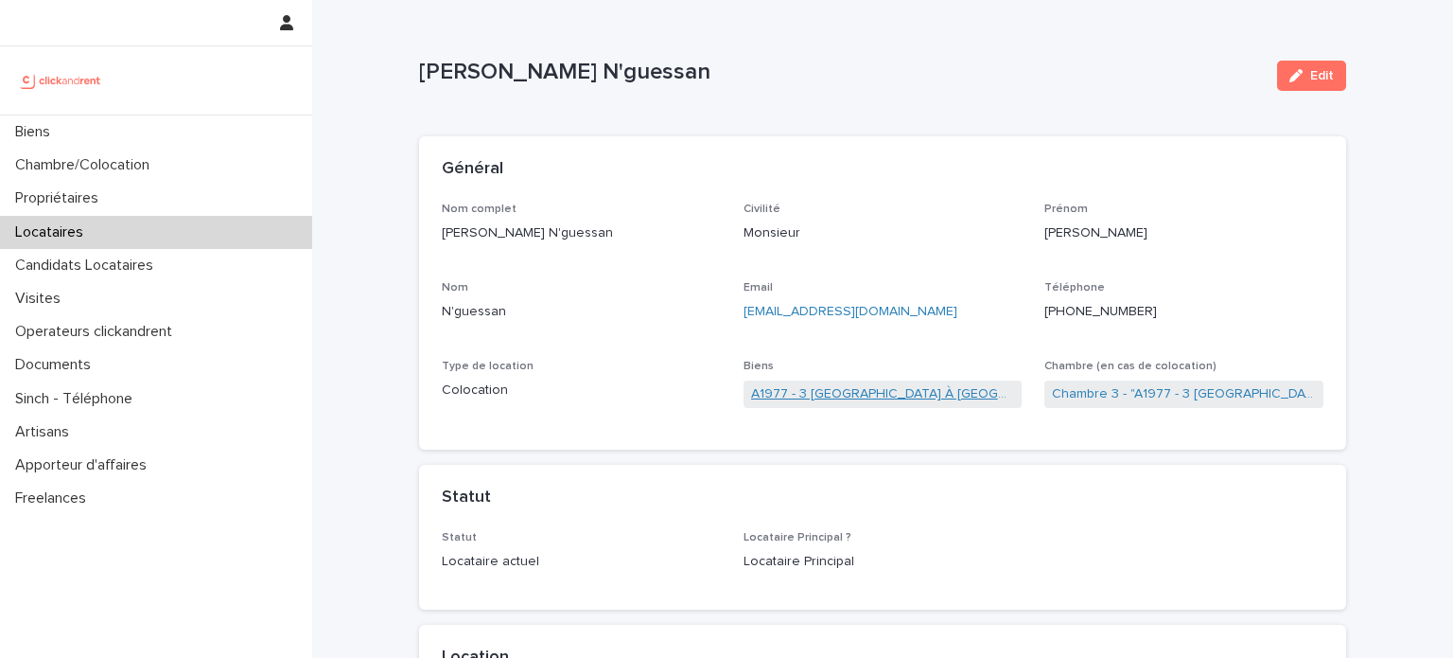
click at [800, 396] on link "A1977 - 3 [GEOGRAPHIC_DATA] À [GEOGRAPHIC_DATA], Évry-Courcouronnes 91080" at bounding box center [883, 394] width 264 height 20
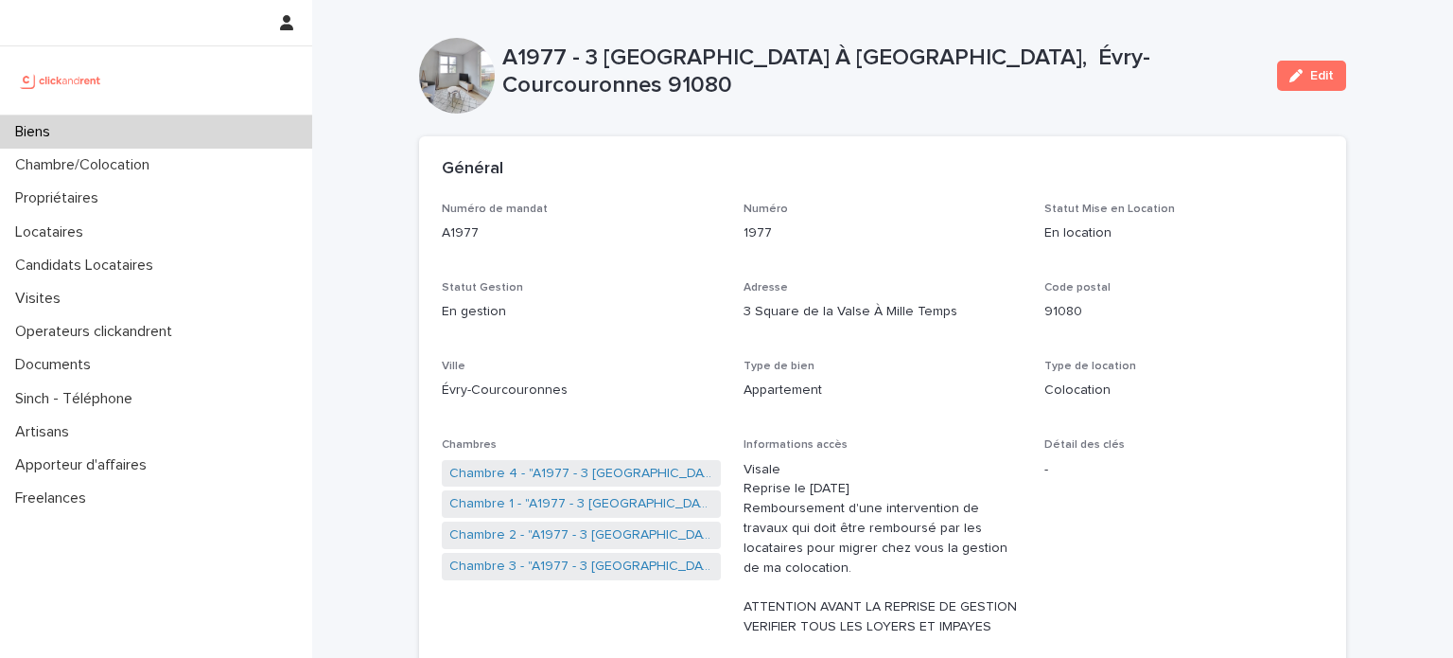
click at [43, 128] on p "Biens" at bounding box center [37, 132] width 58 height 18
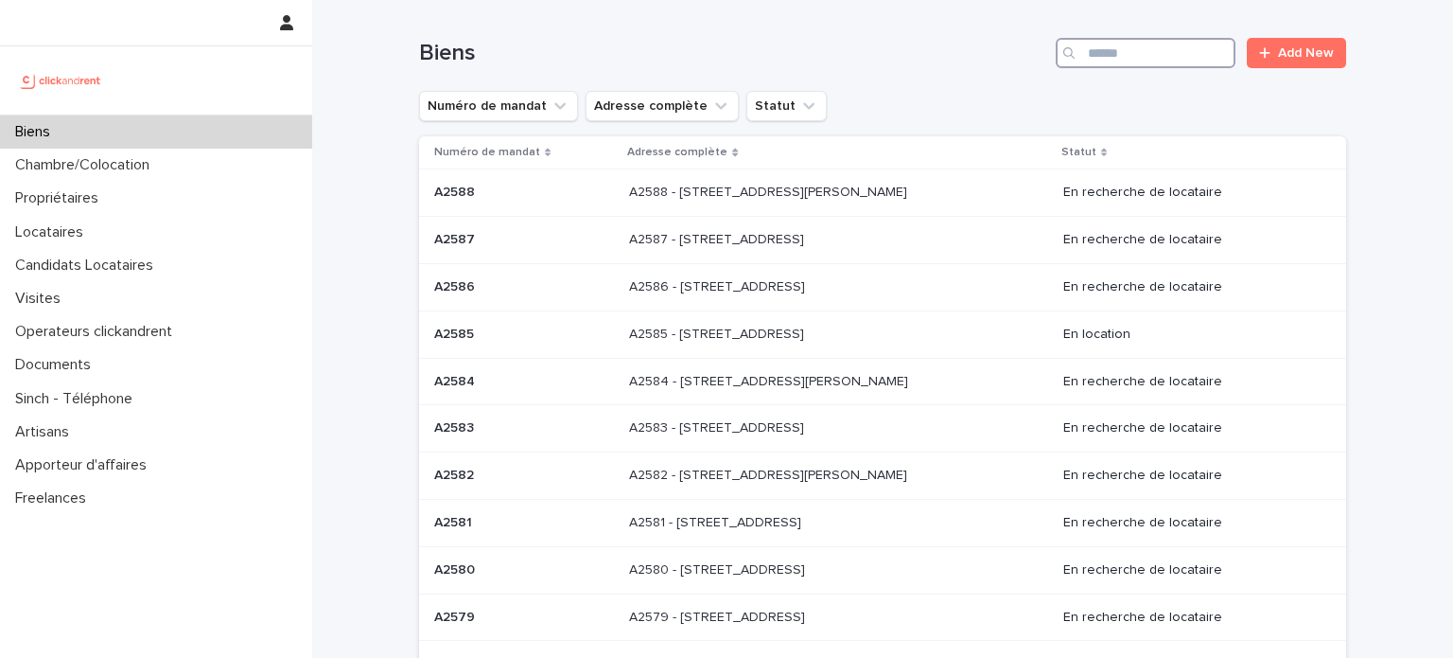
click at [1123, 52] on input "Search" at bounding box center [1146, 53] width 180 height 30
click at [1123, 50] on input "Search" at bounding box center [1146, 53] width 180 height 30
type input "*****"
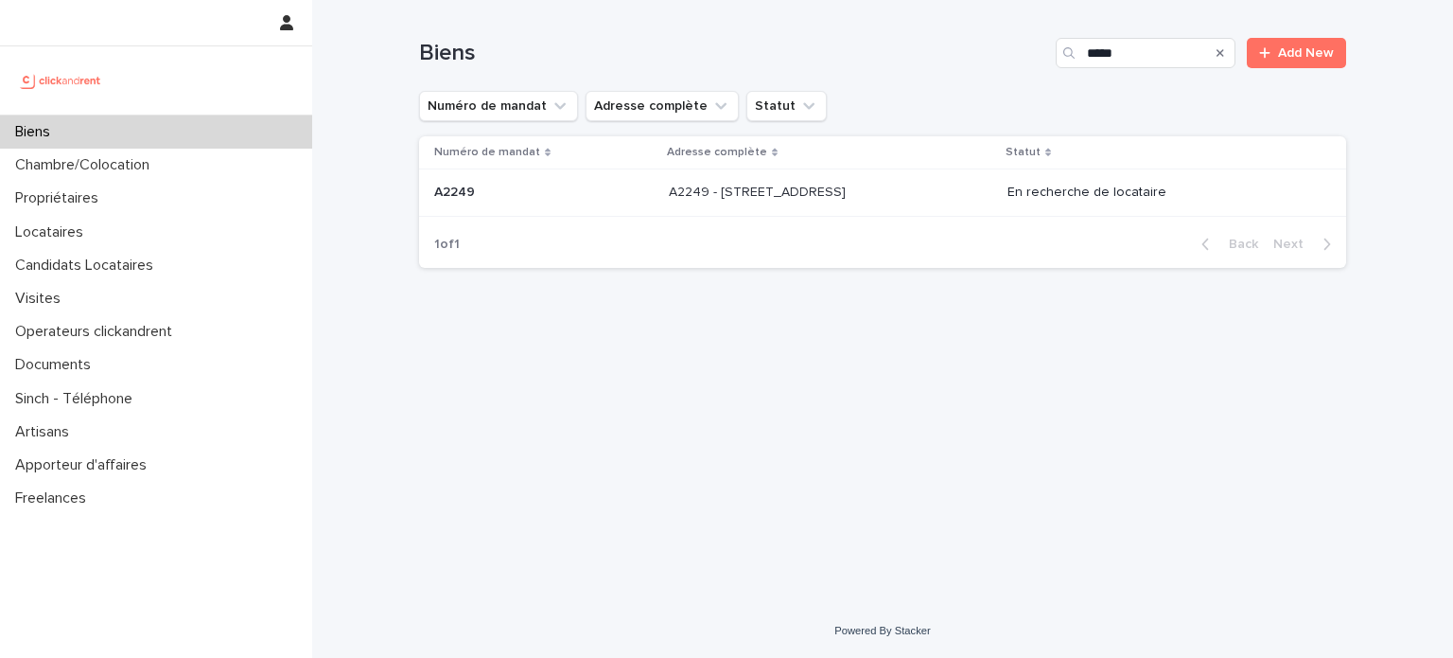
click at [810, 182] on p "A2249 - [STREET_ADDRESS]" at bounding box center [759, 191] width 181 height 20
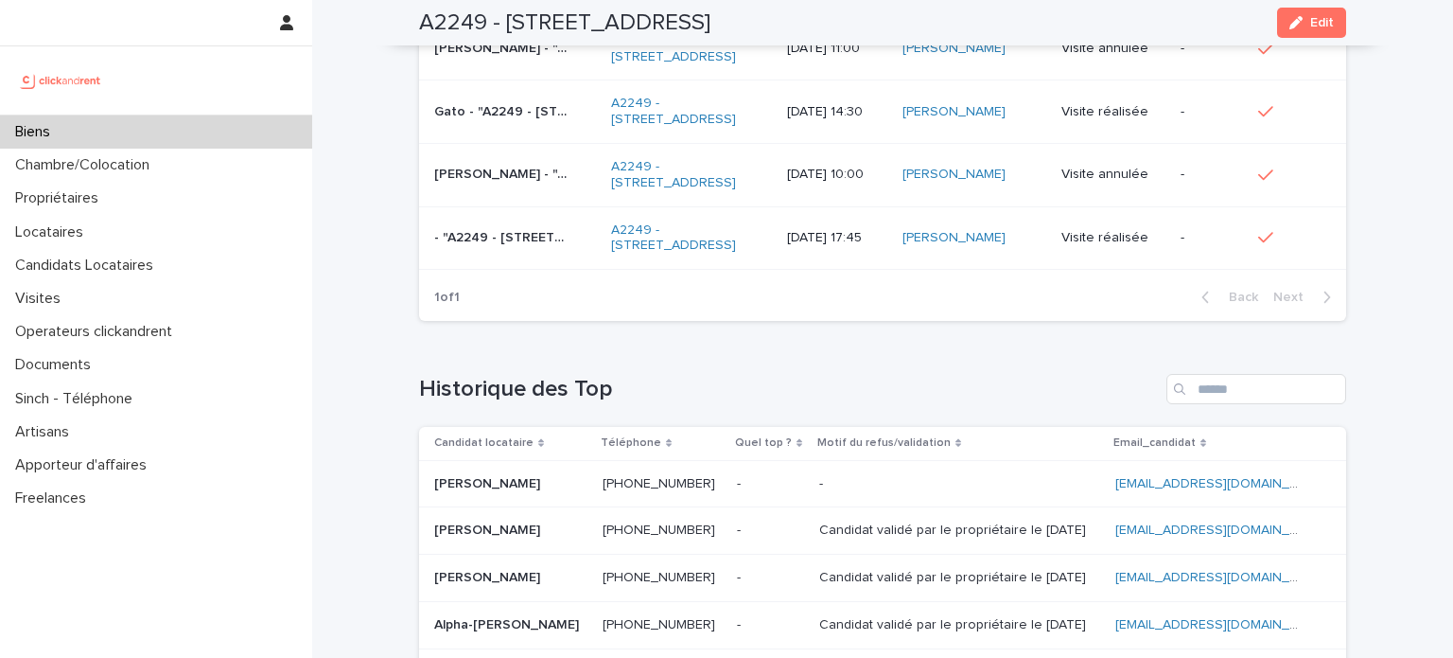
scroll to position [1109, 0]
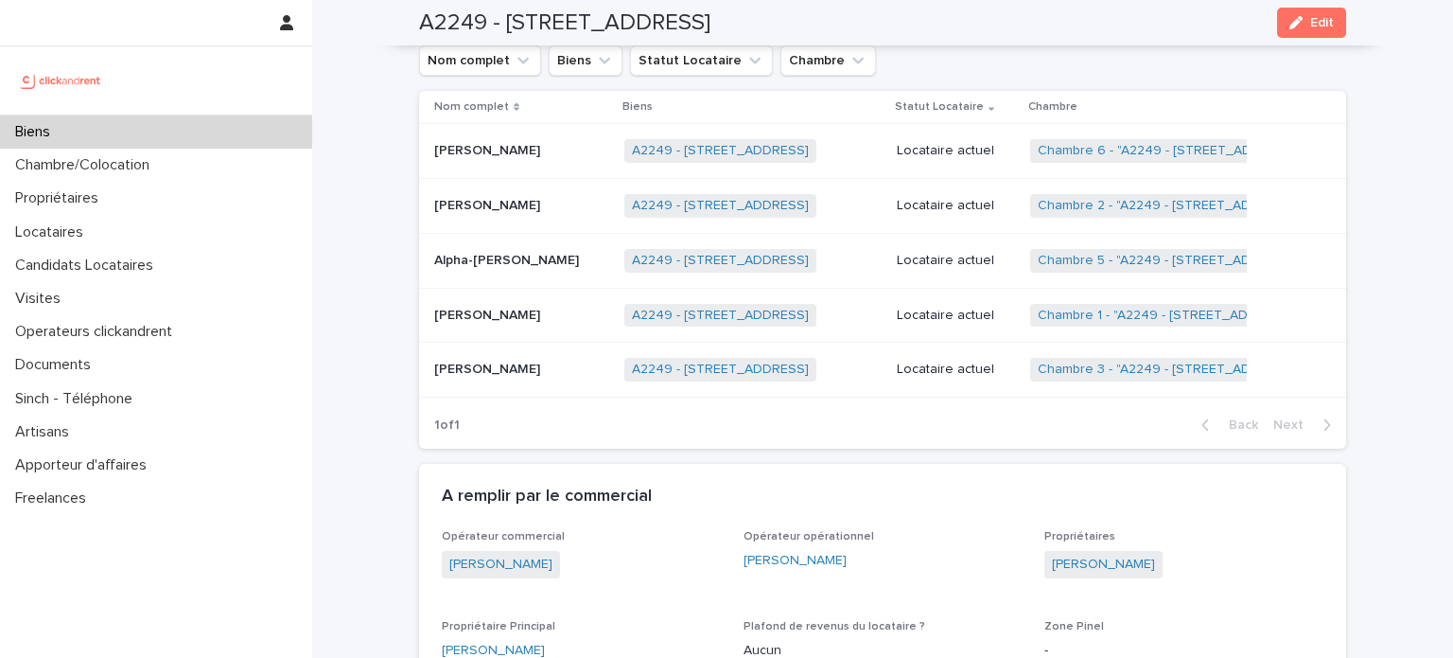
click at [497, 342] on td "Babacar Ndiaye Babacar Ndiaye" at bounding box center [518, 369] width 198 height 55
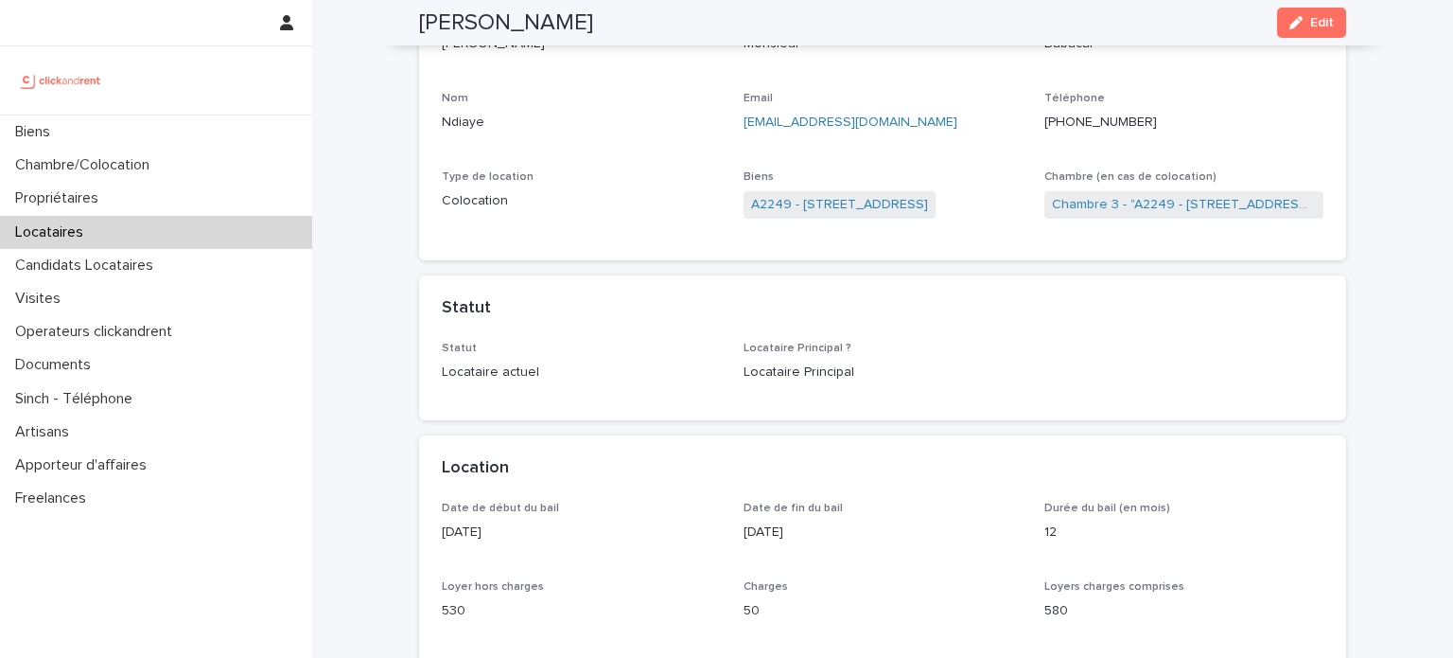
scroll to position [189, 0]
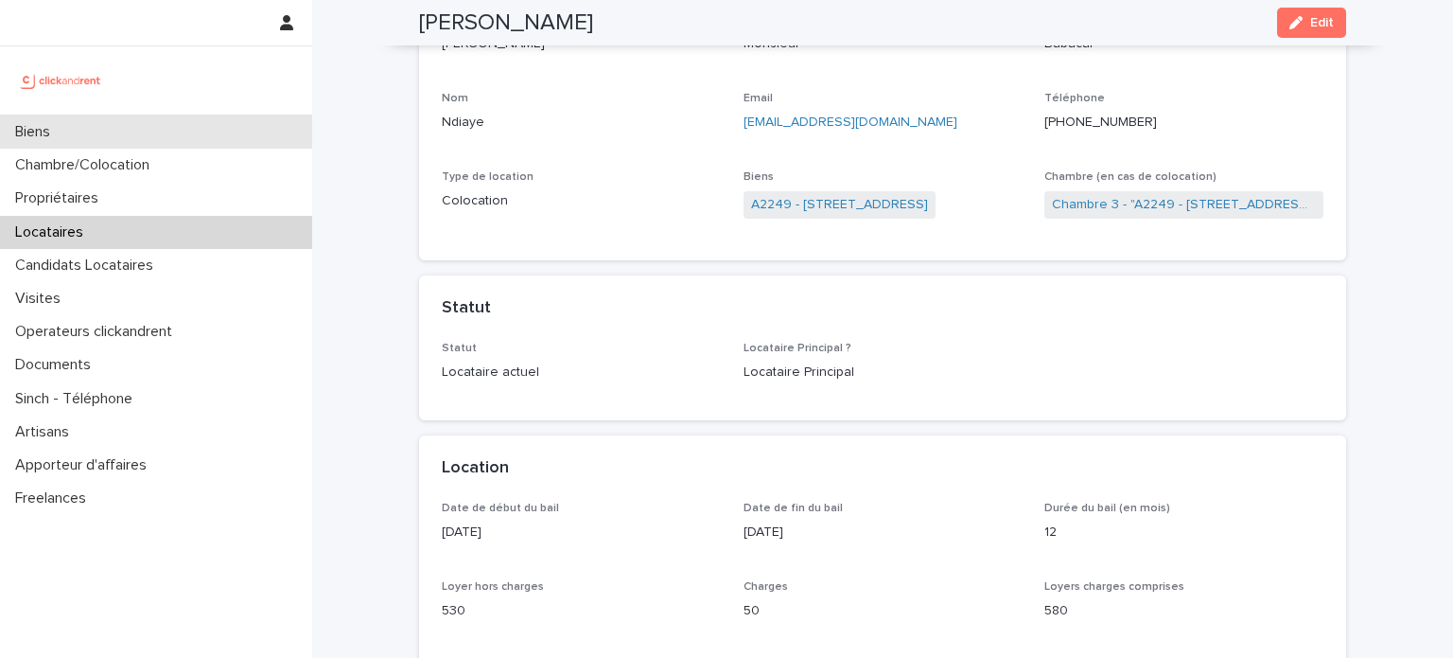
click at [33, 132] on p "Biens" at bounding box center [37, 132] width 58 height 18
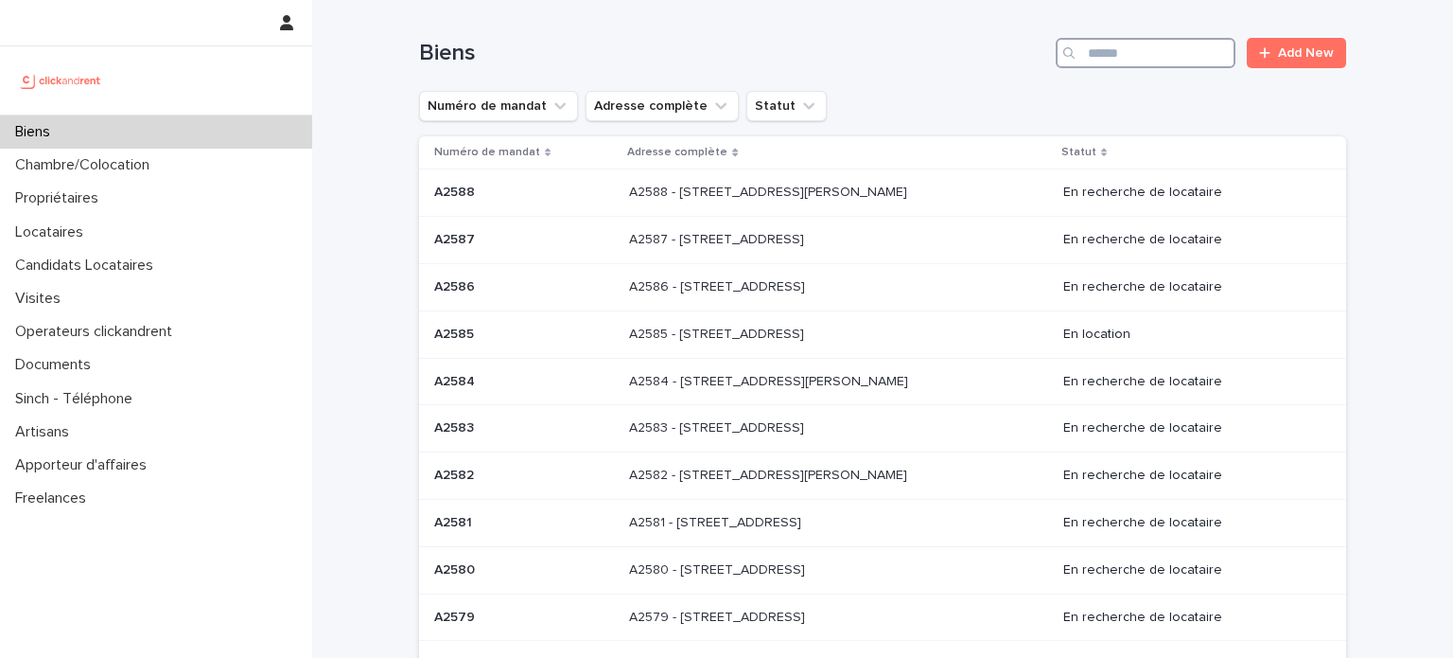
click at [1080, 49] on input "Search" at bounding box center [1146, 53] width 180 height 30
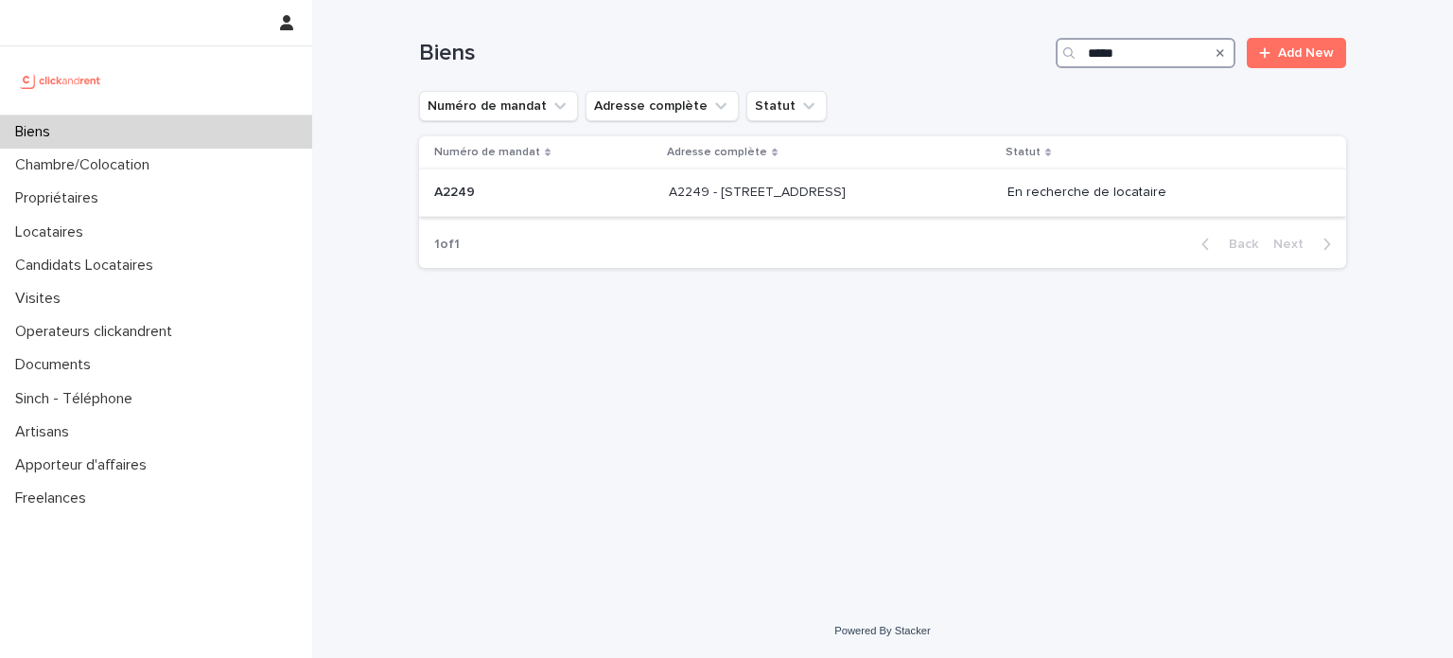
type input "*****"
click at [467, 193] on p "A2249" at bounding box center [456, 191] width 44 height 20
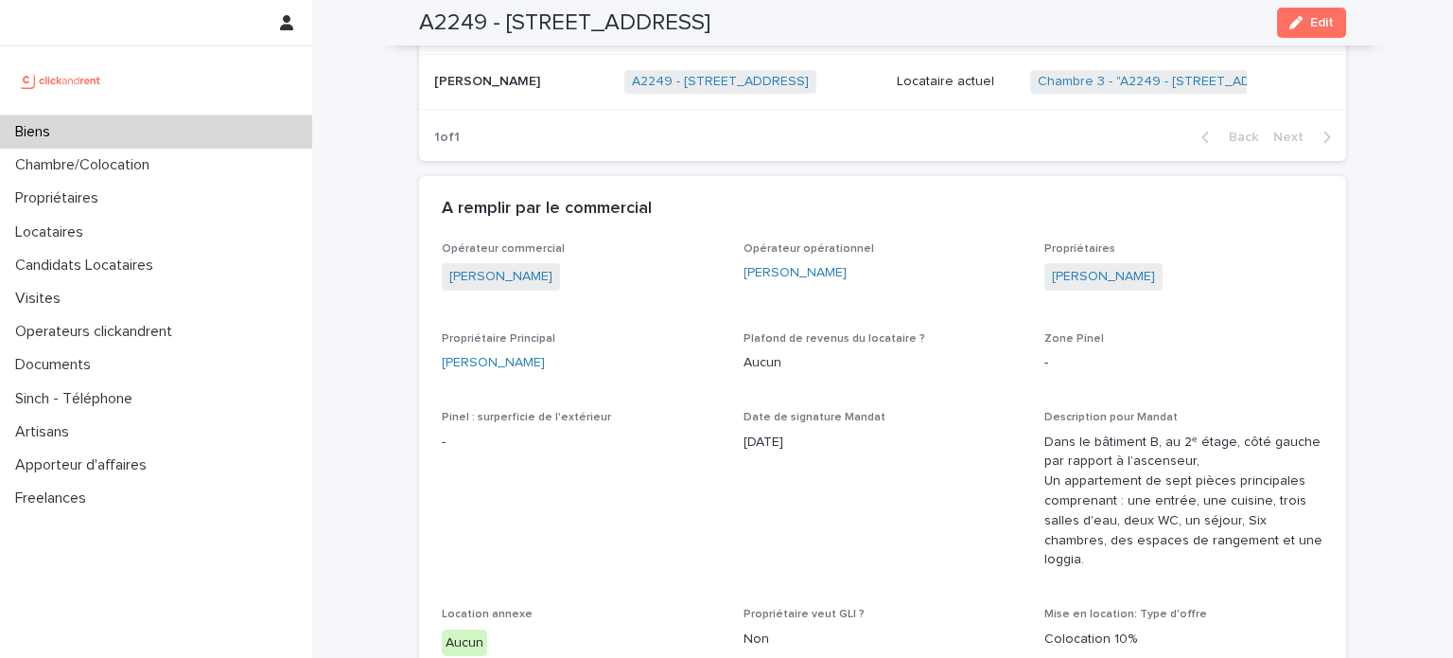
scroll to position [1419, 0]
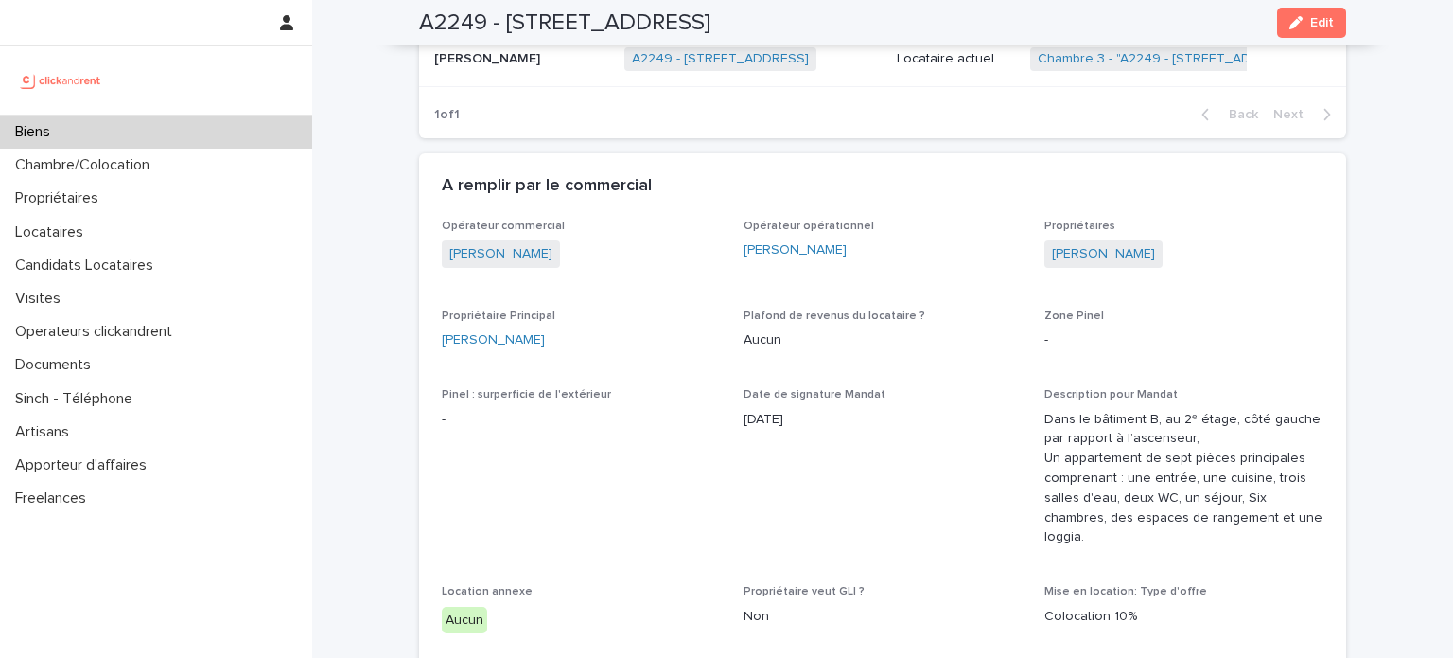
drag, startPoint x: 732, startPoint y: 202, endPoint x: 938, endPoint y: 208, distance: 205.4
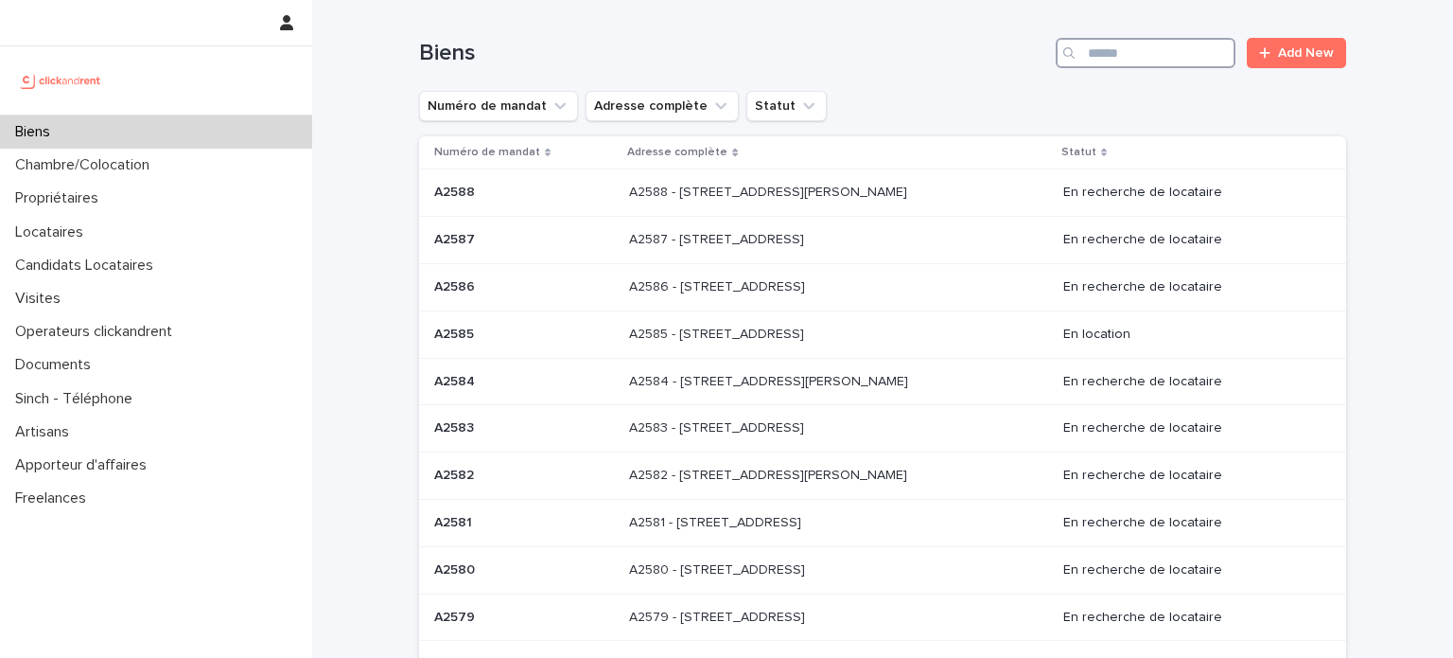
click at [1151, 54] on input "Search" at bounding box center [1146, 53] width 180 height 30
paste input "*****"
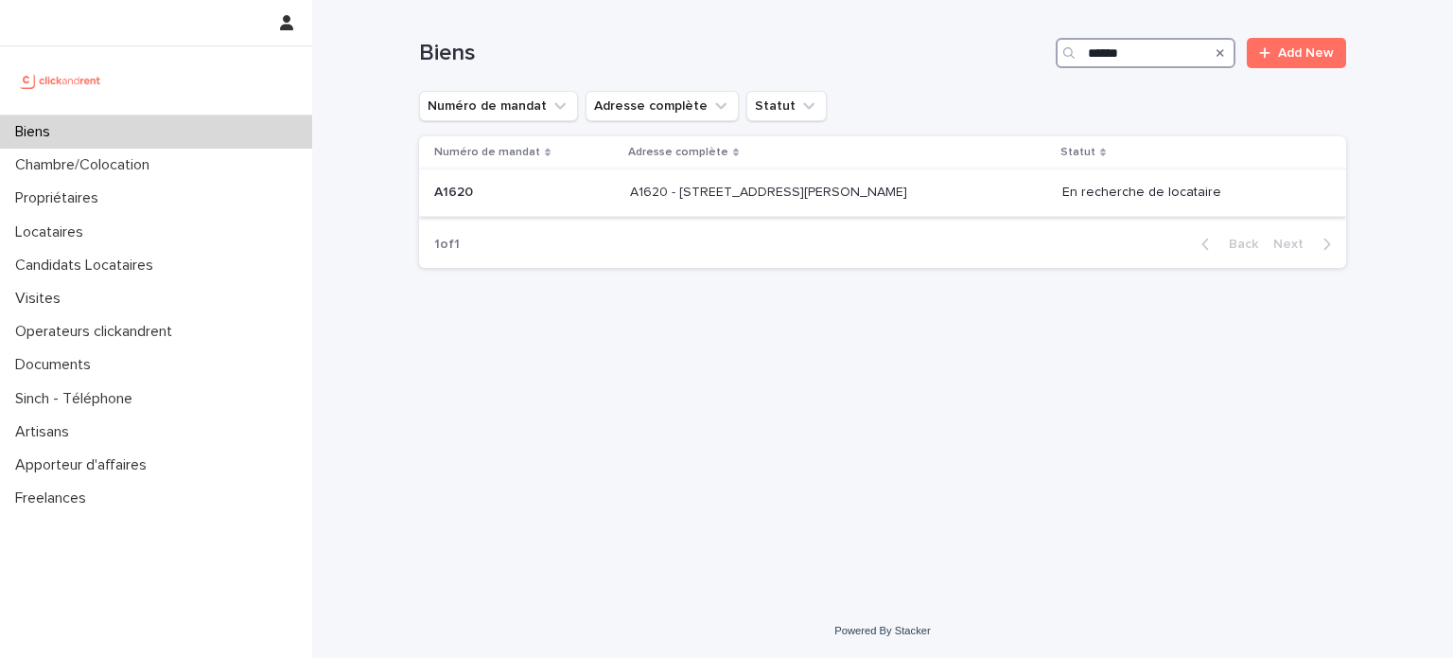
type input "*****"
click at [707, 194] on p "A1620 - 37 rue Alexandre Fourny, Champigny-sur-Marne 94500" at bounding box center [770, 191] width 281 height 20
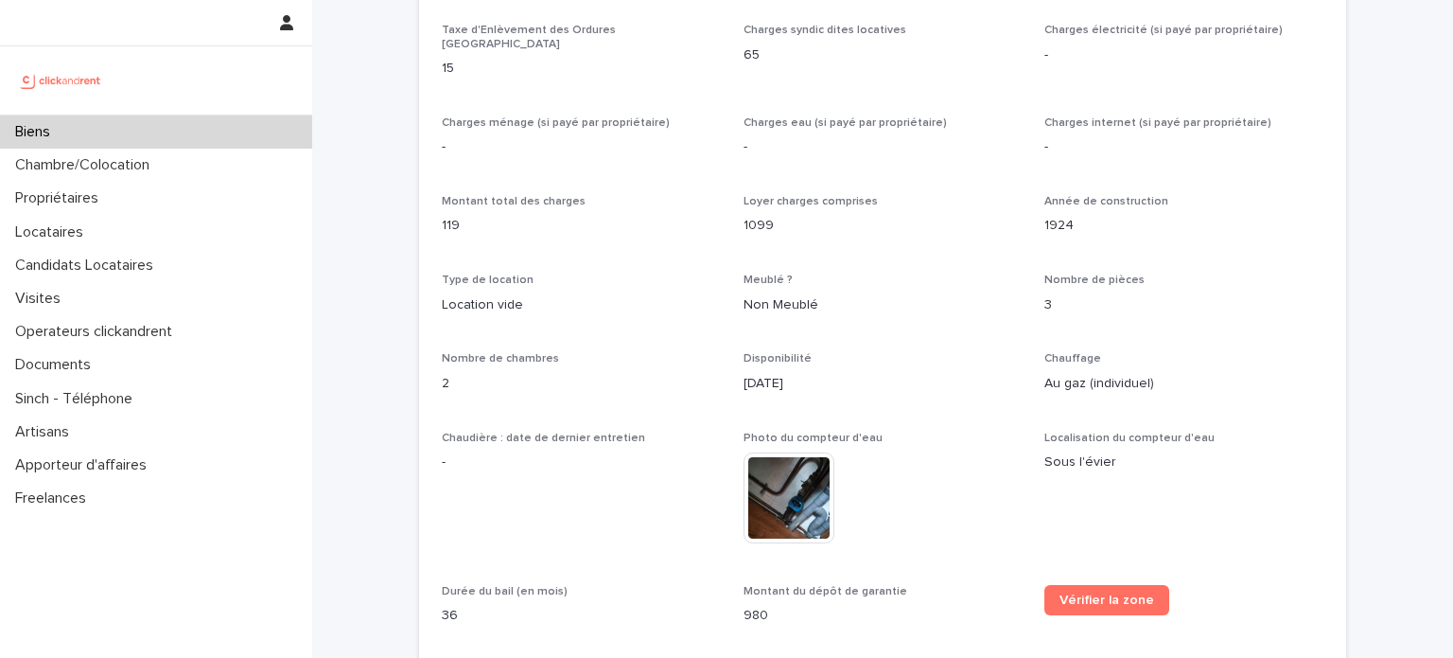
scroll to position [1565, 0]
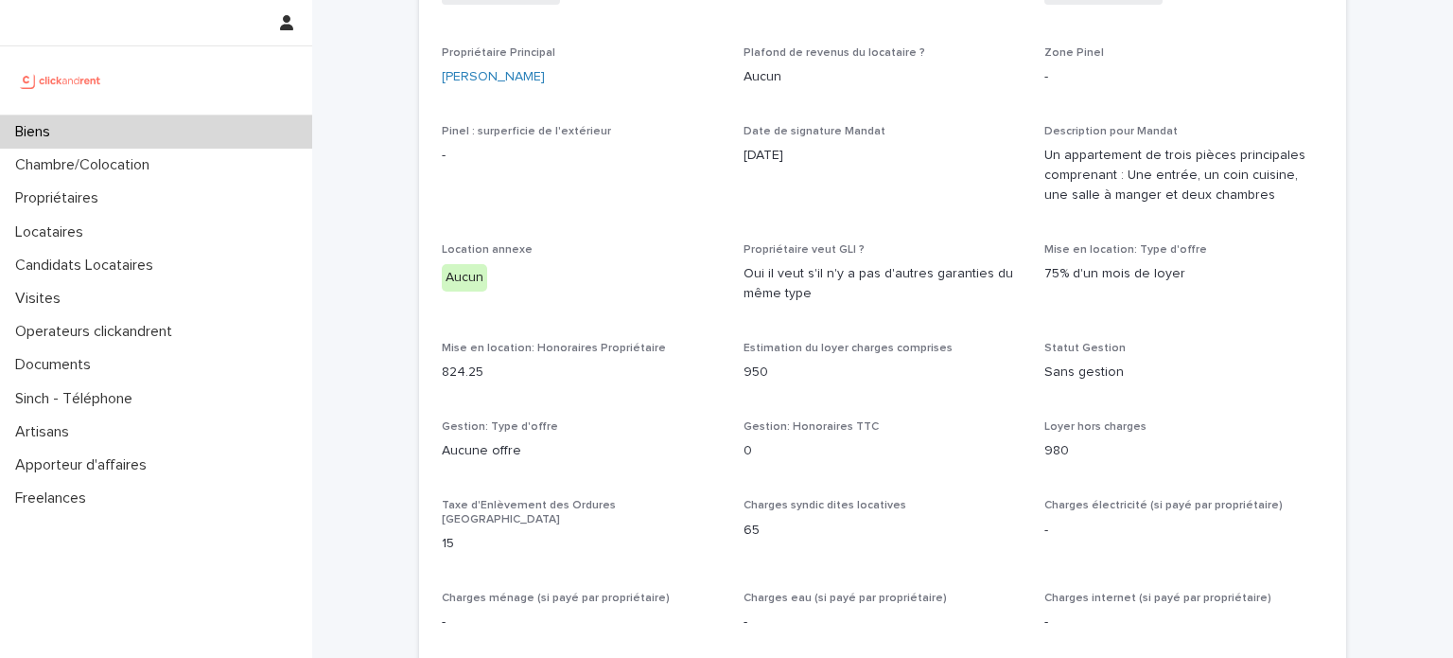
click at [94, 135] on div "Biens" at bounding box center [156, 131] width 312 height 33
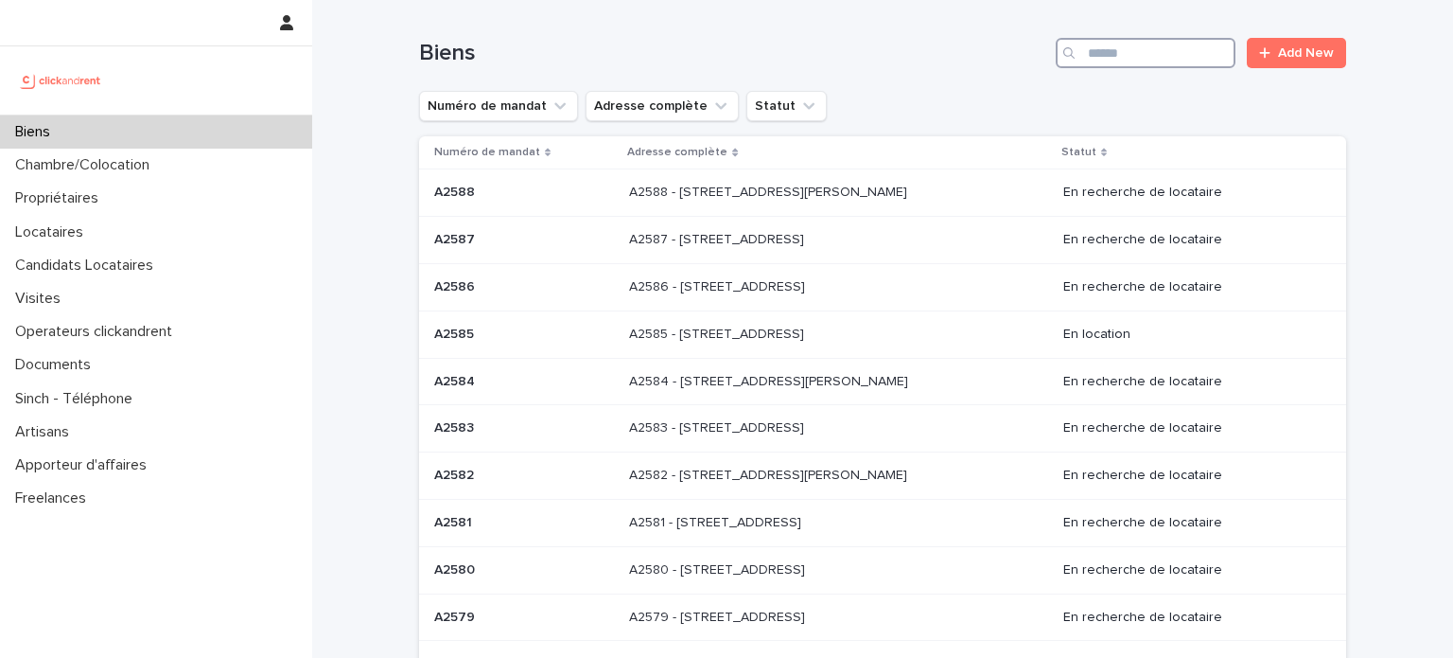
click at [1135, 56] on input "Search" at bounding box center [1146, 53] width 180 height 30
paste input "*****"
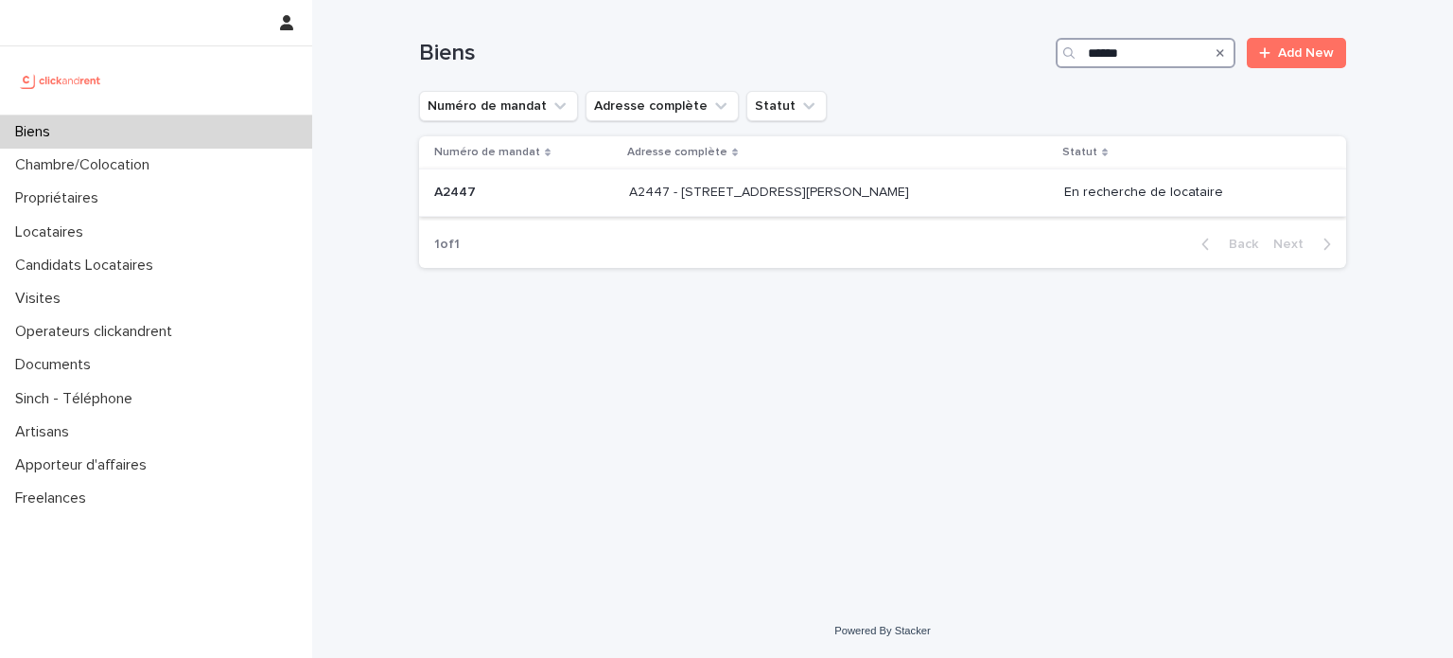
type input "*****"
click at [832, 188] on p "A2447 - 14 rue Jean Jacques Rousseau, Romainville 93230" at bounding box center [771, 191] width 284 height 20
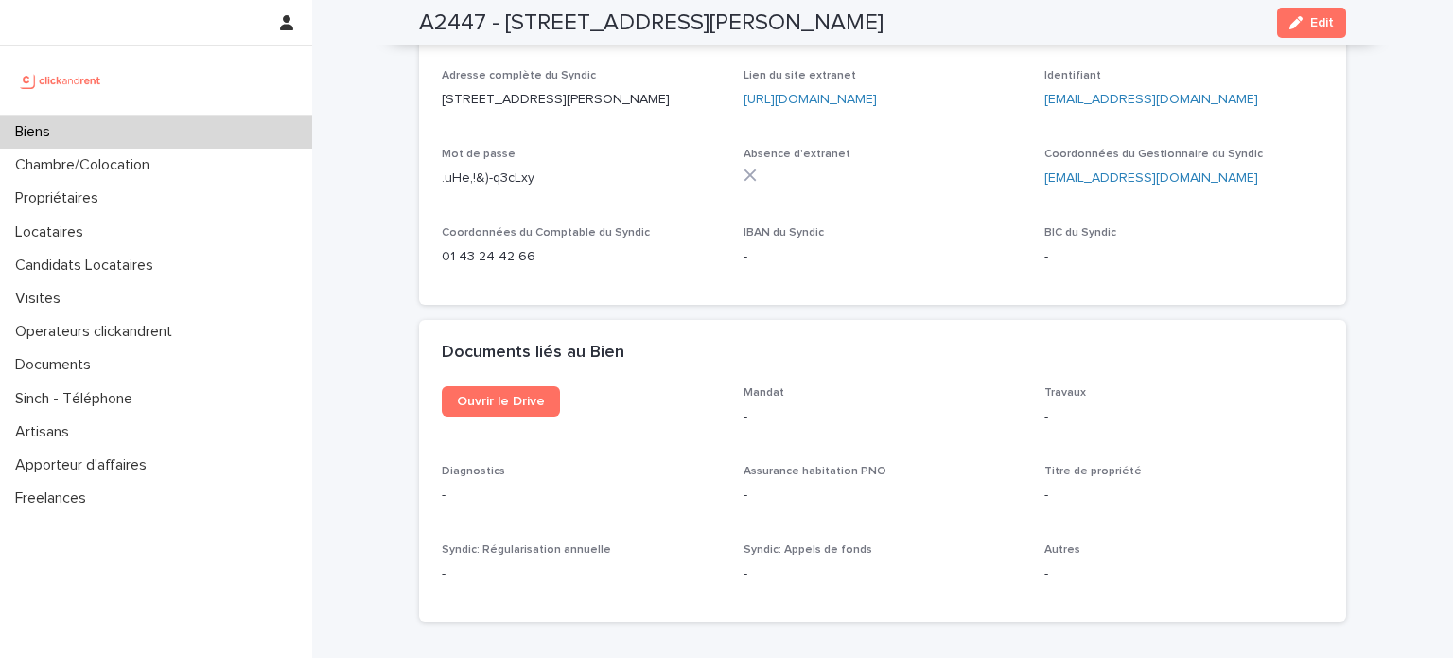
scroll to position [7285, 0]
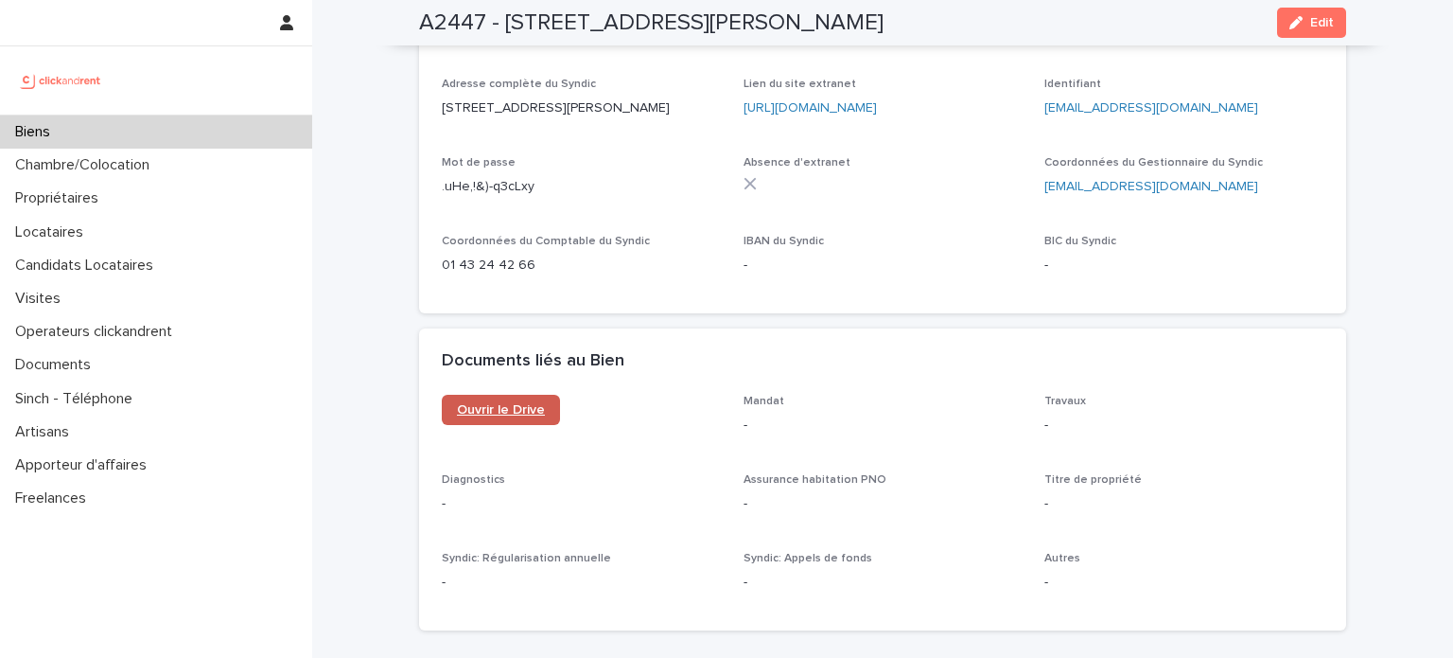
click at [500, 403] on span "Ouvrir le Drive" at bounding box center [501, 409] width 88 height 13
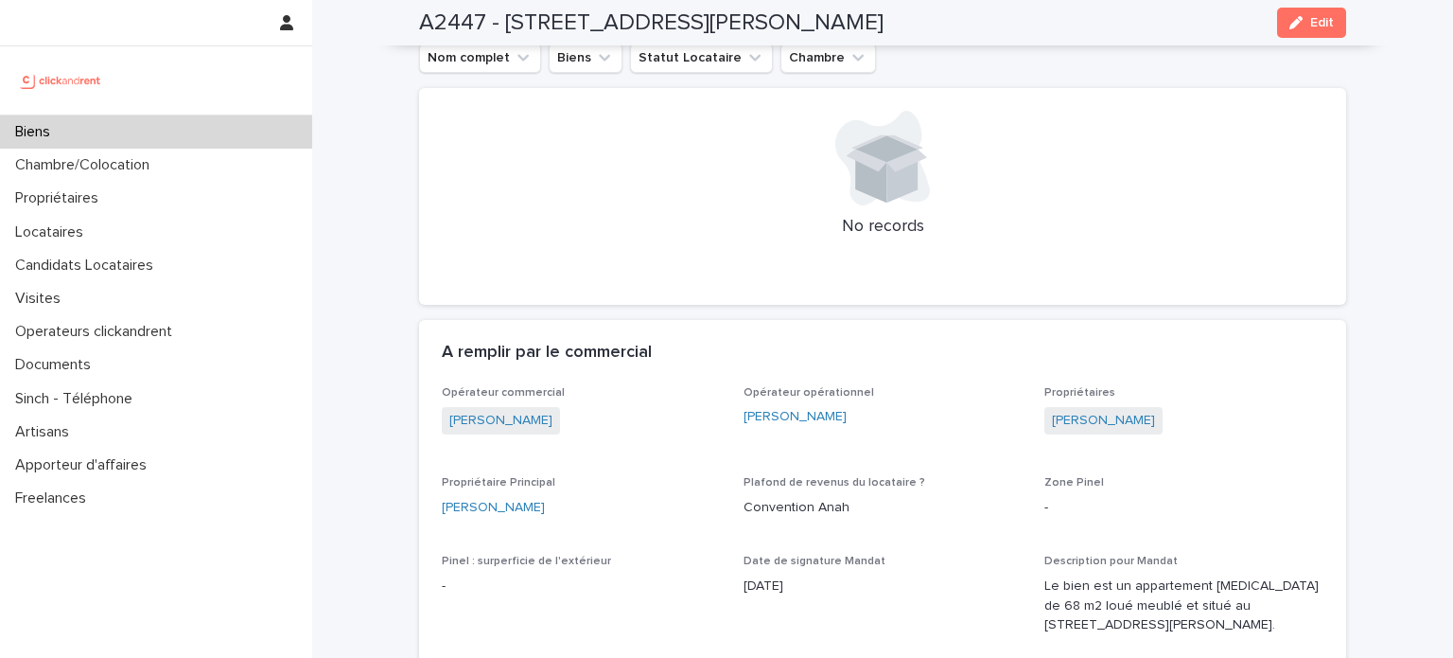
scroll to position [1514, 0]
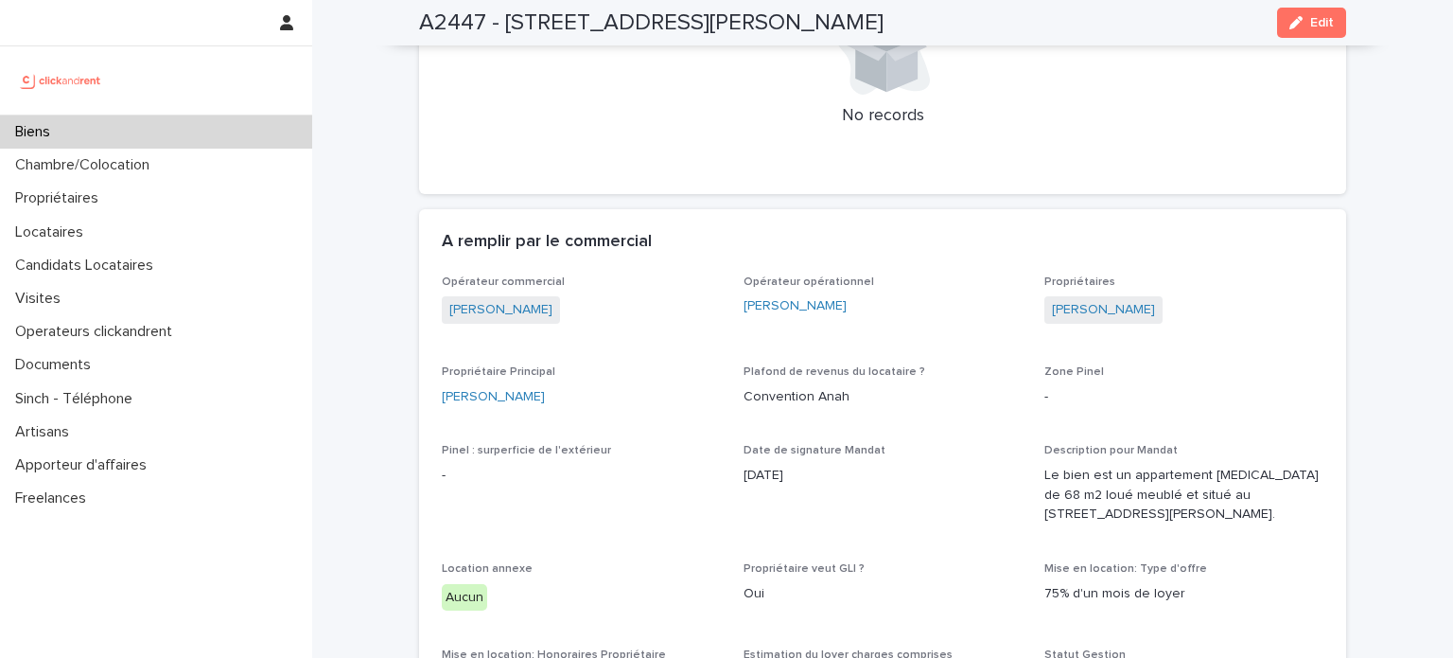
click at [68, 127] on div "Biens" at bounding box center [156, 131] width 312 height 33
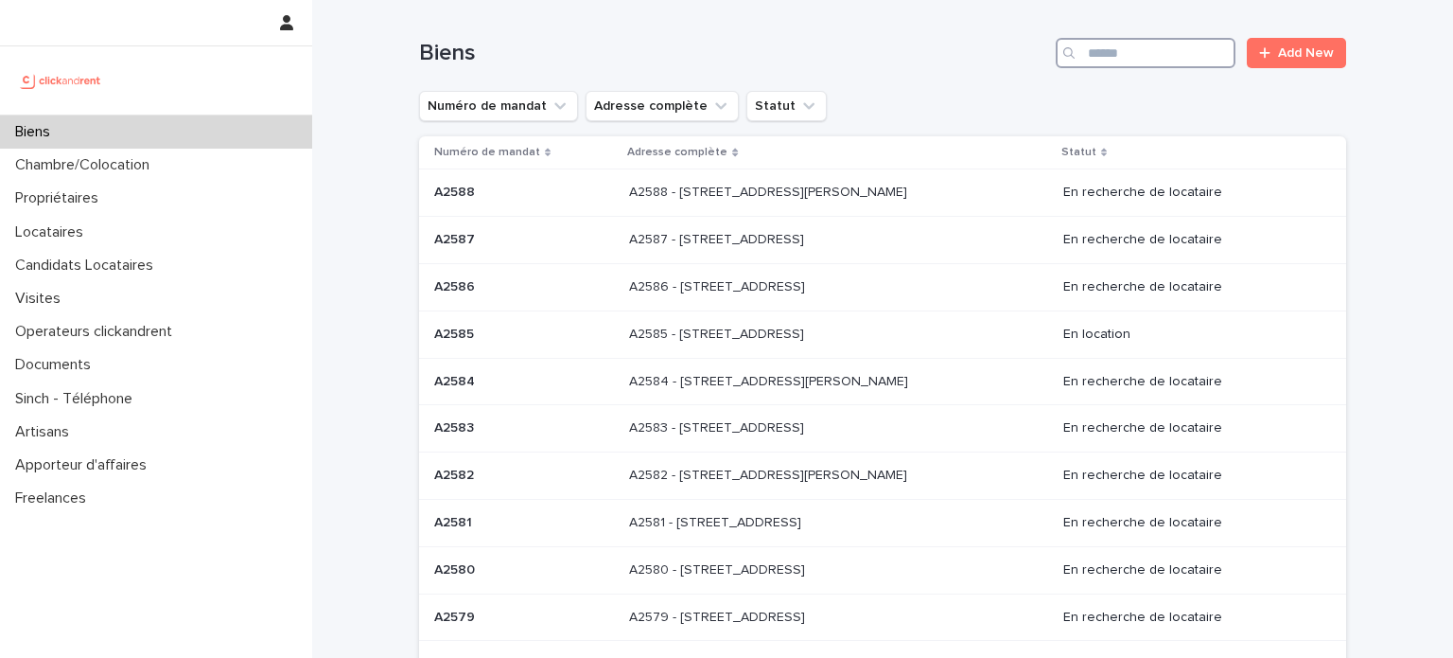
click at [1119, 45] on input "Search" at bounding box center [1146, 53] width 180 height 30
click at [1122, 56] on input "Search" at bounding box center [1146, 53] width 180 height 30
type input "*****"
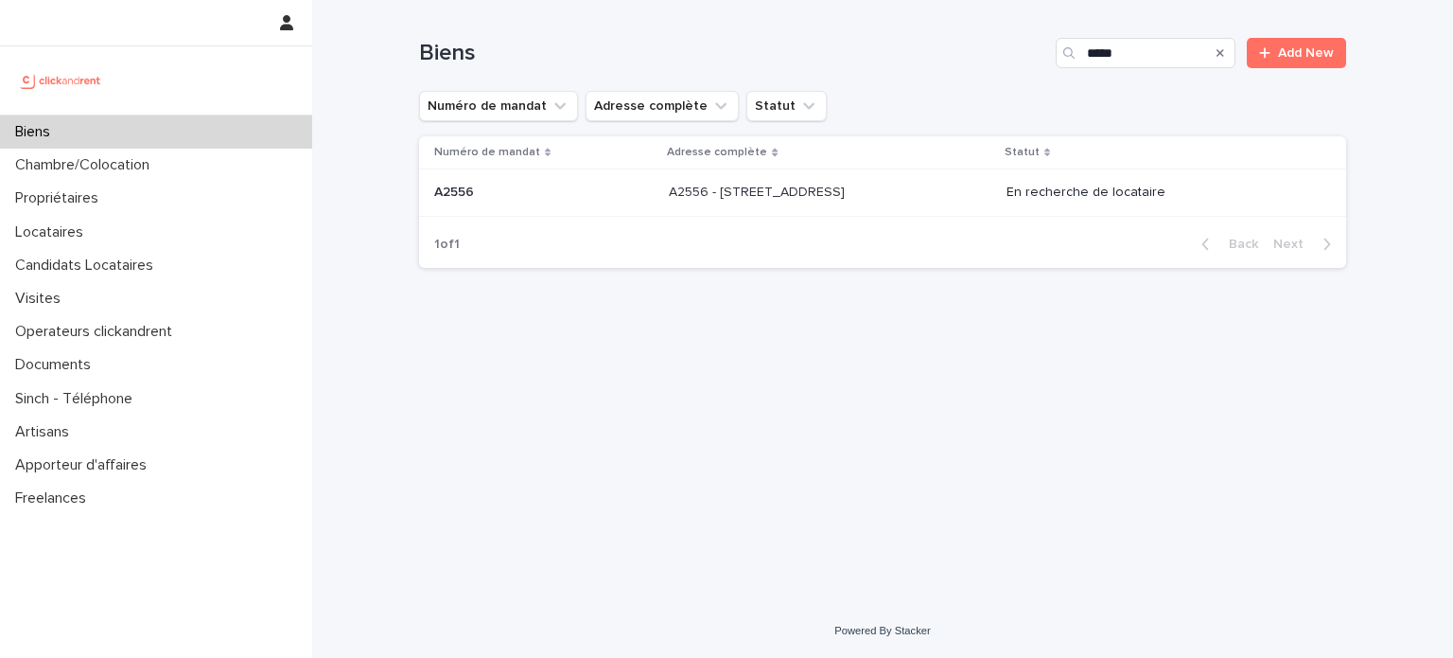
click at [669, 186] on p "A2556 - 14 Rue du Parc, Levallois-Perret 92300" at bounding box center [759, 191] width 180 height 20
